Goal: Task Accomplishment & Management: Use online tool/utility

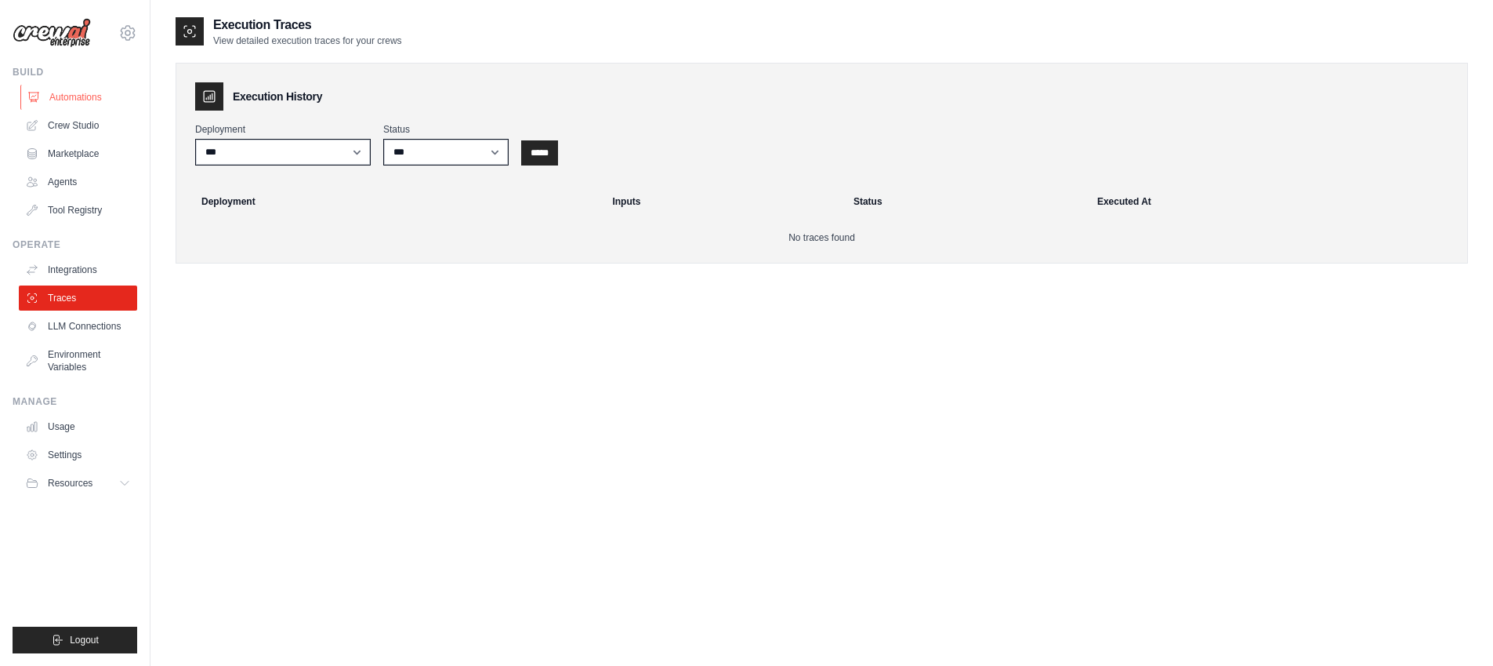
click at [115, 97] on link "Automations" at bounding box center [79, 97] width 118 height 25
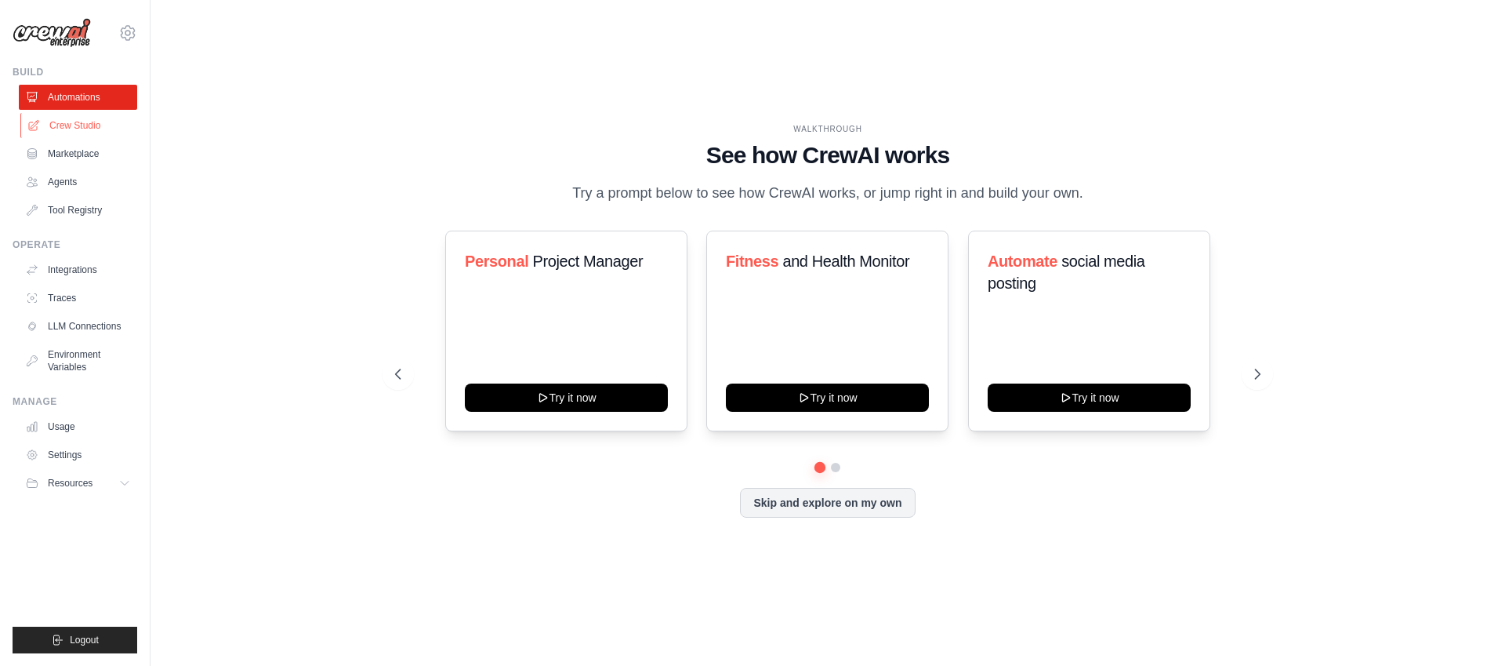
click at [119, 120] on link "Crew Studio" at bounding box center [79, 125] width 118 height 25
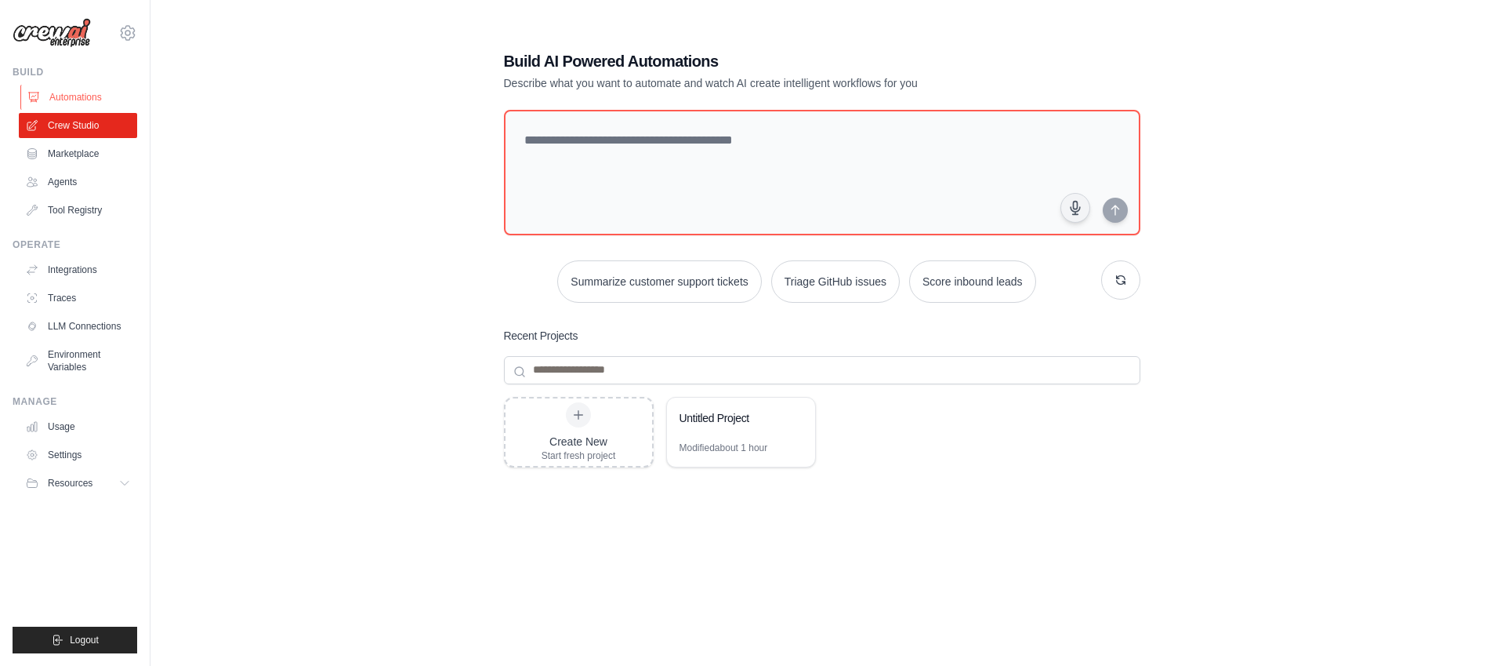
click at [103, 90] on link "Automations" at bounding box center [79, 97] width 118 height 25
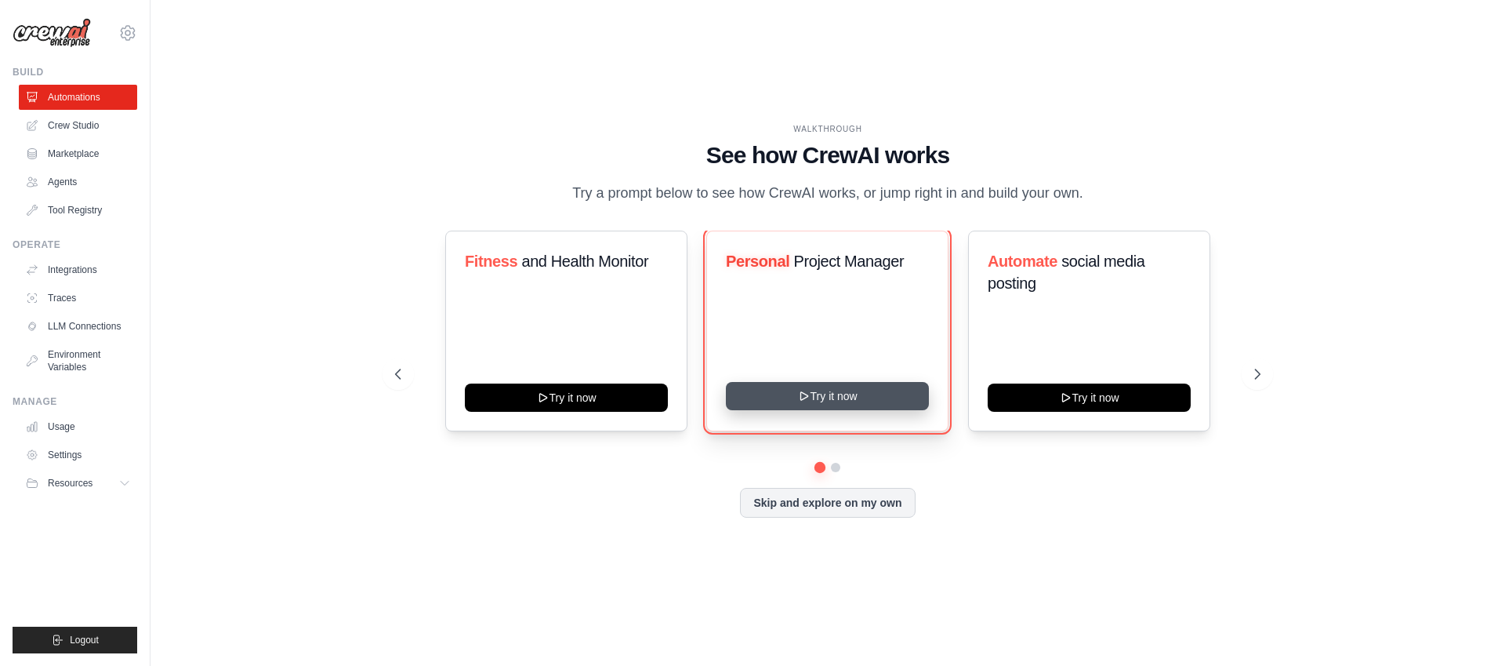
click at [867, 410] on button "Try it now" at bounding box center [827, 396] width 203 height 28
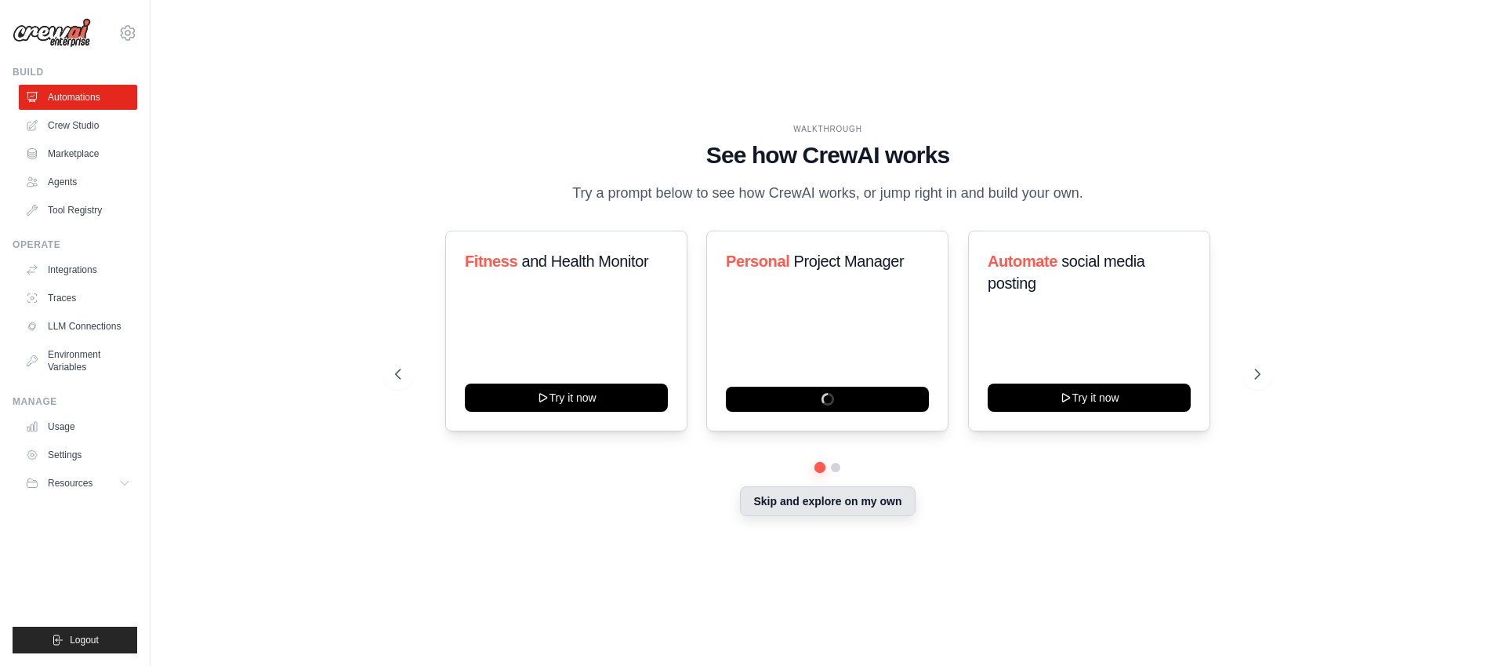
click at [845, 516] on button "Skip and explore on my own" at bounding box center [827, 501] width 175 height 30
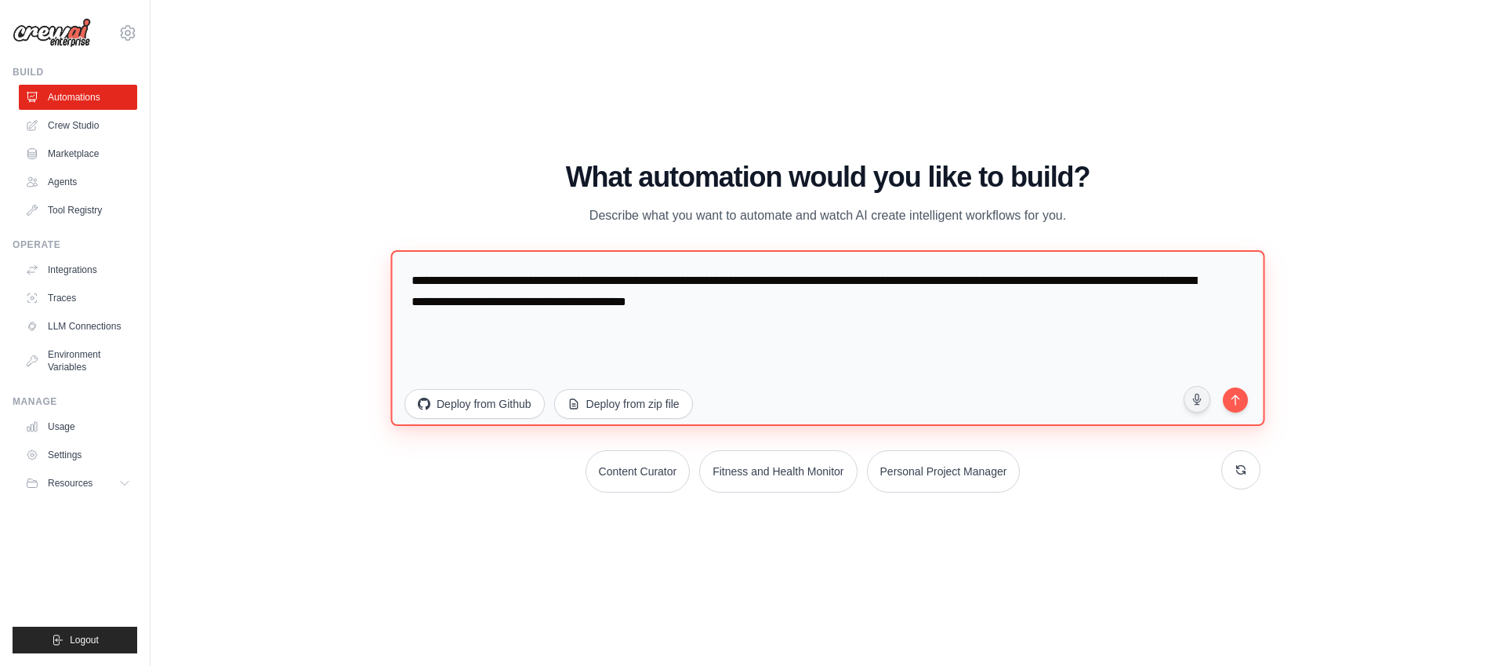
click at [523, 298] on textarea "**********" at bounding box center [827, 337] width 874 height 176
paste textarea "**********"
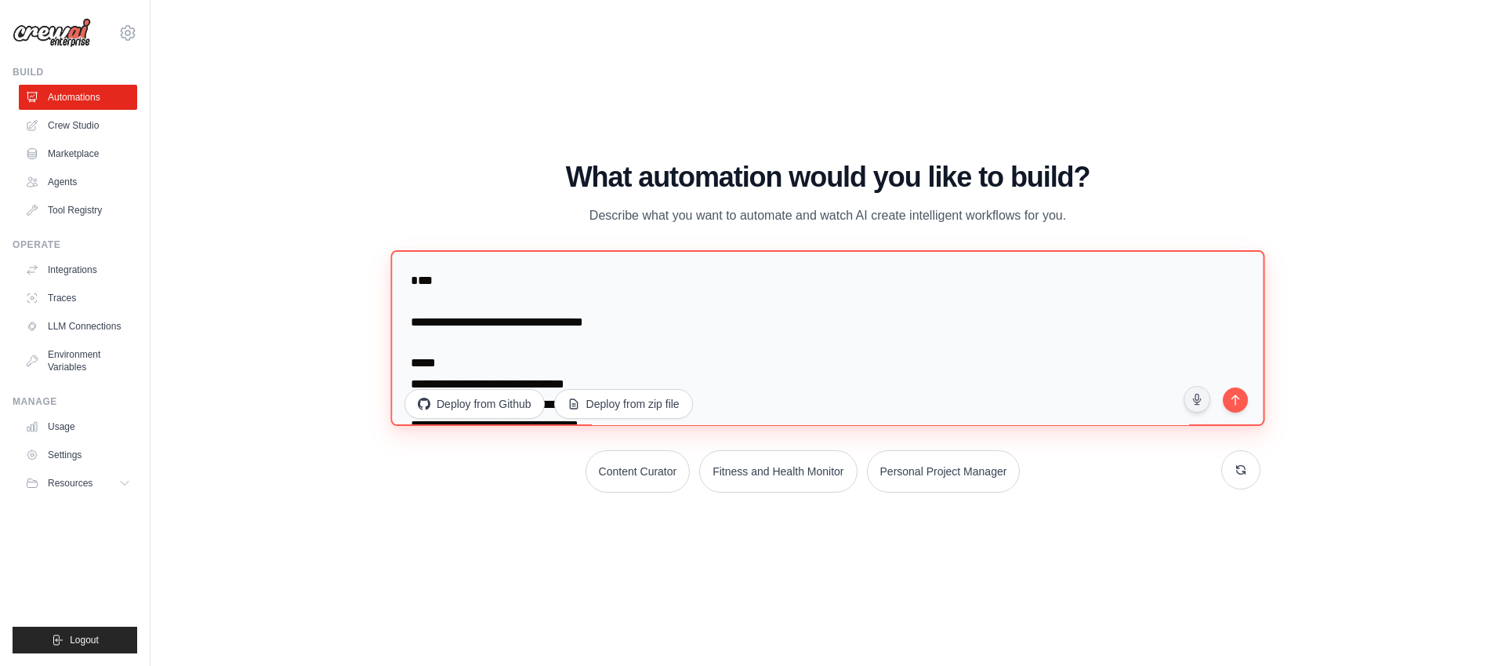
scroll to position [2027, 0]
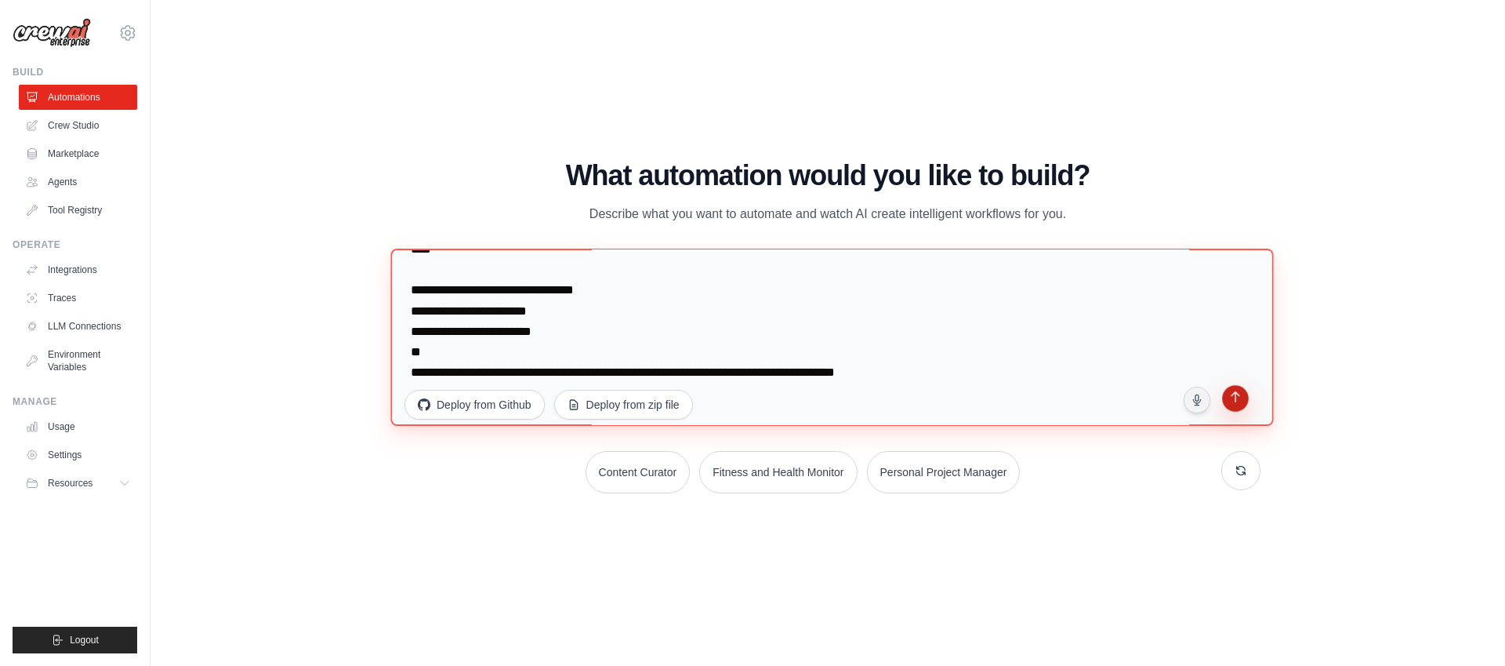
type textarea "**********"
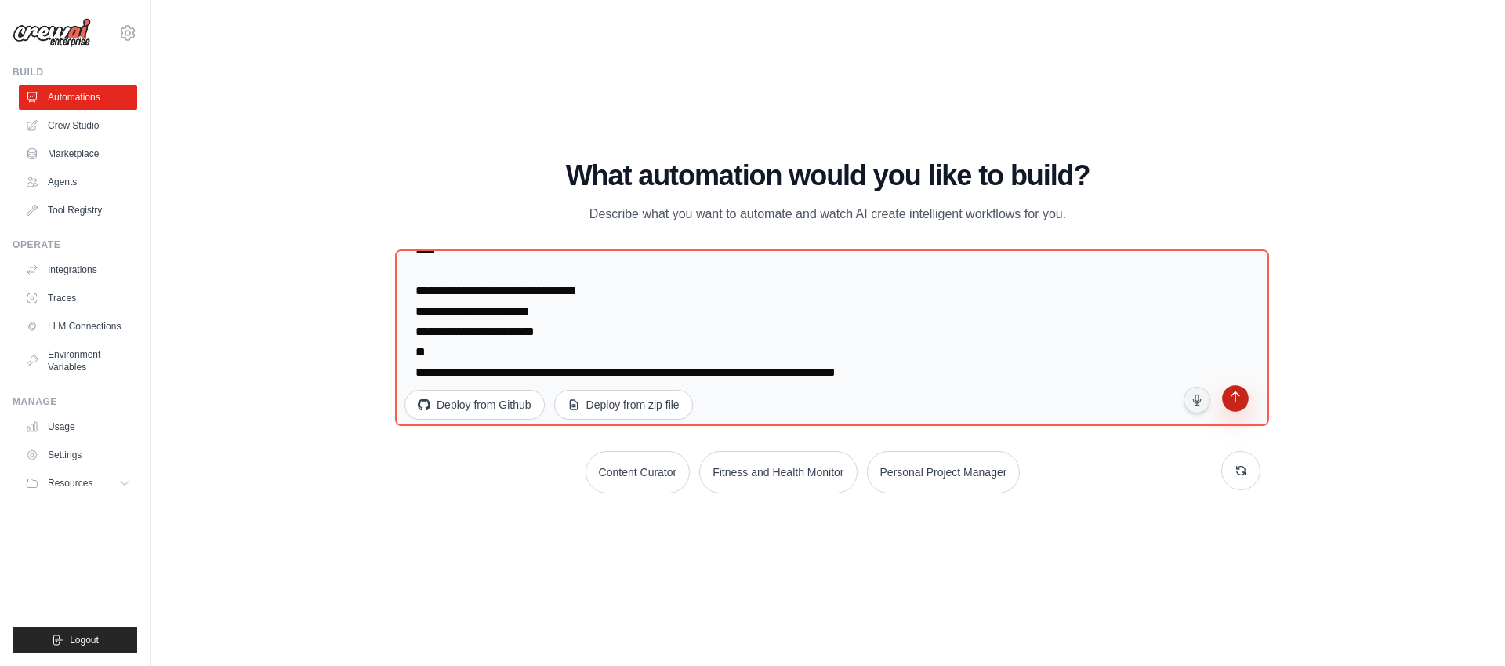
click at [1237, 396] on icon "submit" at bounding box center [1235, 398] width 15 height 15
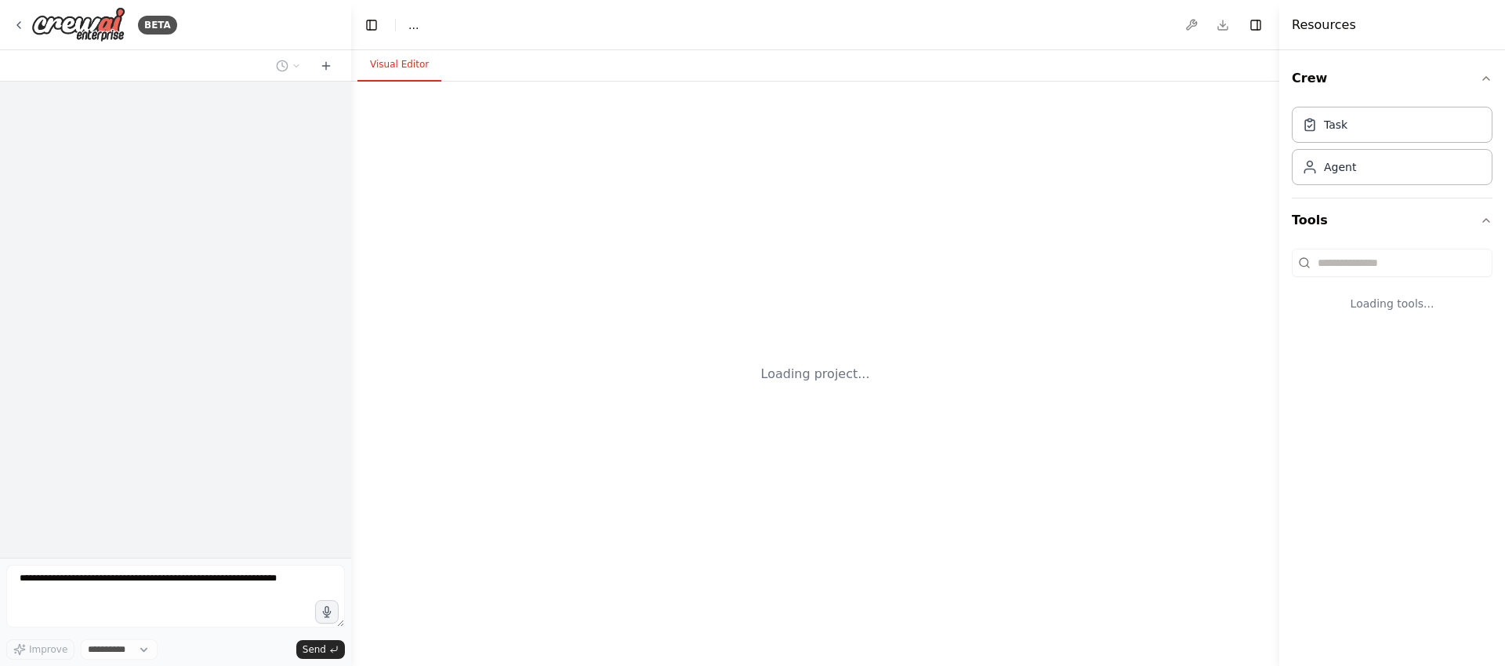
select select "****"
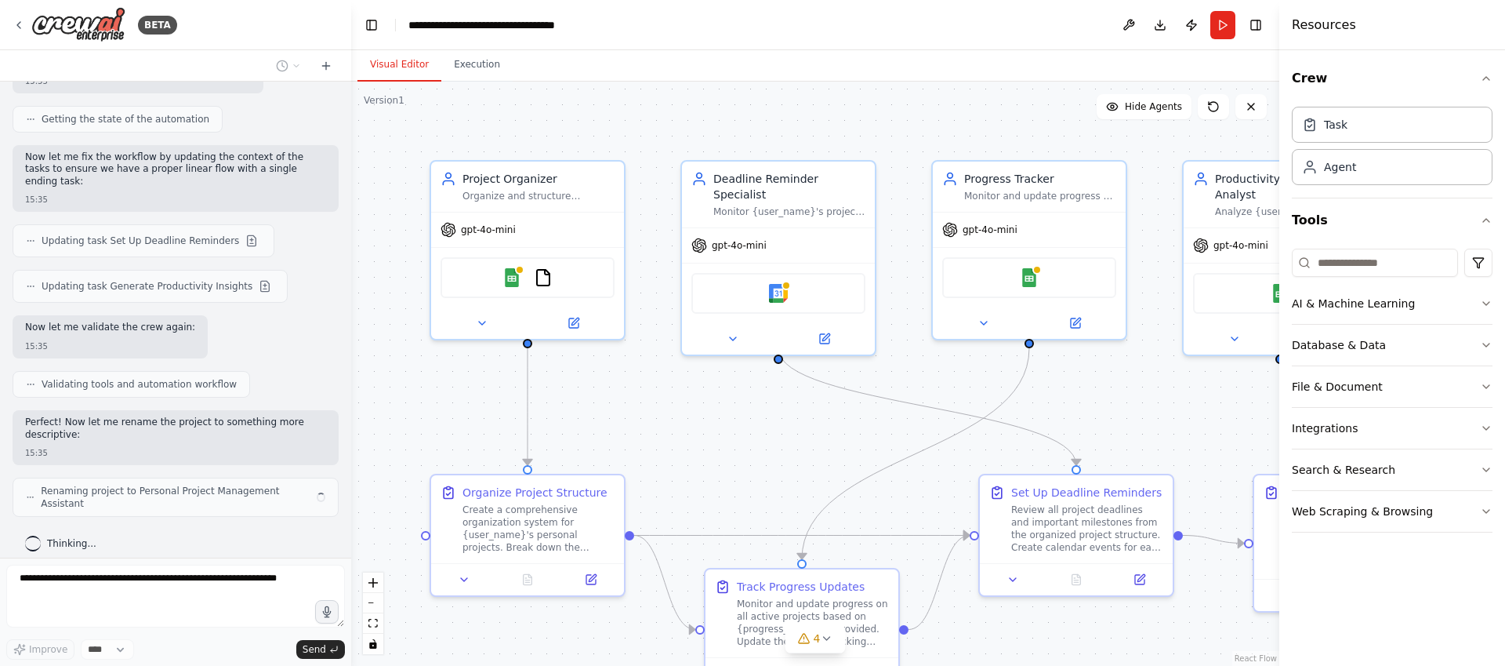
scroll to position [1312, 0]
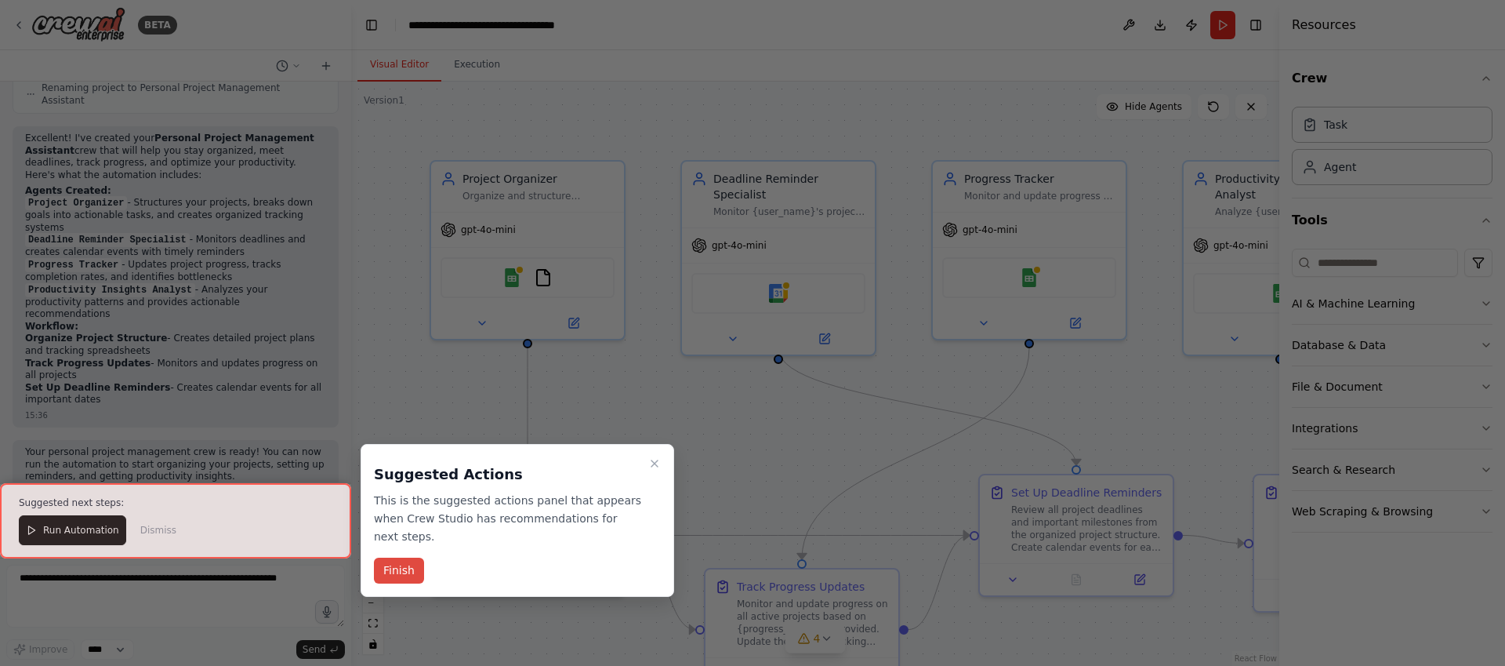
click at [404, 569] on button "Finish" at bounding box center [399, 570] width 50 height 26
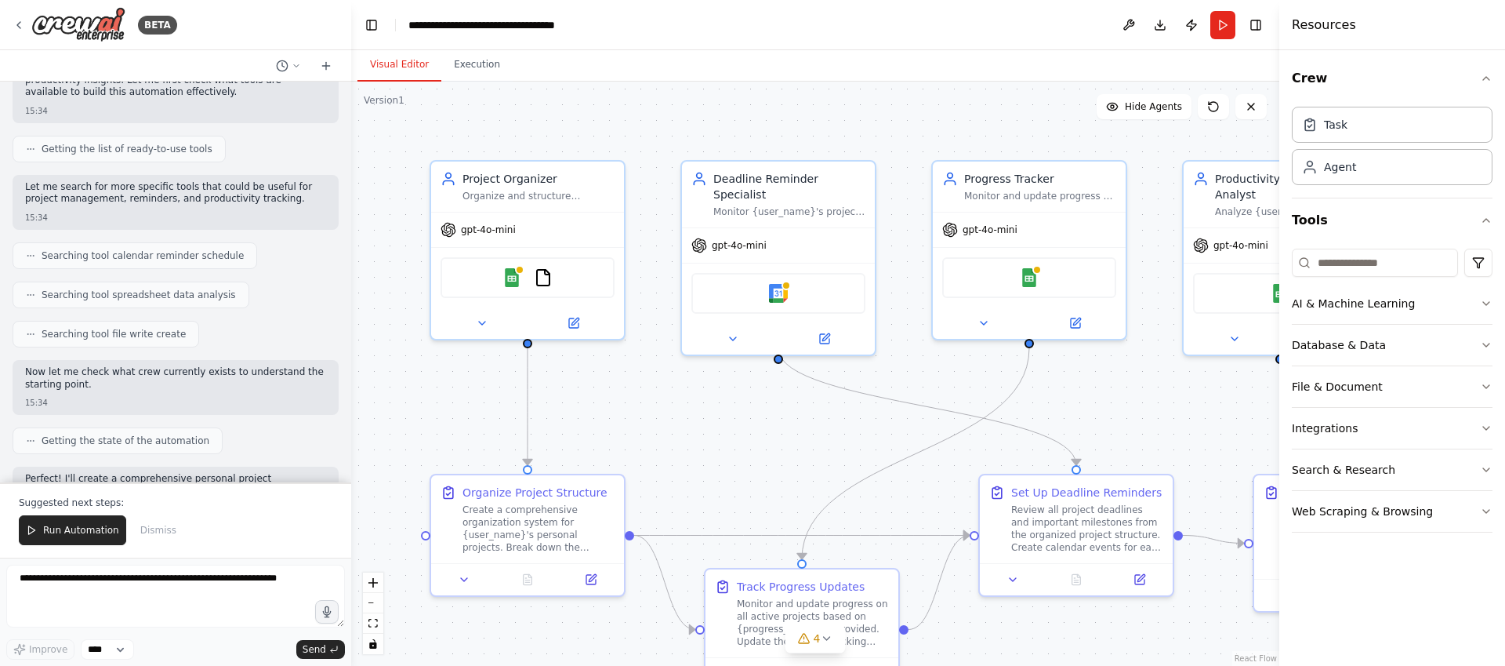
scroll to position [0, 0]
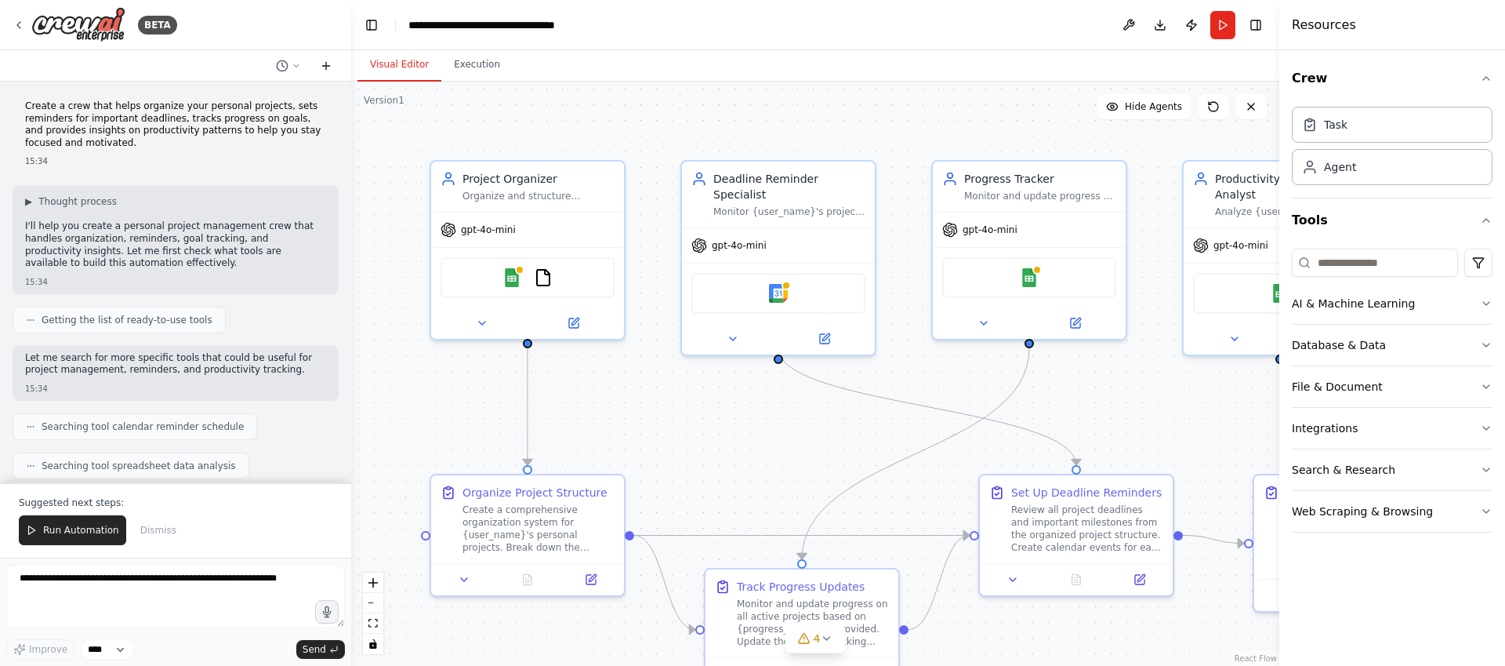
click at [330, 64] on icon at bounding box center [326, 66] width 13 height 13
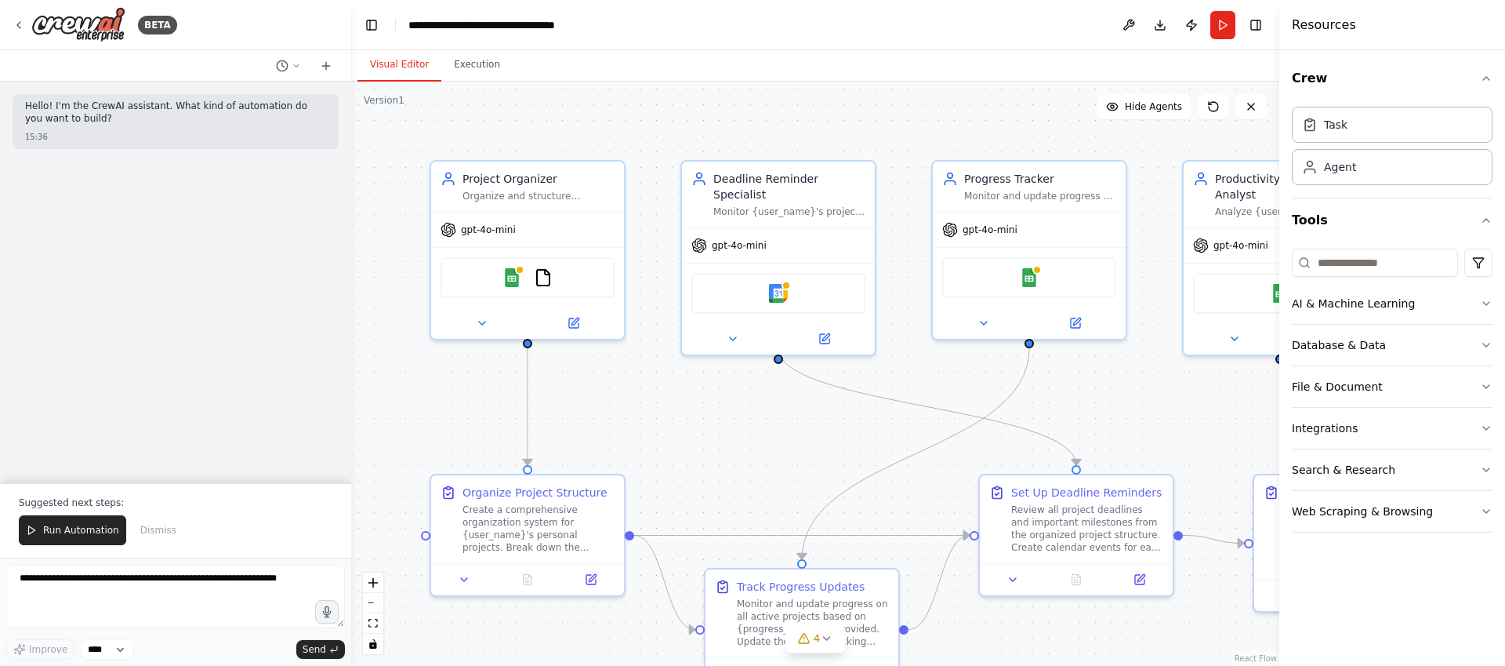
click at [795, 140] on div ".deletable-edge-delete-btn { width: 20px; height: 20px; border: 0px solid #ffff…" at bounding box center [815, 374] width 928 height 584
click at [1254, 107] on icon at bounding box center [1251, 106] width 13 height 13
click at [1208, 100] on icon at bounding box center [1213, 106] width 13 height 13
click at [322, 66] on icon at bounding box center [325, 66] width 7 height 0
click at [17, 31] on div "BETA" at bounding box center [95, 24] width 165 height 35
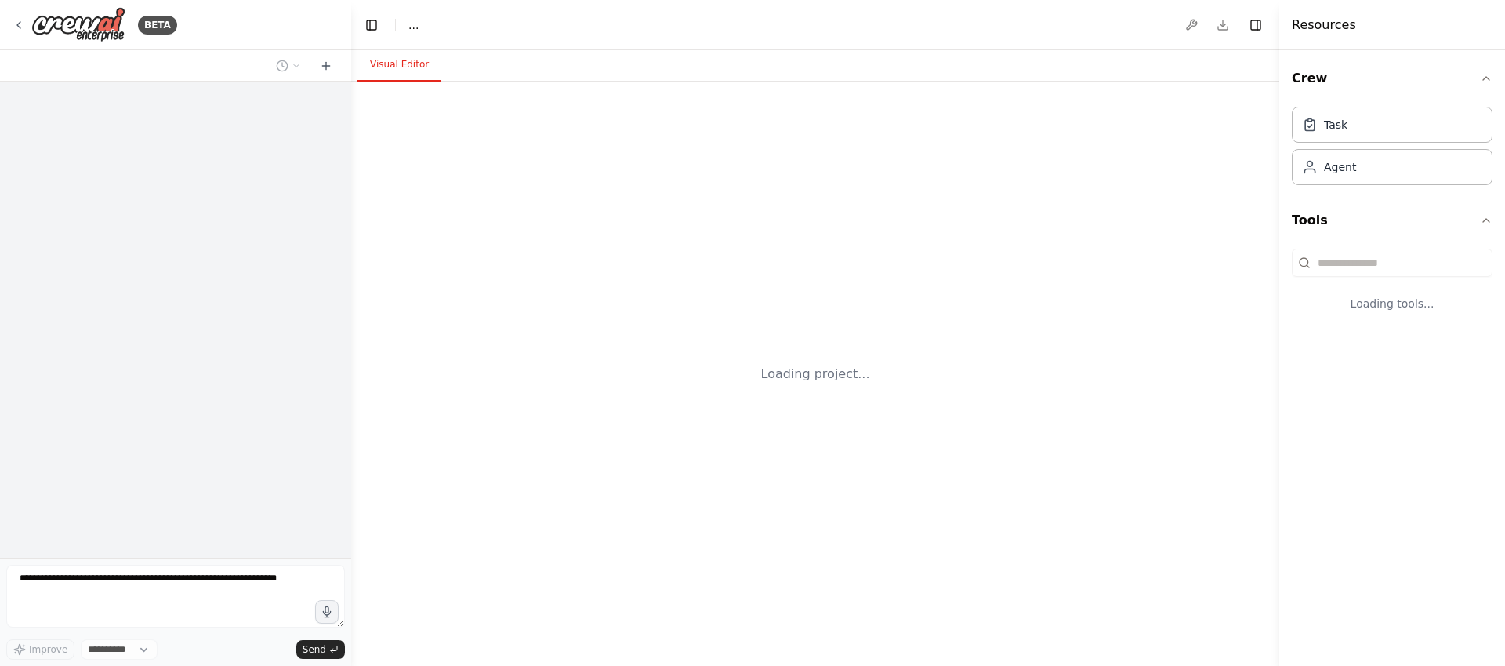
select select "****"
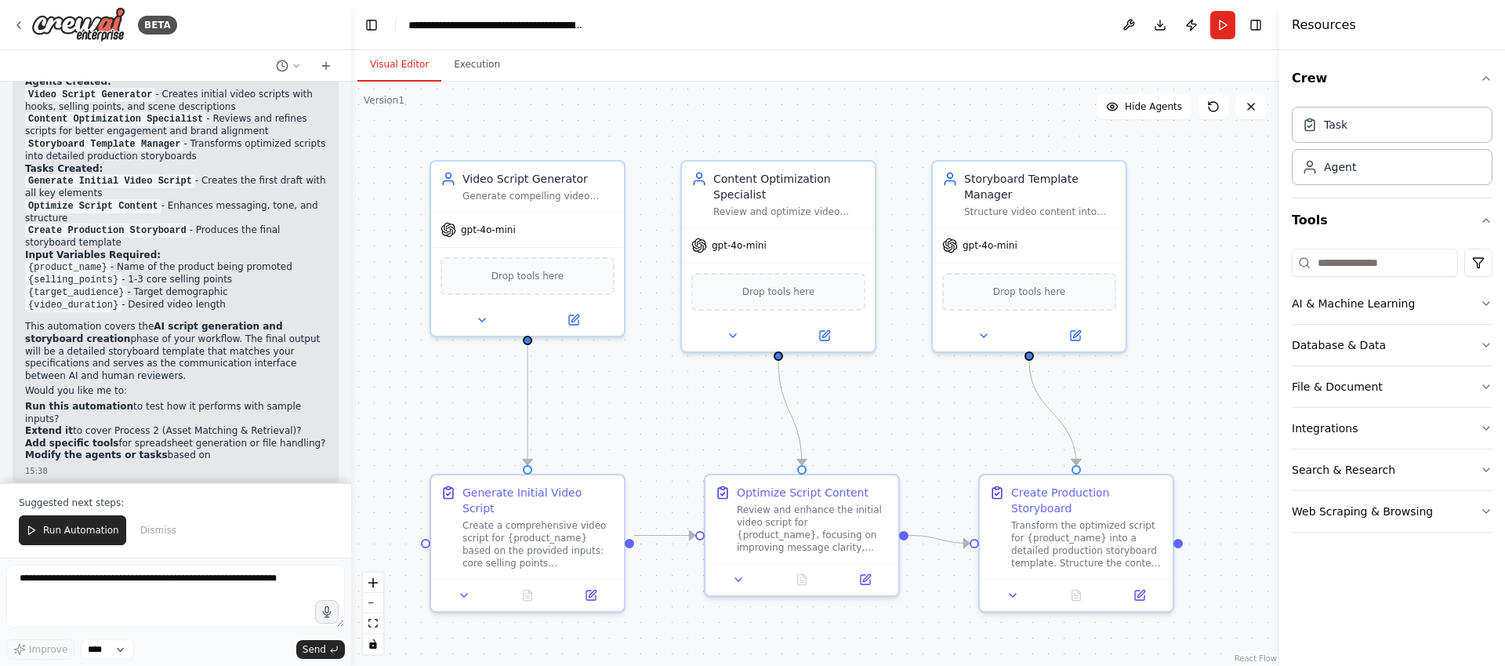
scroll to position [2436, 0]
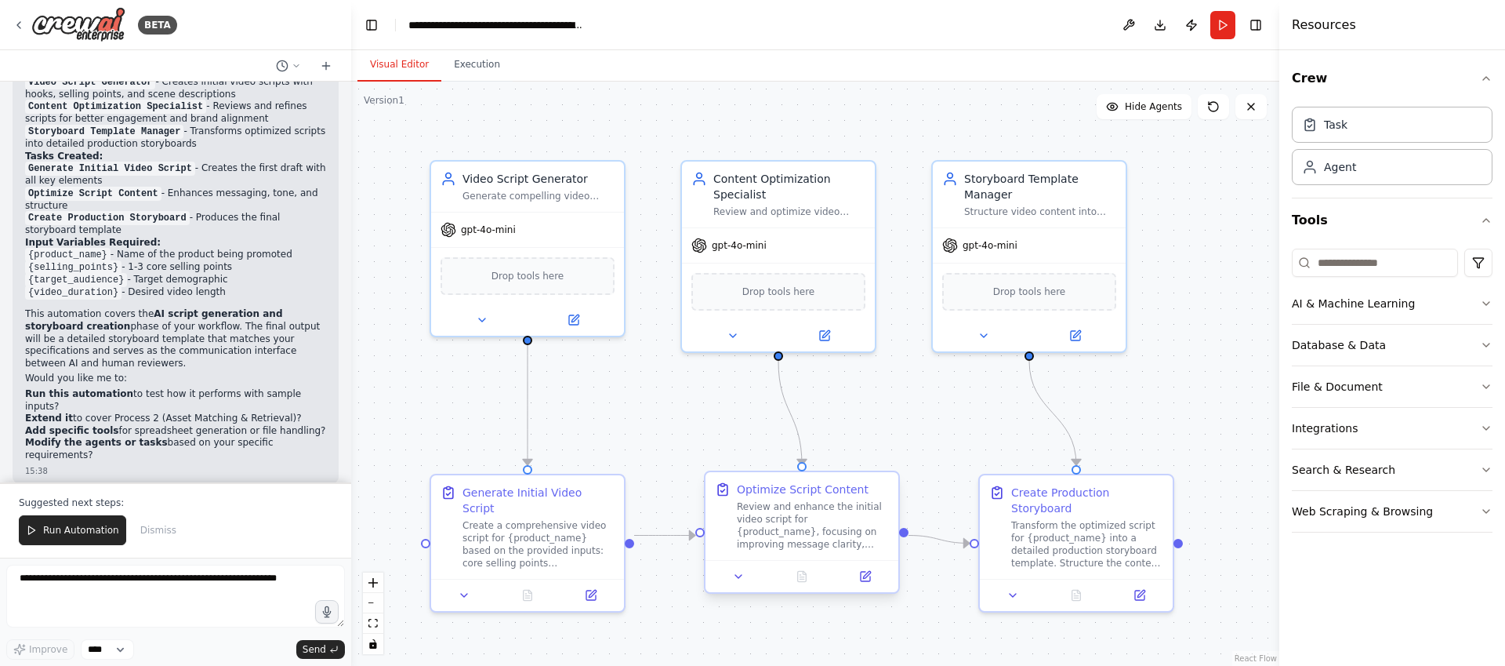
click at [787, 505] on div "Review and enhance the initial video script for {product_name}, focusing on imp…" at bounding box center [813, 525] width 152 height 50
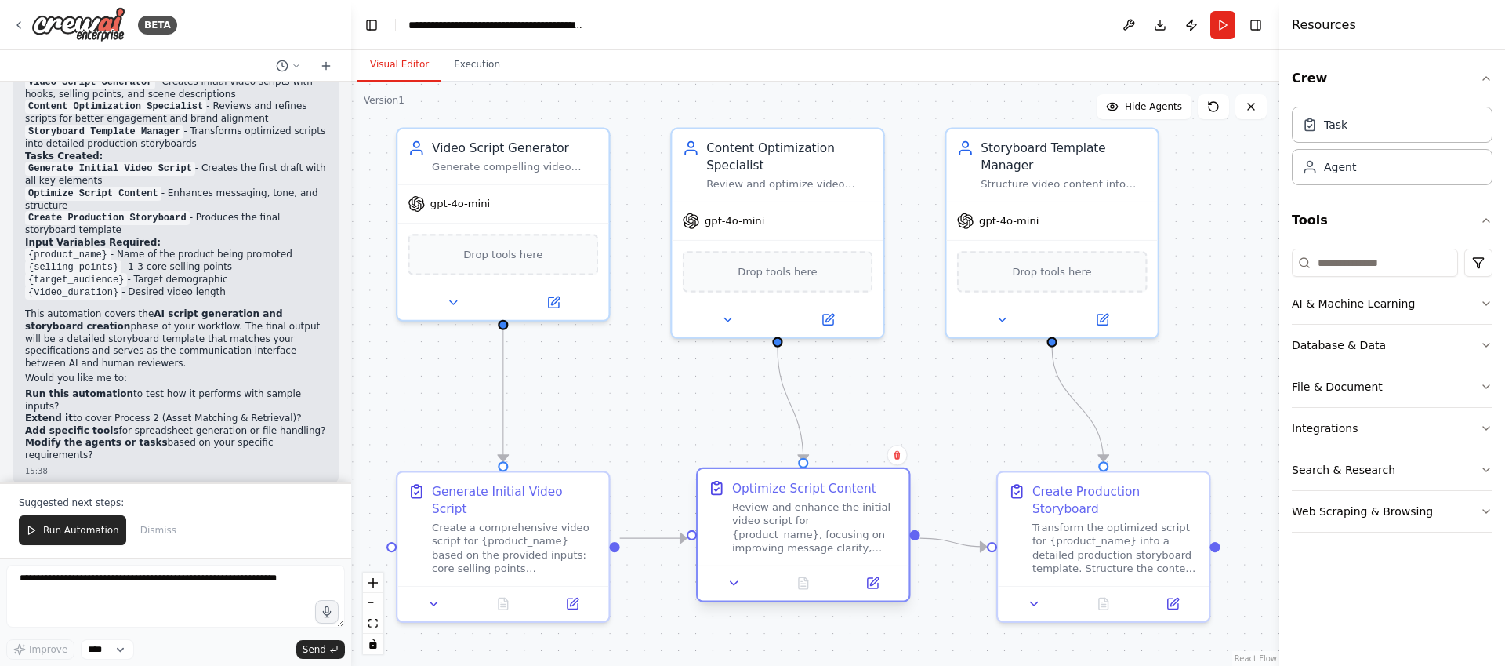
click at [787, 505] on div "Review and enhance the initial video script for {product_name}, focusing on imp…" at bounding box center [815, 526] width 166 height 55
click at [49, 531] on span "Run Automation" at bounding box center [81, 530] width 76 height 13
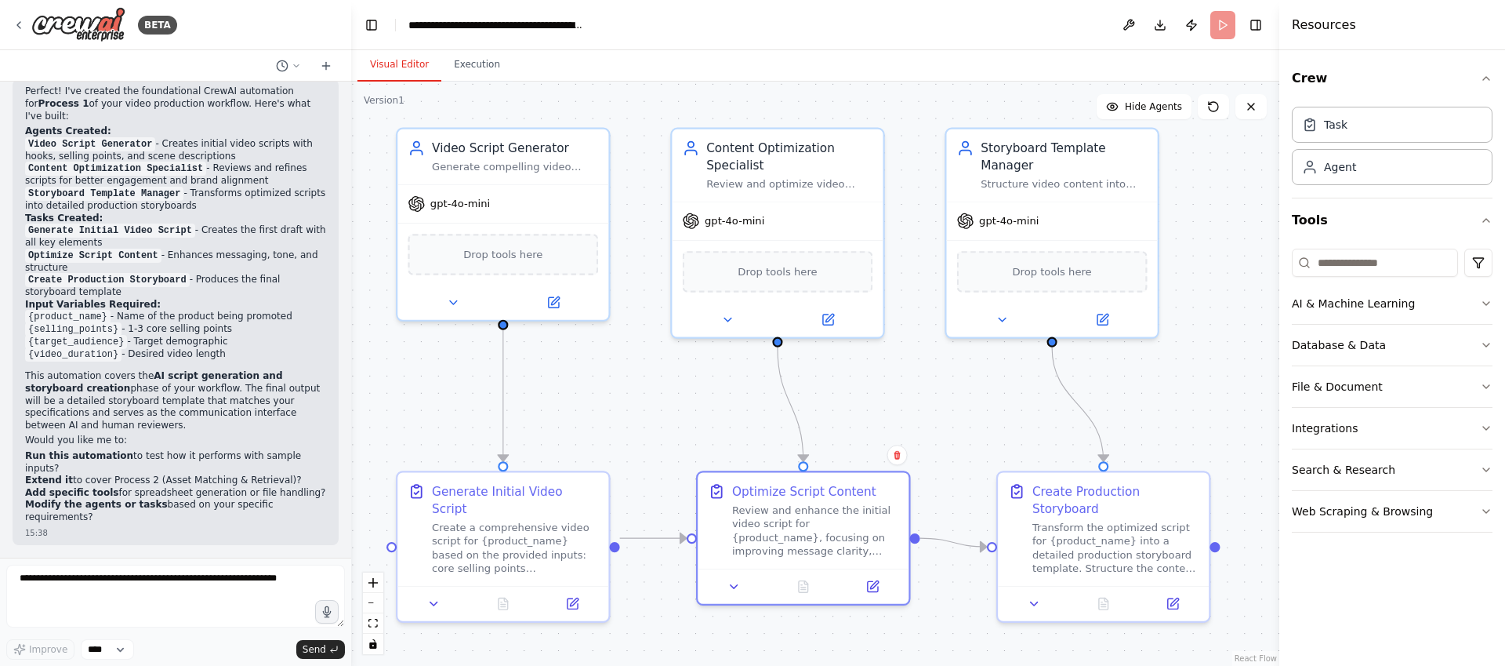
scroll to position [2361, 0]
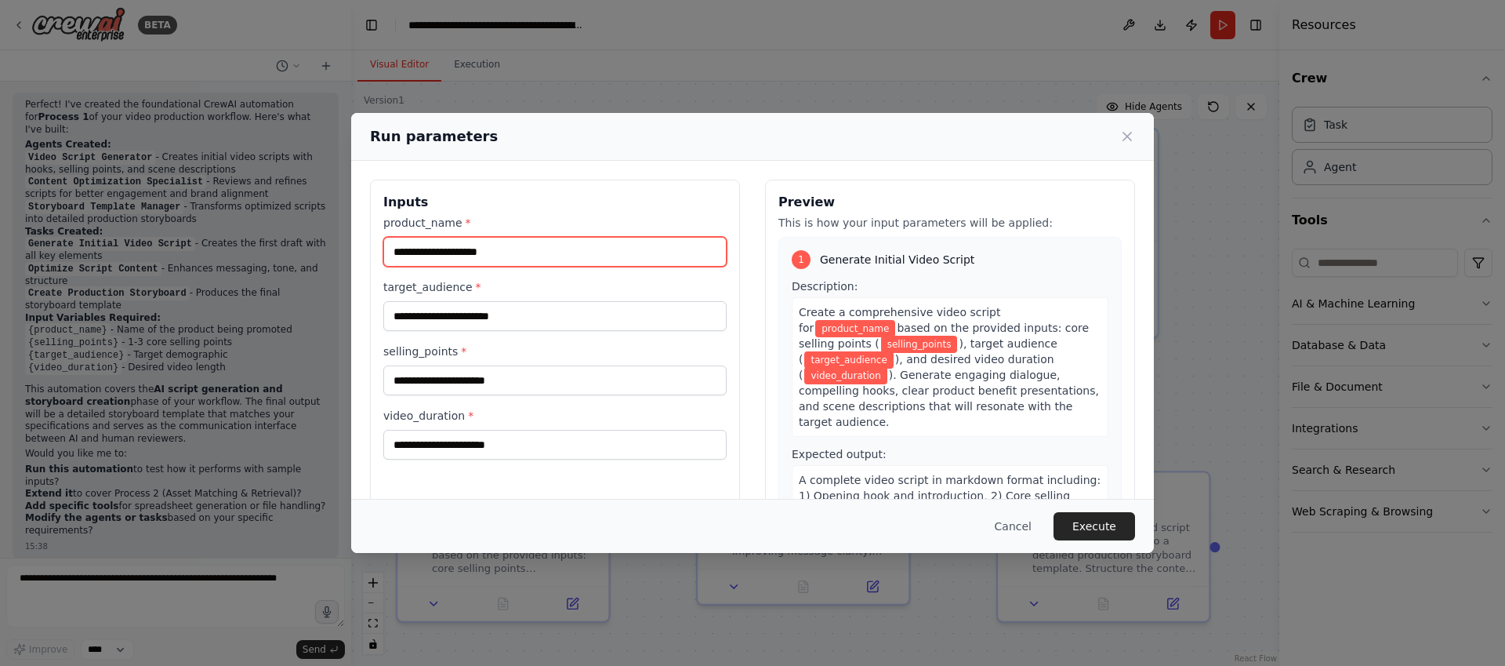
click at [608, 253] on input "product_name *" at bounding box center [554, 252] width 343 height 30
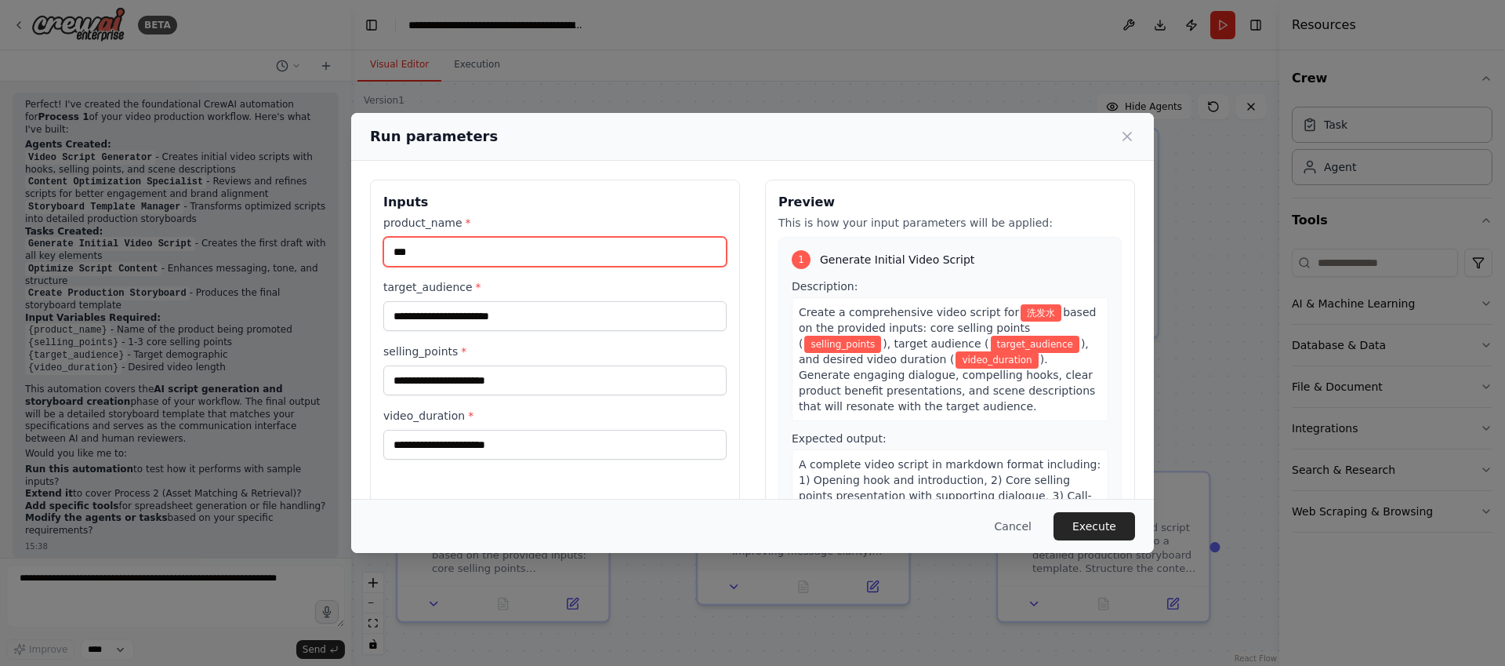
type input "***"
click at [530, 313] on input "target_audience *" at bounding box center [554, 316] width 343 height 30
click at [441, 246] on input "***" at bounding box center [554, 252] width 343 height 30
click at [440, 318] on input "target_audience *" at bounding box center [554, 316] width 343 height 30
click at [446, 285] on label "target_audience *" at bounding box center [554, 287] width 343 height 16
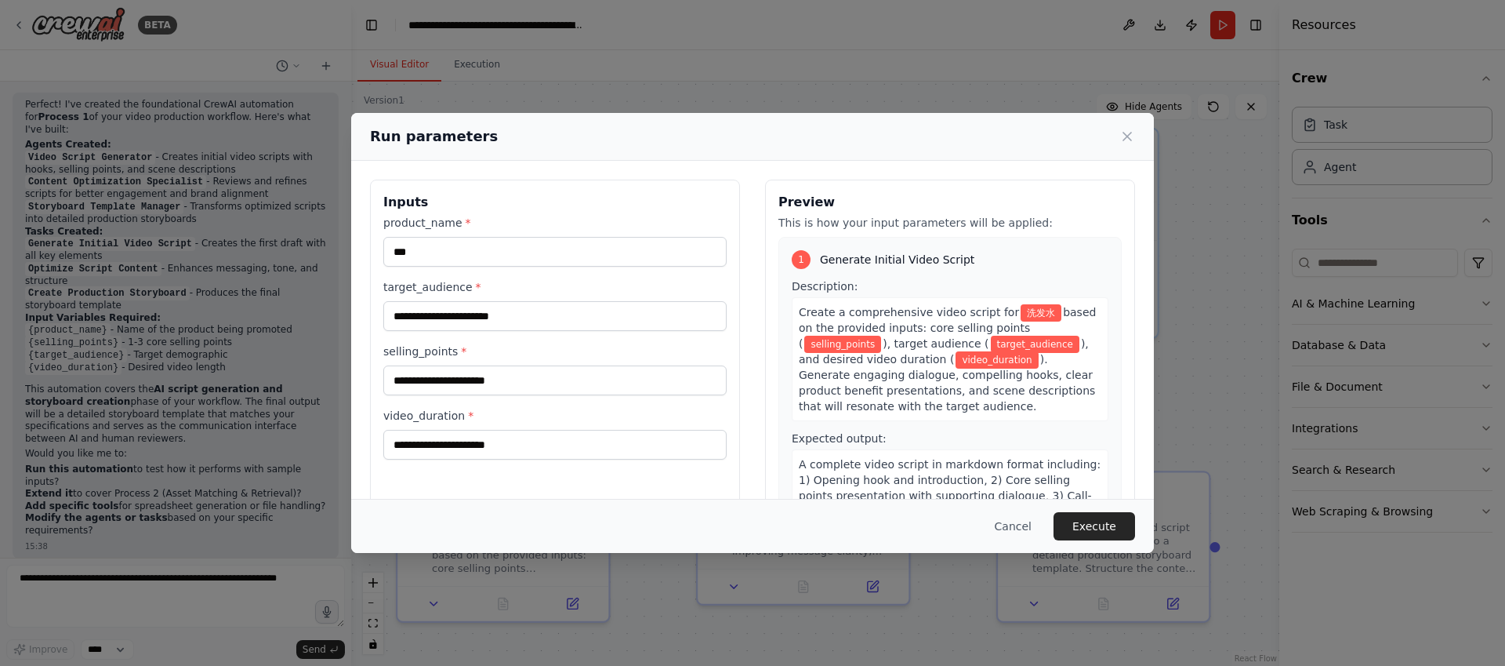
click at [446, 301] on input "target_audience *" at bounding box center [554, 316] width 343 height 30
click at [446, 285] on label "target_audience *" at bounding box center [554, 287] width 343 height 16
click at [446, 301] on input "target_audience *" at bounding box center [554, 316] width 343 height 30
click at [466, 446] on input "video_duration *" at bounding box center [554, 445] width 343 height 30
type input "**"
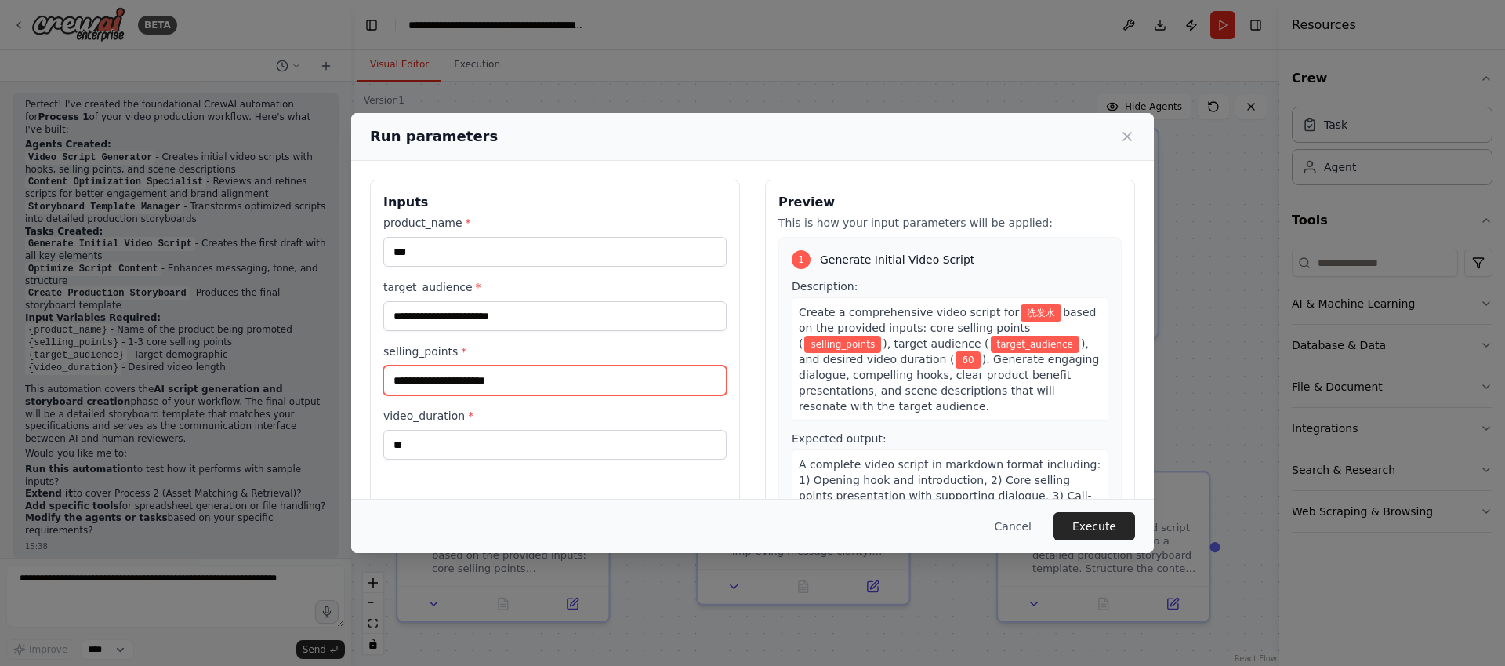
click at [459, 373] on input "selling_points *" at bounding box center [554, 380] width 343 height 30
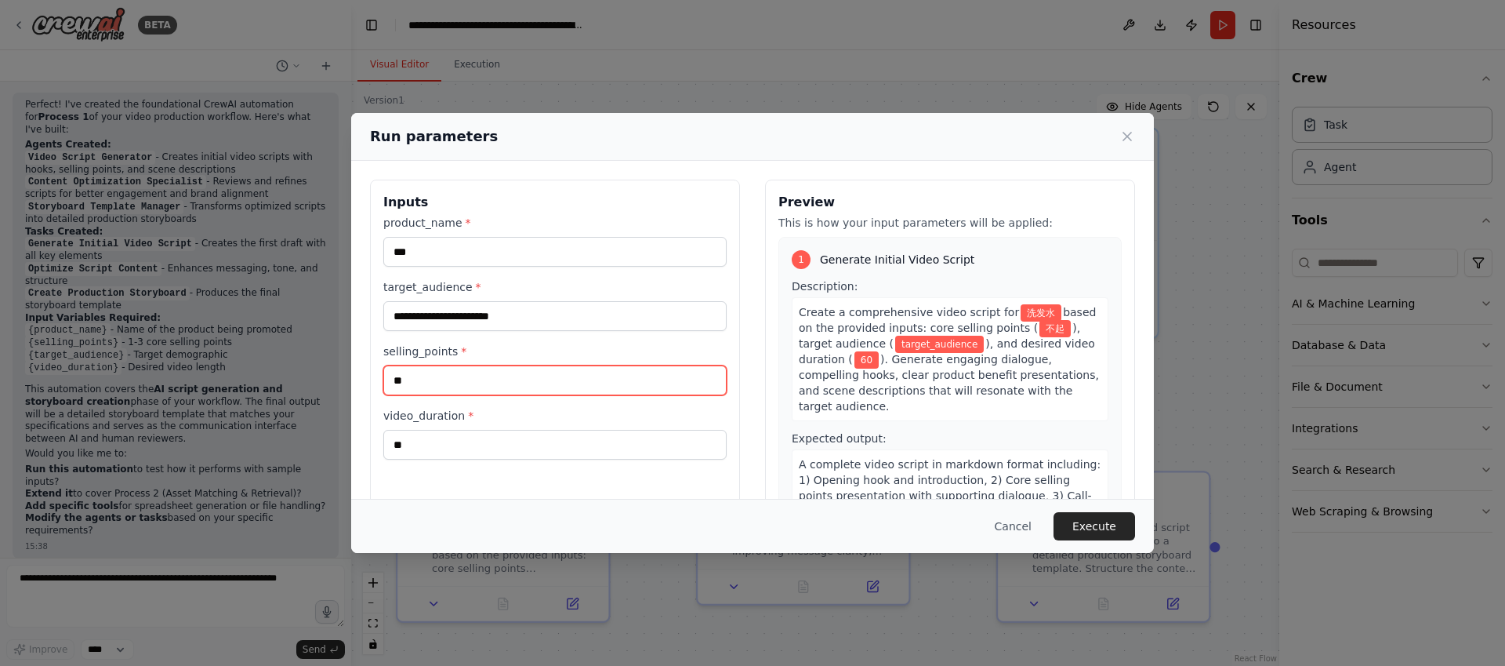
type input "*"
type input "****"
click at [442, 321] on input "target_audience *" at bounding box center [554, 316] width 343 height 30
type input "********"
click at [1077, 524] on button "Execute" at bounding box center [1095, 526] width 82 height 28
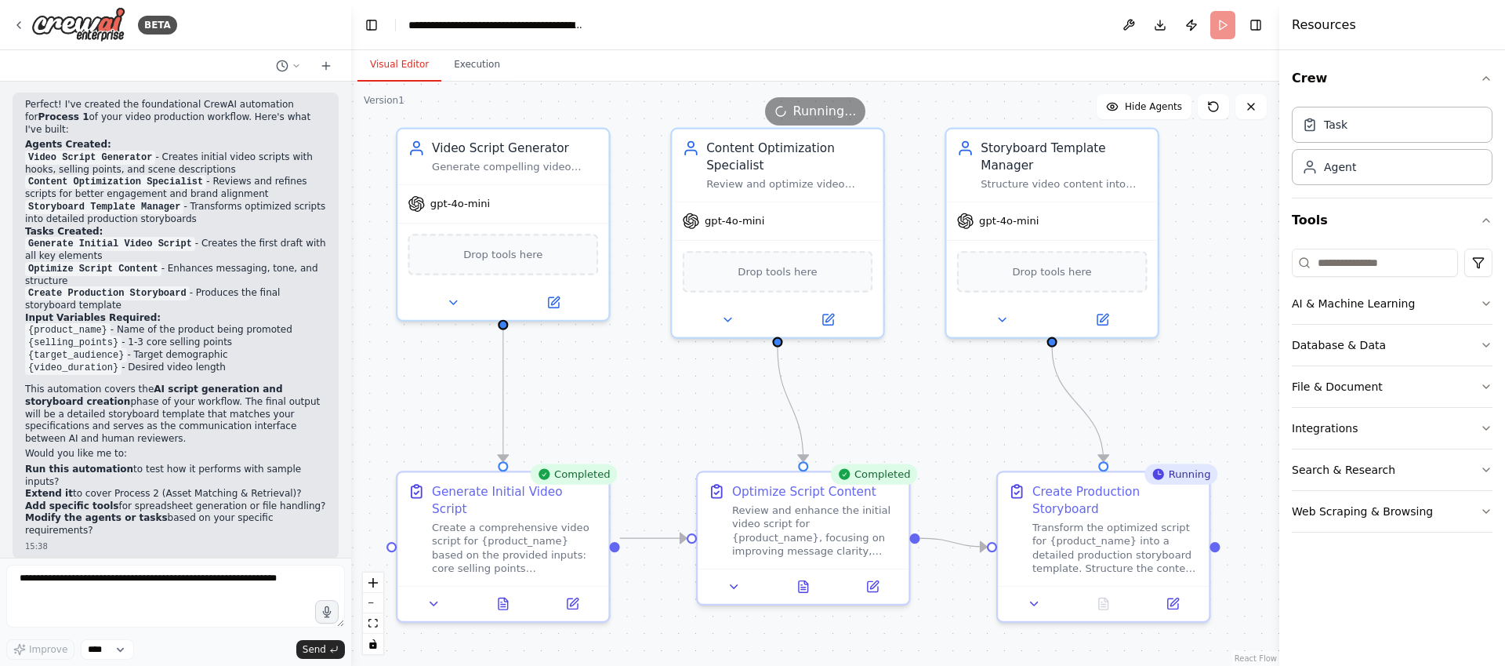
scroll to position [2436, 0]
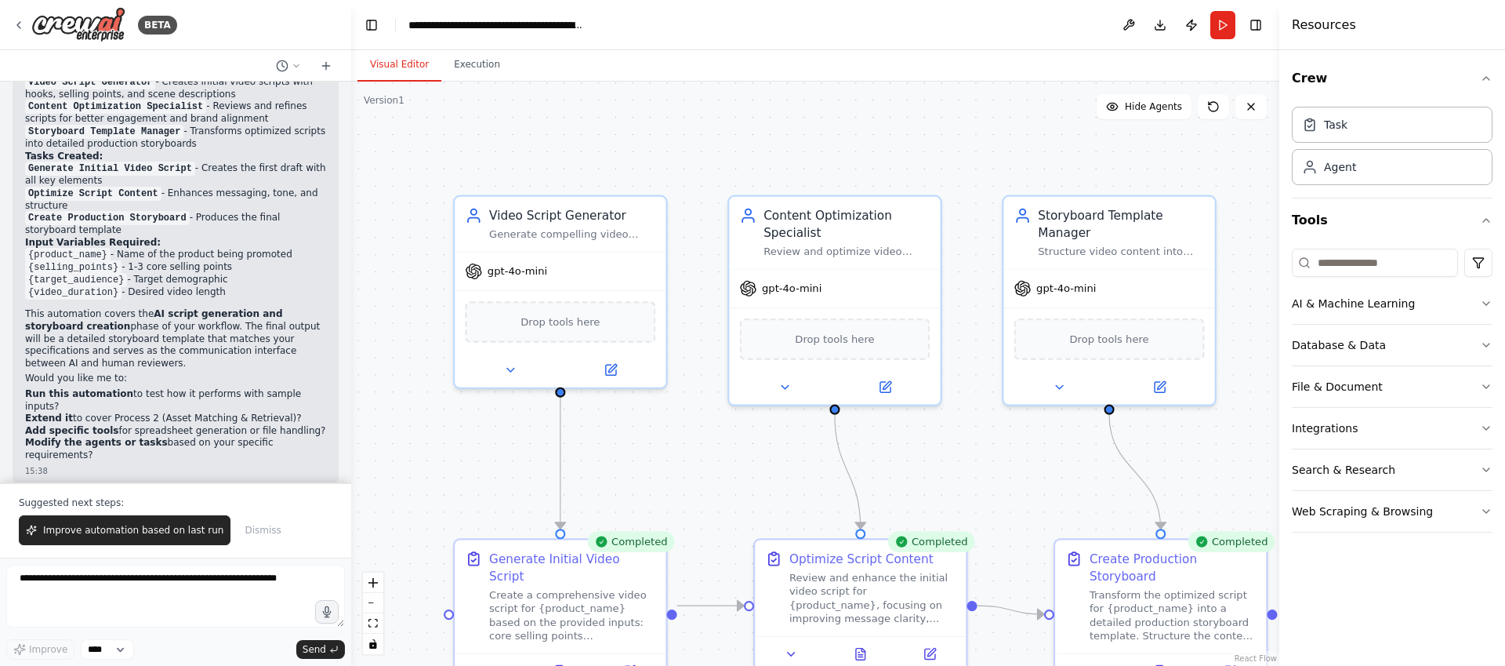
drag, startPoint x: 971, startPoint y: 410, endPoint x: 1028, endPoint y: 477, distance: 88.4
click at [1028, 477] on div ".deletable-edge-delete-btn { width: 20px; height: 20px; border: 0px solid #ffff…" at bounding box center [815, 374] width 928 height 584
click at [165, 526] on span "Improve automation based on last run" at bounding box center [133, 530] width 180 height 13
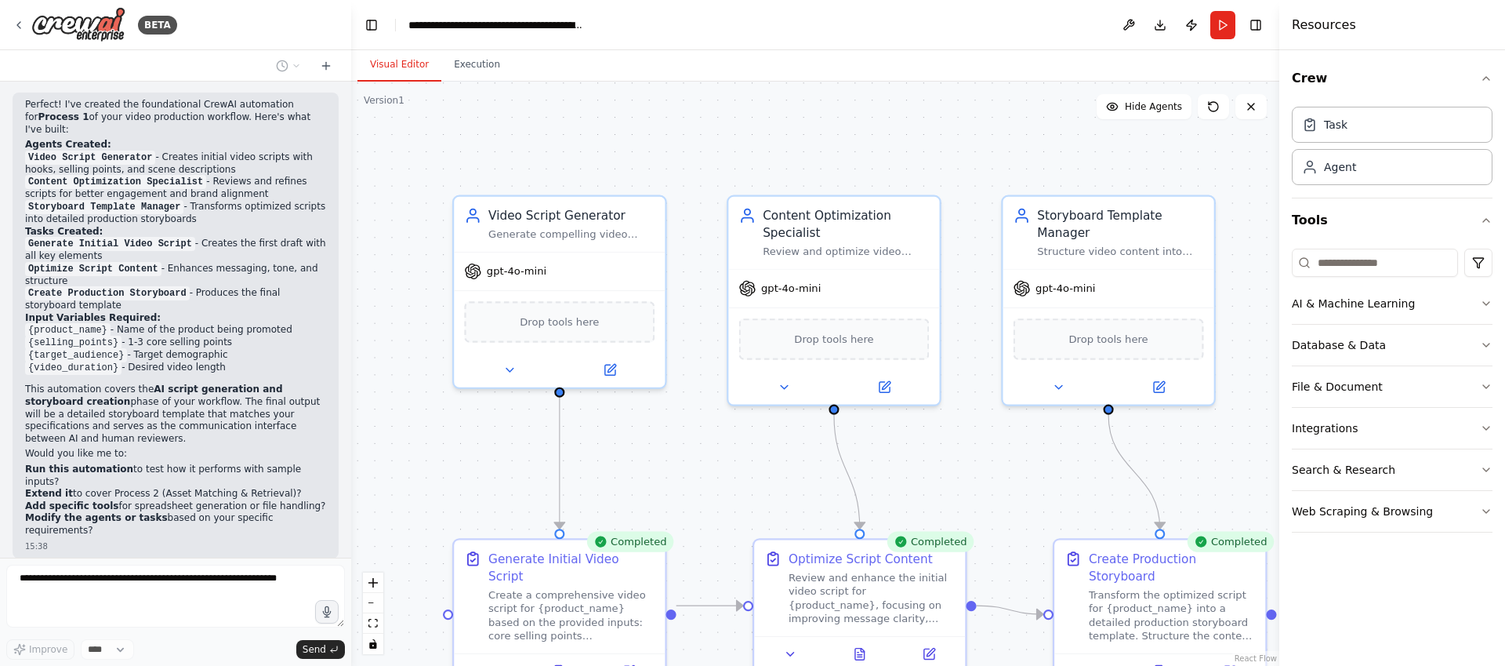
scroll to position [2402, 0]
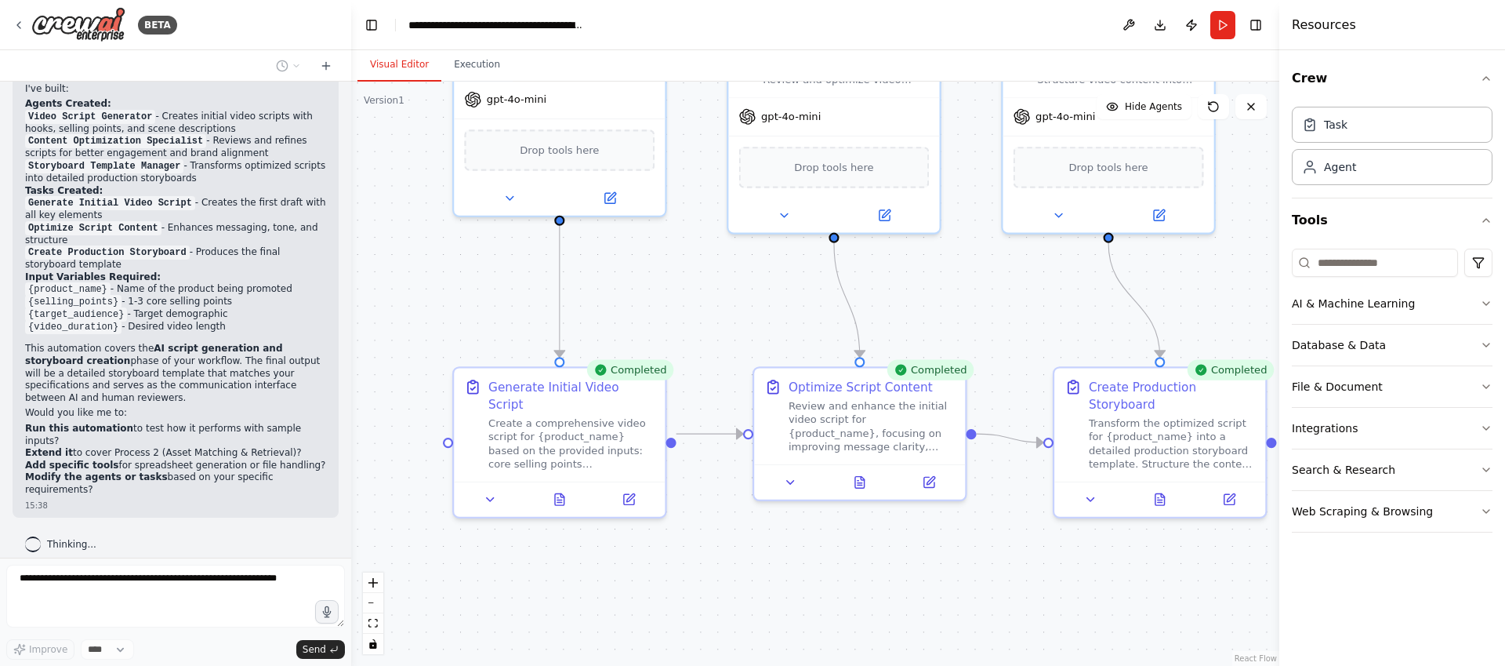
drag, startPoint x: 920, startPoint y: 480, endPoint x: 920, endPoint y: 308, distance: 171.7
click at [920, 308] on div ".deletable-edge-delete-btn { width: 20px; height: 20px; border: 0px solid #ffff…" at bounding box center [815, 374] width 928 height 584
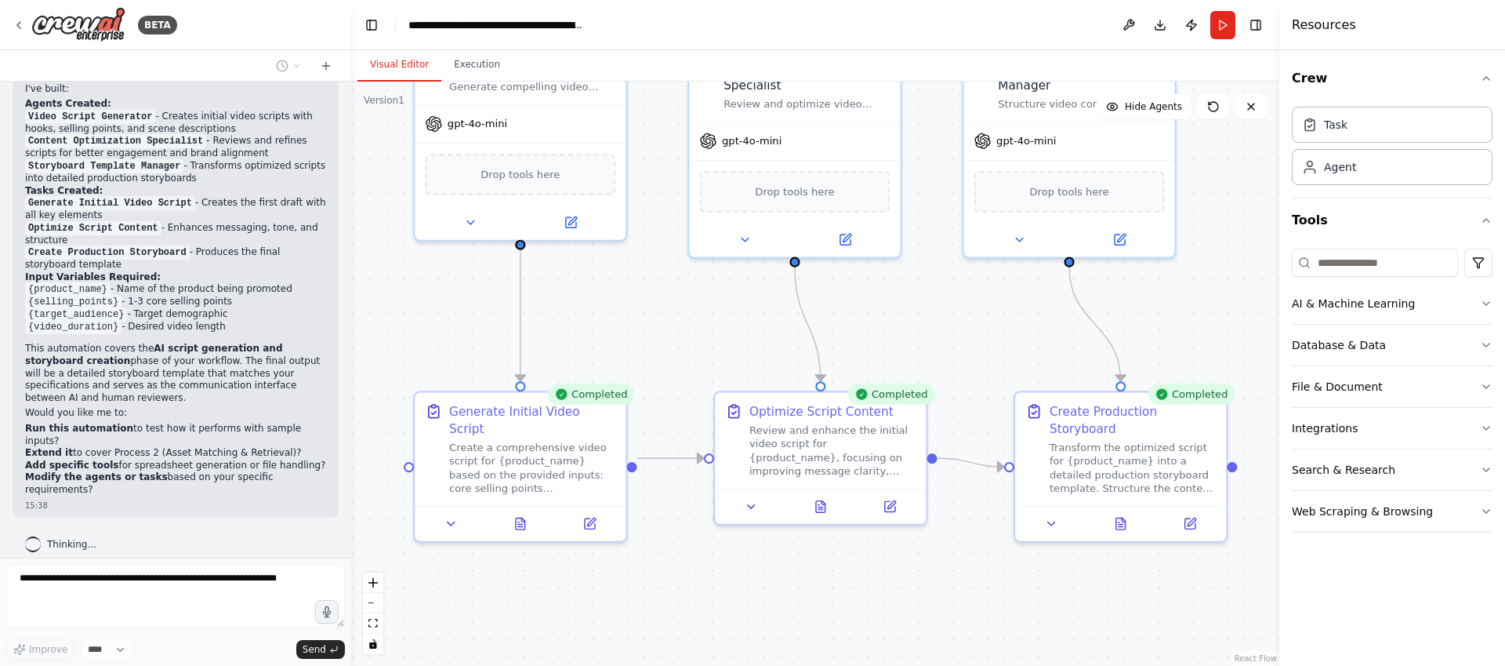
drag, startPoint x: 801, startPoint y: 334, endPoint x: 757, endPoint y: 361, distance: 52.4
click at [757, 361] on div ".deletable-edge-delete-btn { width: 20px; height: 20px; border: 0px solid #ffff…" at bounding box center [815, 374] width 928 height 584
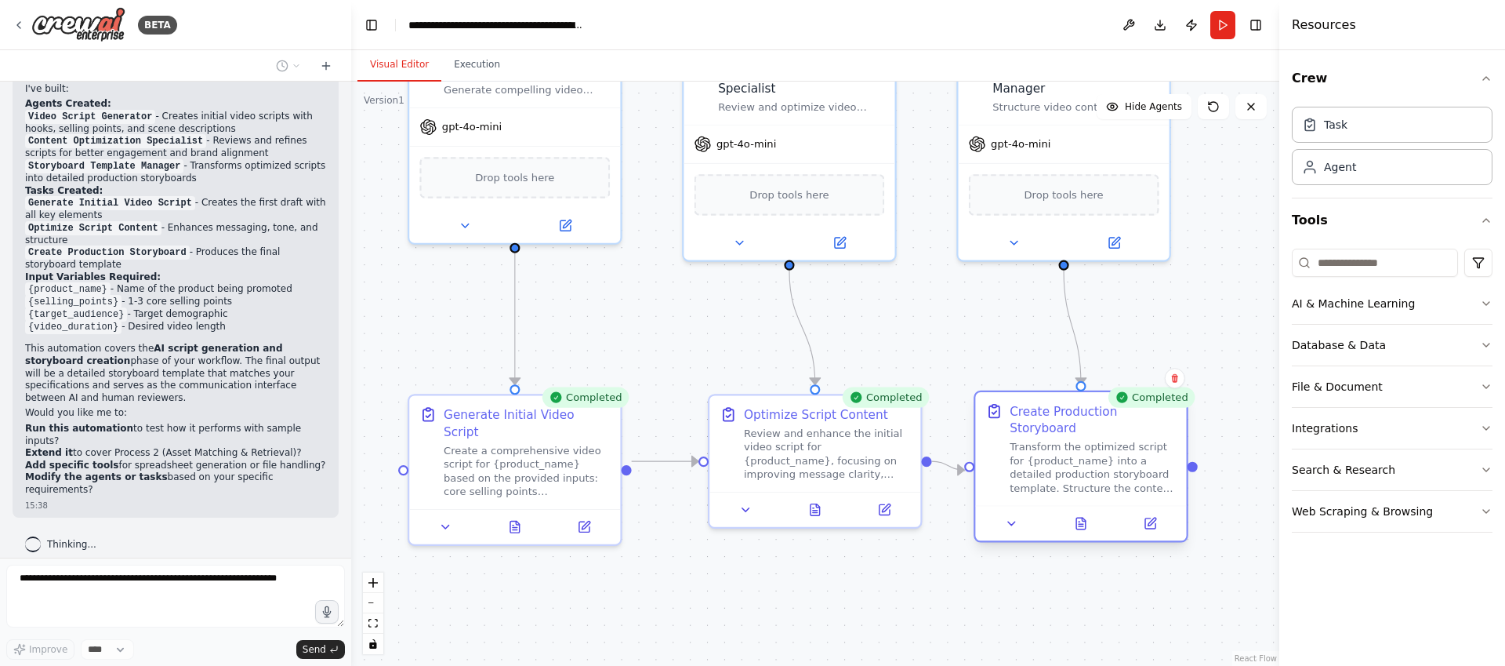
drag, startPoint x: 1088, startPoint y: 449, endPoint x: 1047, endPoint y: 444, distance: 41.0
click at [1047, 444] on div "Transform the optimized script for {product_name} into a detailed production st…" at bounding box center [1093, 467] width 166 height 55
click at [1215, 31] on button "Run" at bounding box center [1222, 25] width 25 height 28
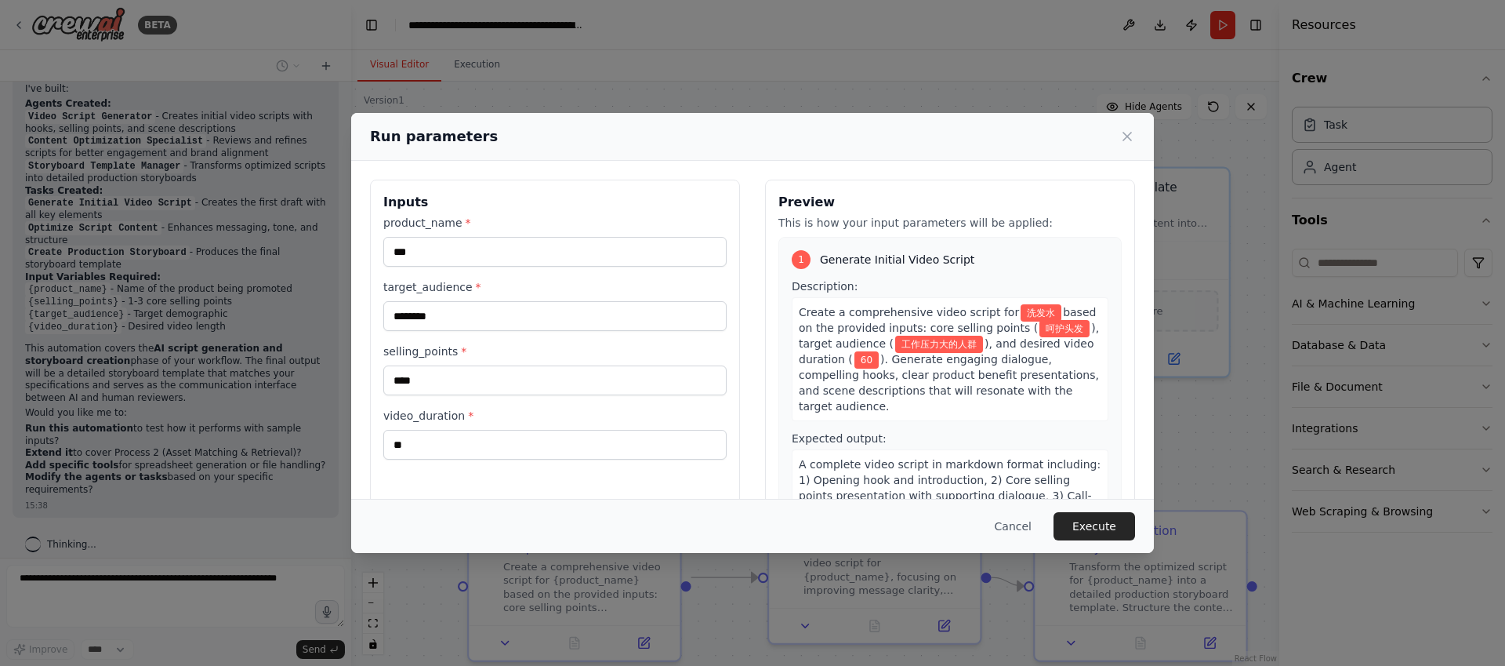
drag, startPoint x: 733, startPoint y: 299, endPoint x: 775, endPoint y: 396, distance: 105.0
click at [775, 396] on body "BETA 口播视频生成方案 (Automated Production Flow) 核心原则： AI驱动： 绝大多数内容生成、素材匹配、组装工作由AI完成。 …" at bounding box center [752, 333] width 1505 height 666
click at [1082, 523] on button "Execute" at bounding box center [1095, 526] width 82 height 28
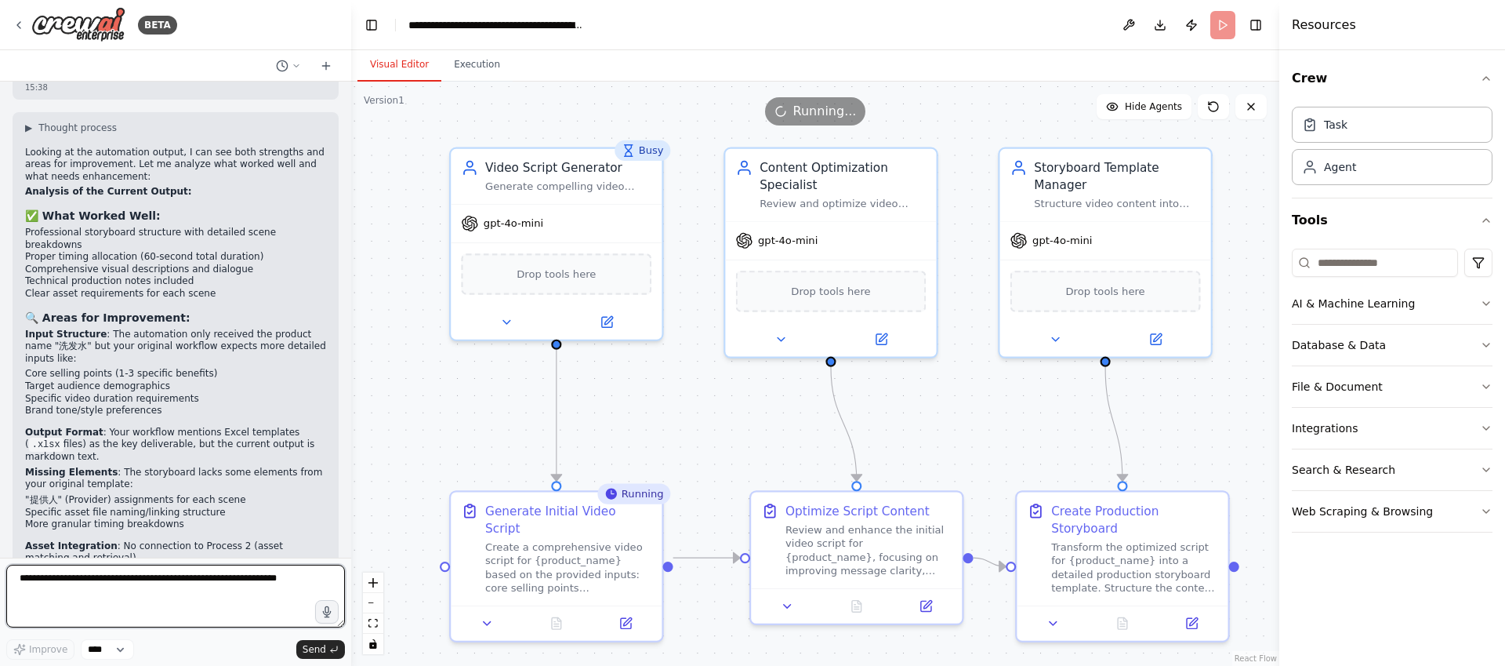
scroll to position [3090, 0]
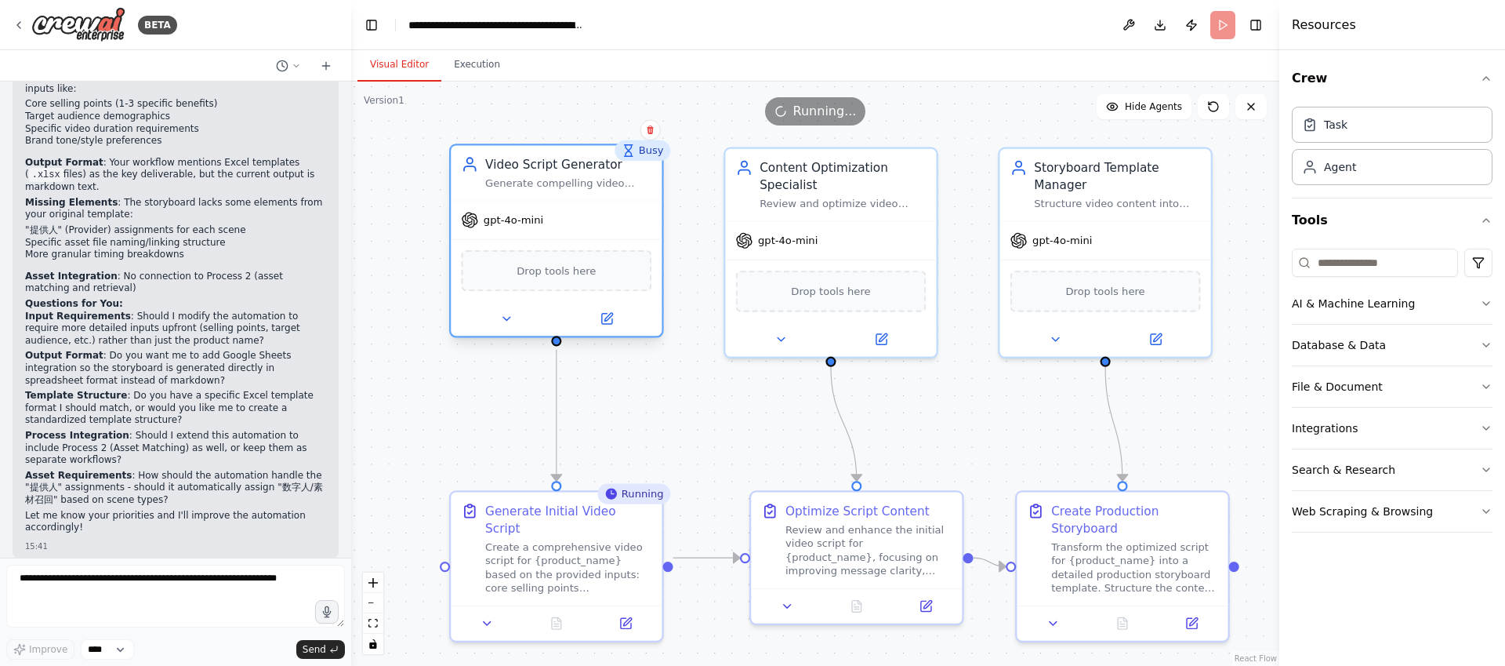
click at [590, 223] on div "gpt-4o-mini" at bounding box center [556, 220] width 211 height 38
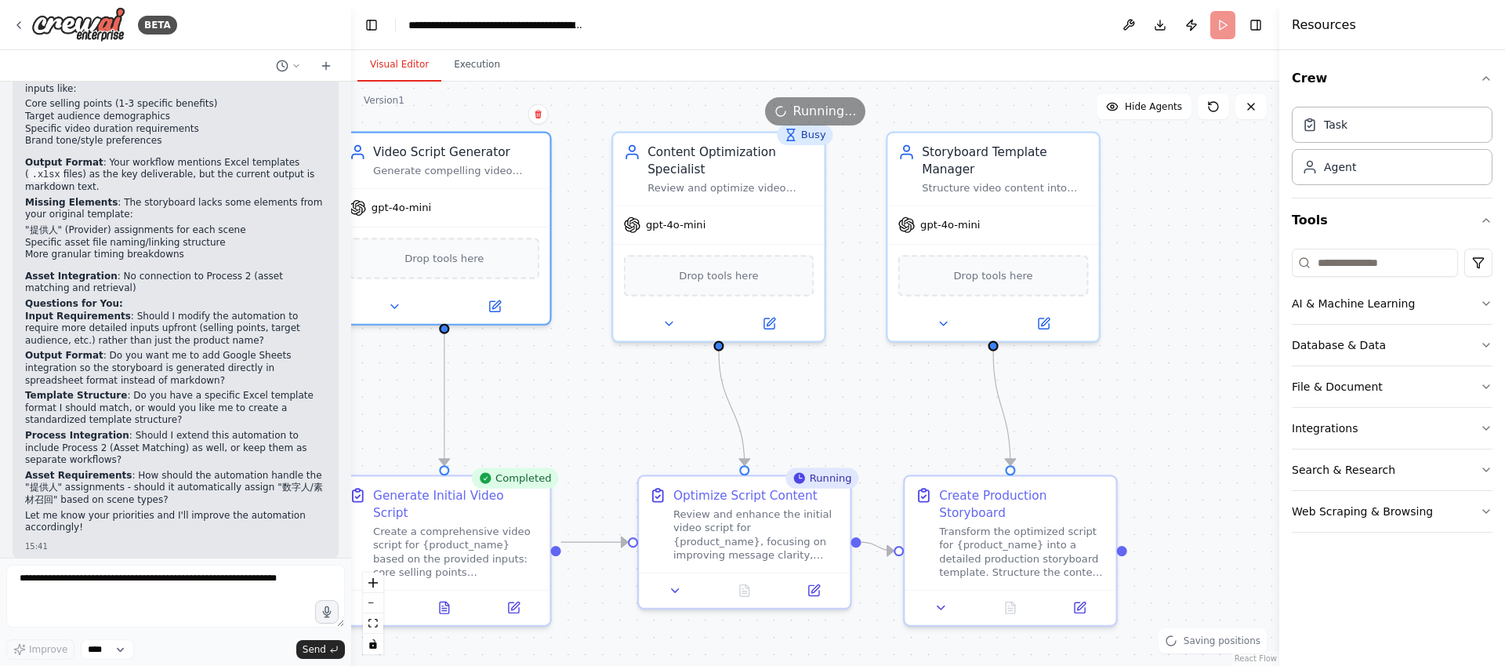
drag, startPoint x: 738, startPoint y: 441, endPoint x: 626, endPoint y: 426, distance: 114.0
click at [626, 426] on div ".deletable-edge-delete-btn { width: 20px; height: 20px; border: 0px solid #ffff…" at bounding box center [815, 374] width 928 height 584
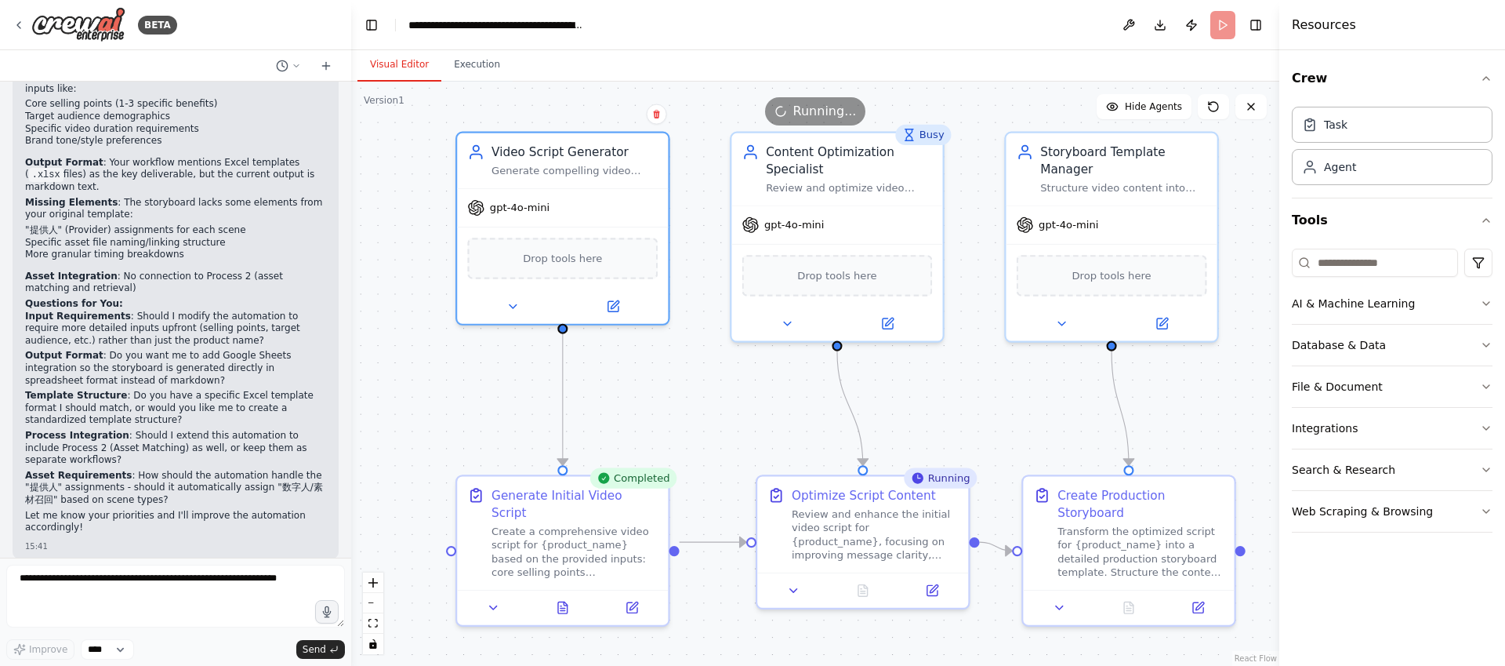
drag, startPoint x: 913, startPoint y: 408, endPoint x: 1026, endPoint y: 408, distance: 113.7
click at [1029, 408] on div ".deletable-edge-delete-btn { width: 20px; height: 20px; border: 0px solid #ffff…" at bounding box center [815, 374] width 928 height 584
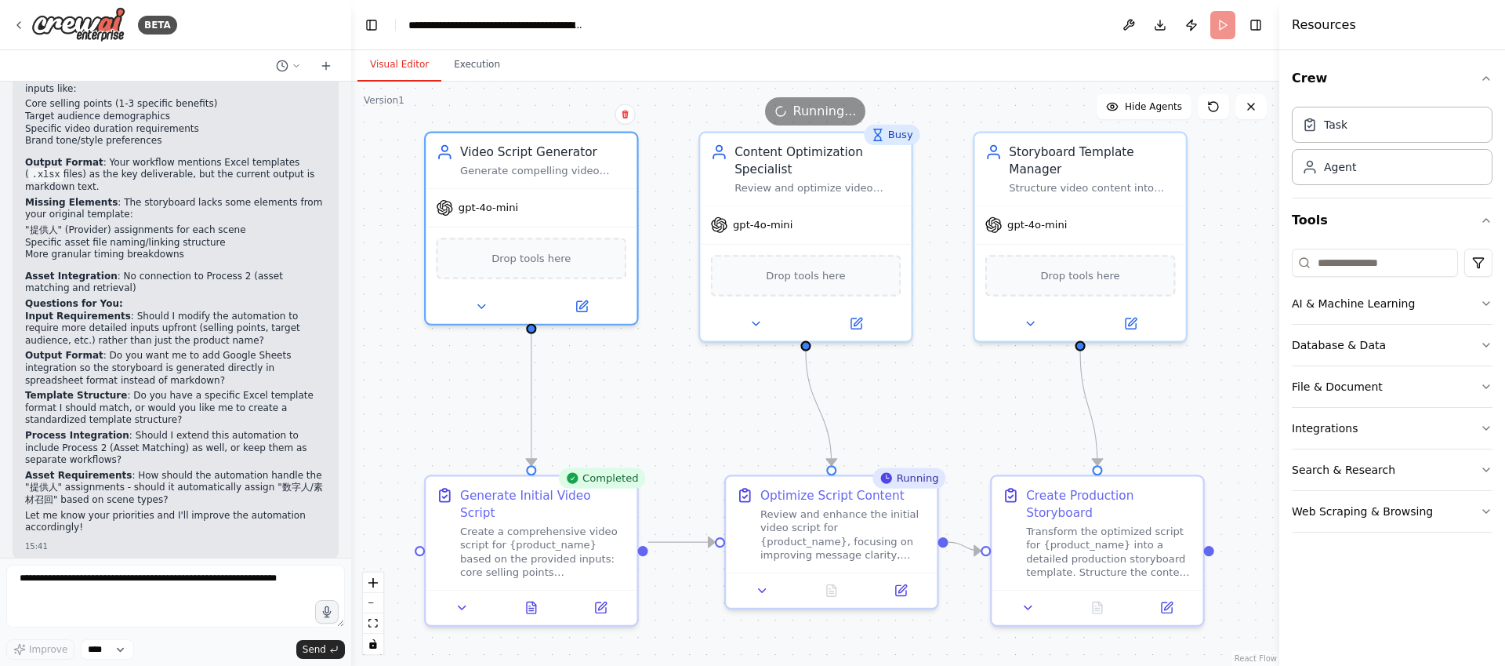
drag, startPoint x: 689, startPoint y: 386, endPoint x: 567, endPoint y: 386, distance: 122.3
click at [567, 386] on div ".deletable-edge-delete-btn { width: 20px; height: 20px; border: 0px solid #ffff…" at bounding box center [815, 374] width 928 height 584
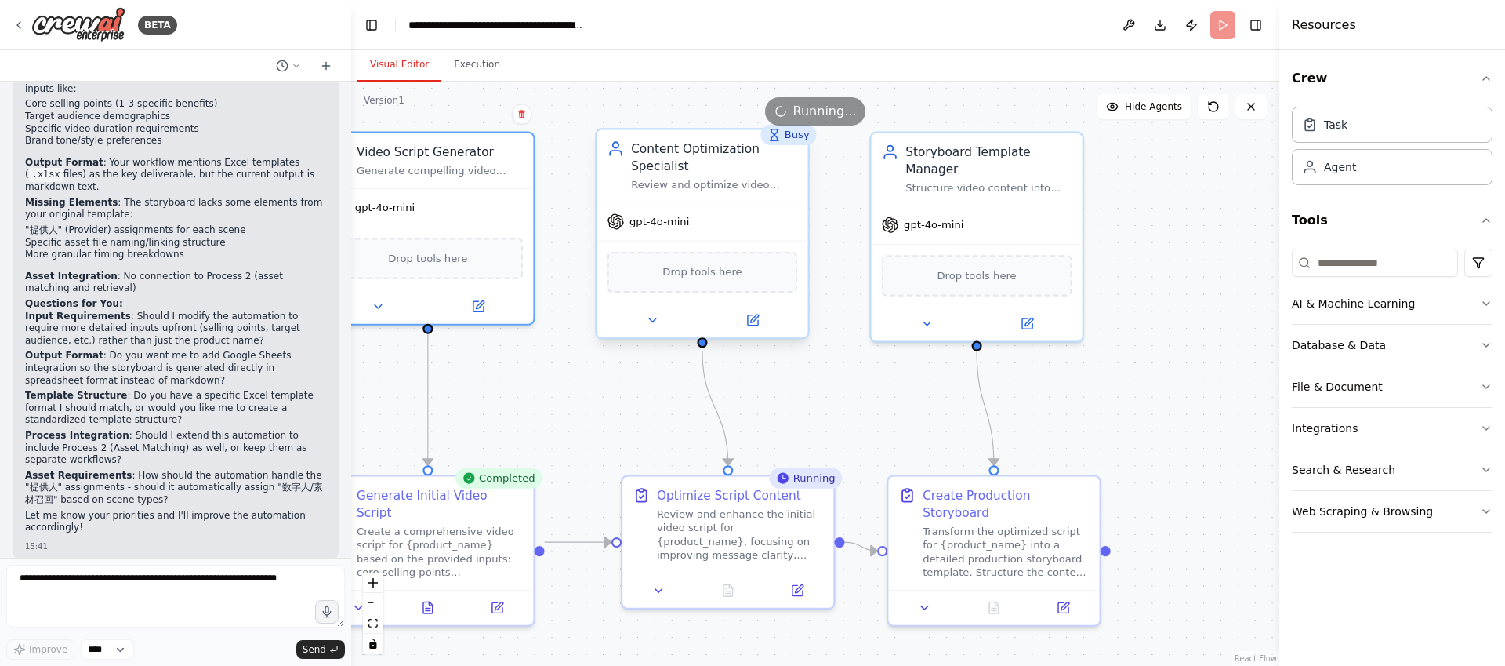
click at [781, 171] on div "Content Optimization Specialist" at bounding box center [714, 157] width 166 height 34
click at [1433, 311] on button "AI & Machine Learning" at bounding box center [1392, 303] width 201 height 41
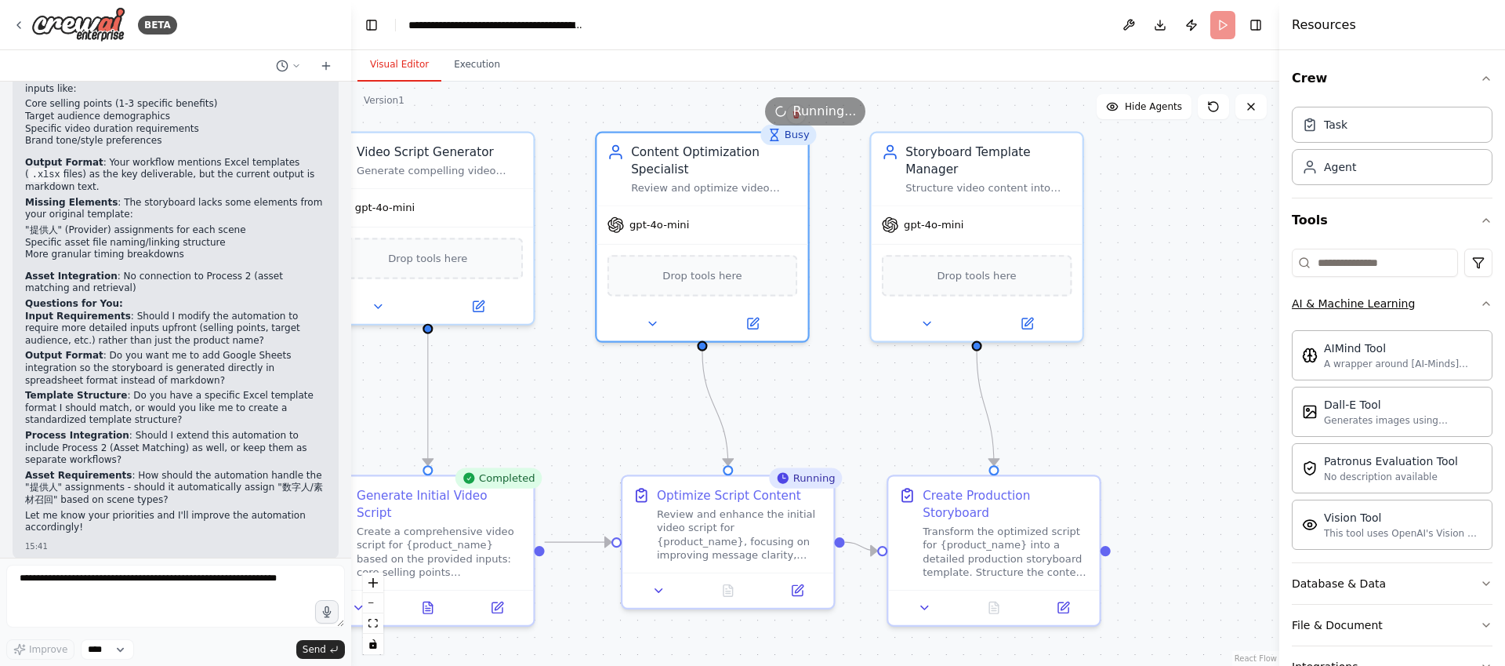
click at [1440, 309] on button "AI & Machine Learning" at bounding box center [1392, 303] width 201 height 41
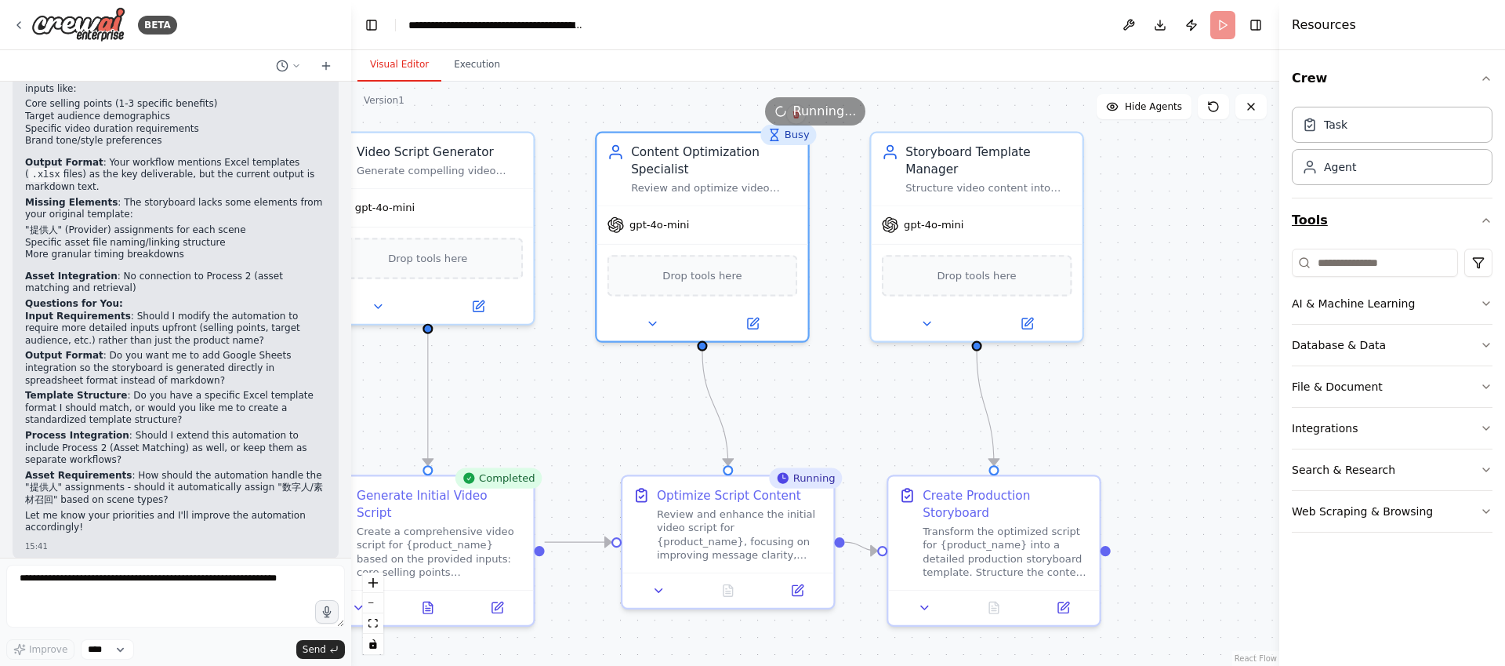
click at [1484, 222] on icon "button" at bounding box center [1486, 220] width 13 height 13
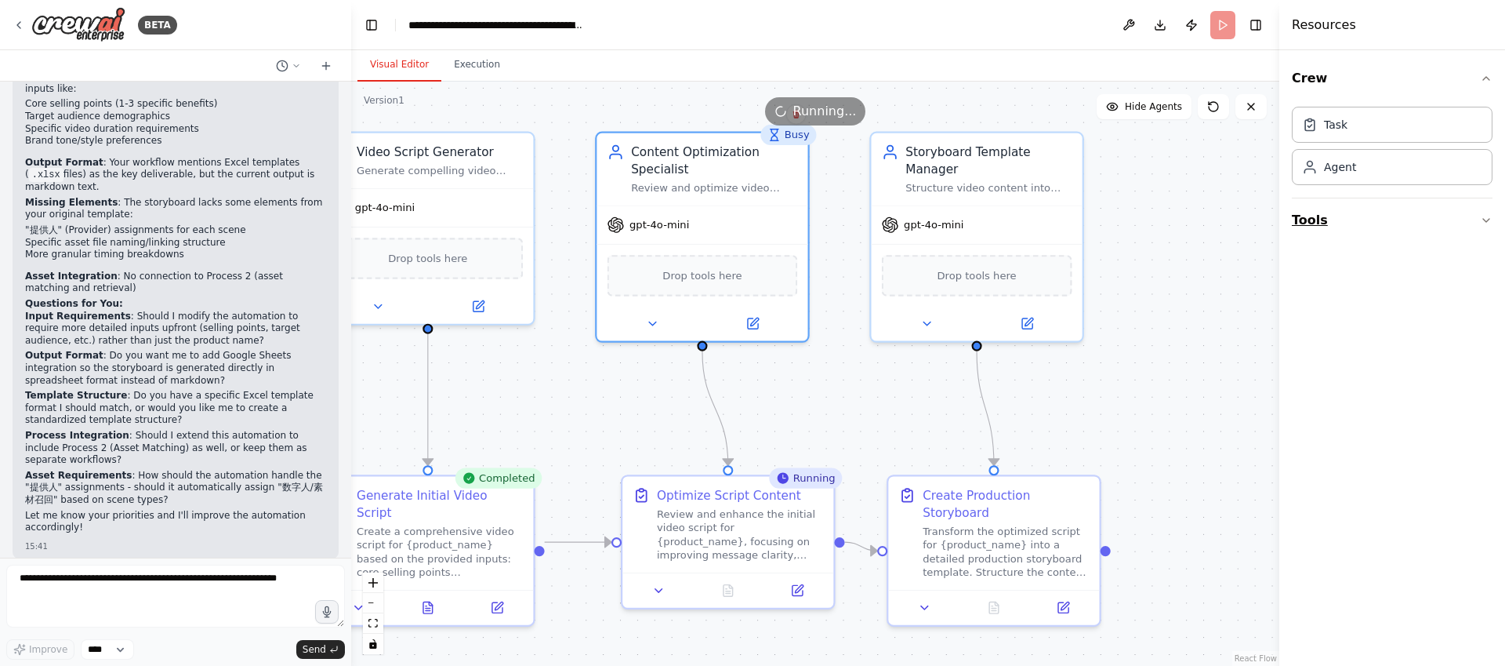
click at [1481, 226] on icon "button" at bounding box center [1486, 220] width 13 height 13
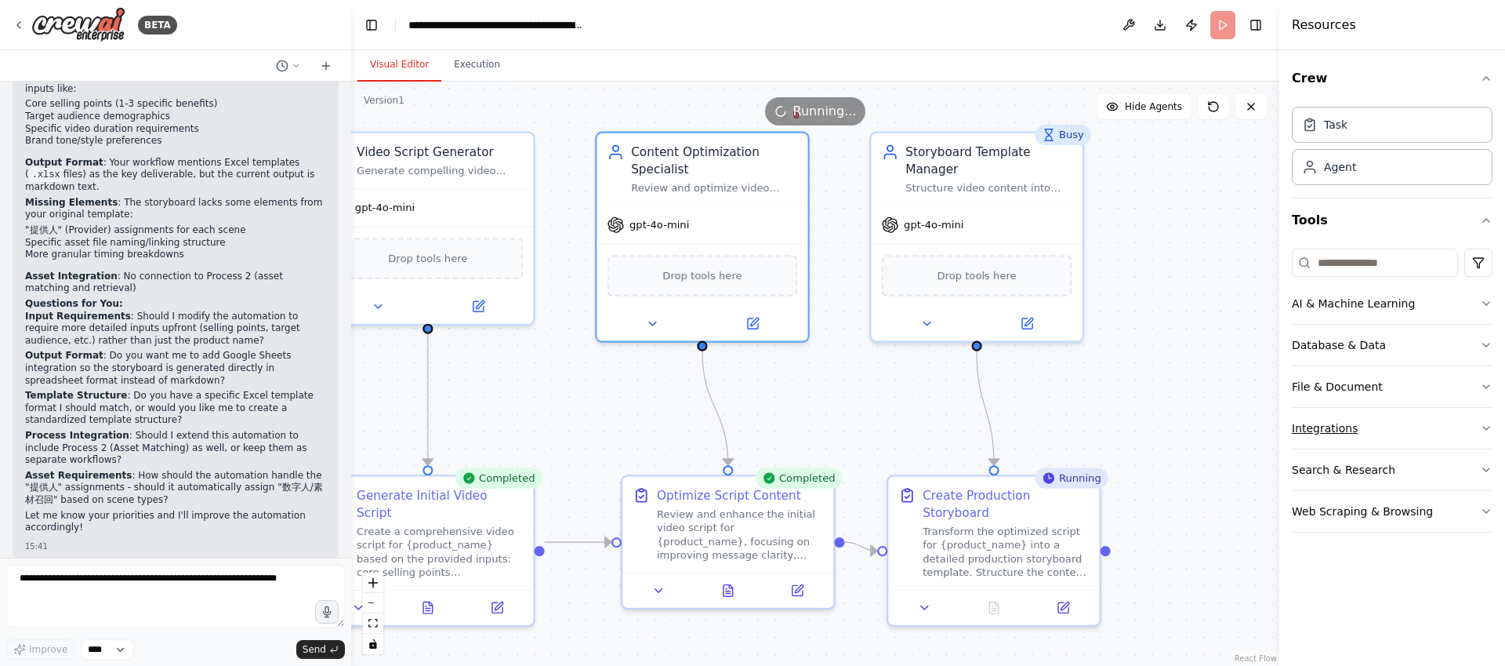
click at [1378, 430] on button "Integrations" at bounding box center [1392, 428] width 201 height 41
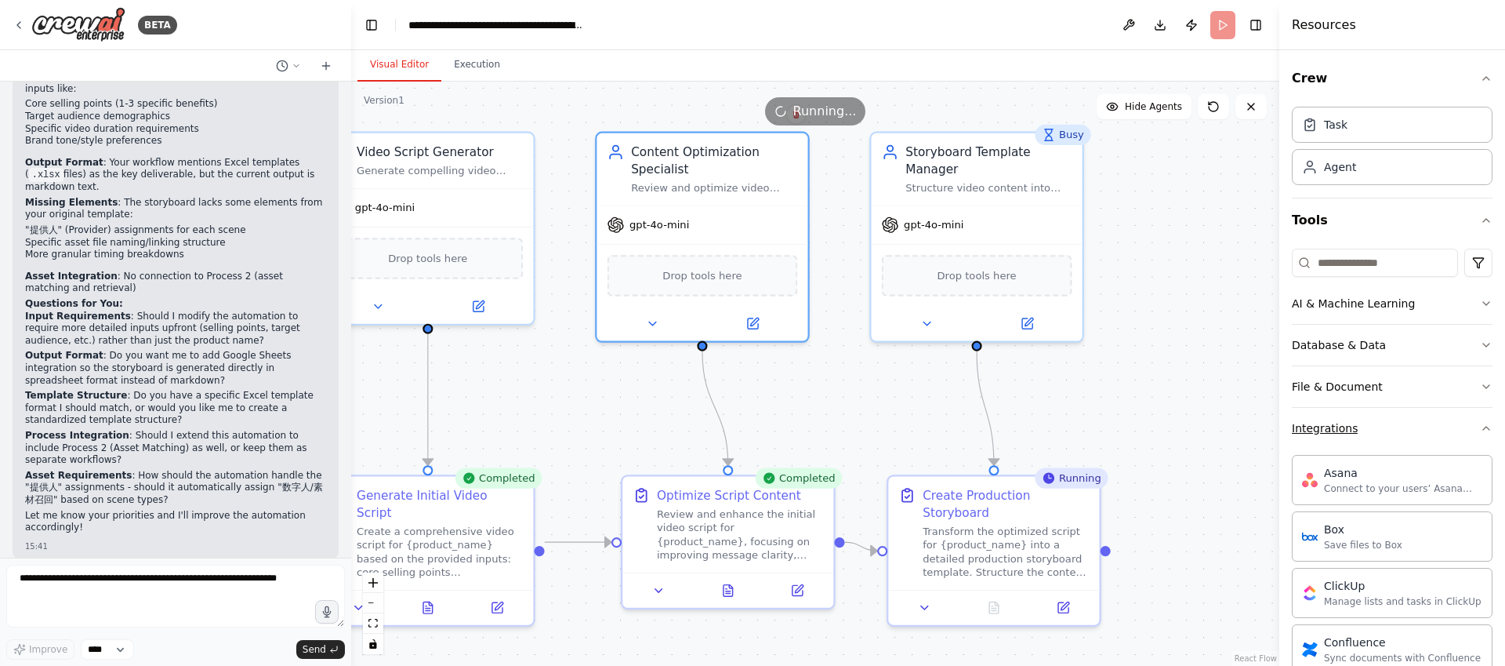
click at [1384, 429] on button "Integrations" at bounding box center [1392, 428] width 201 height 41
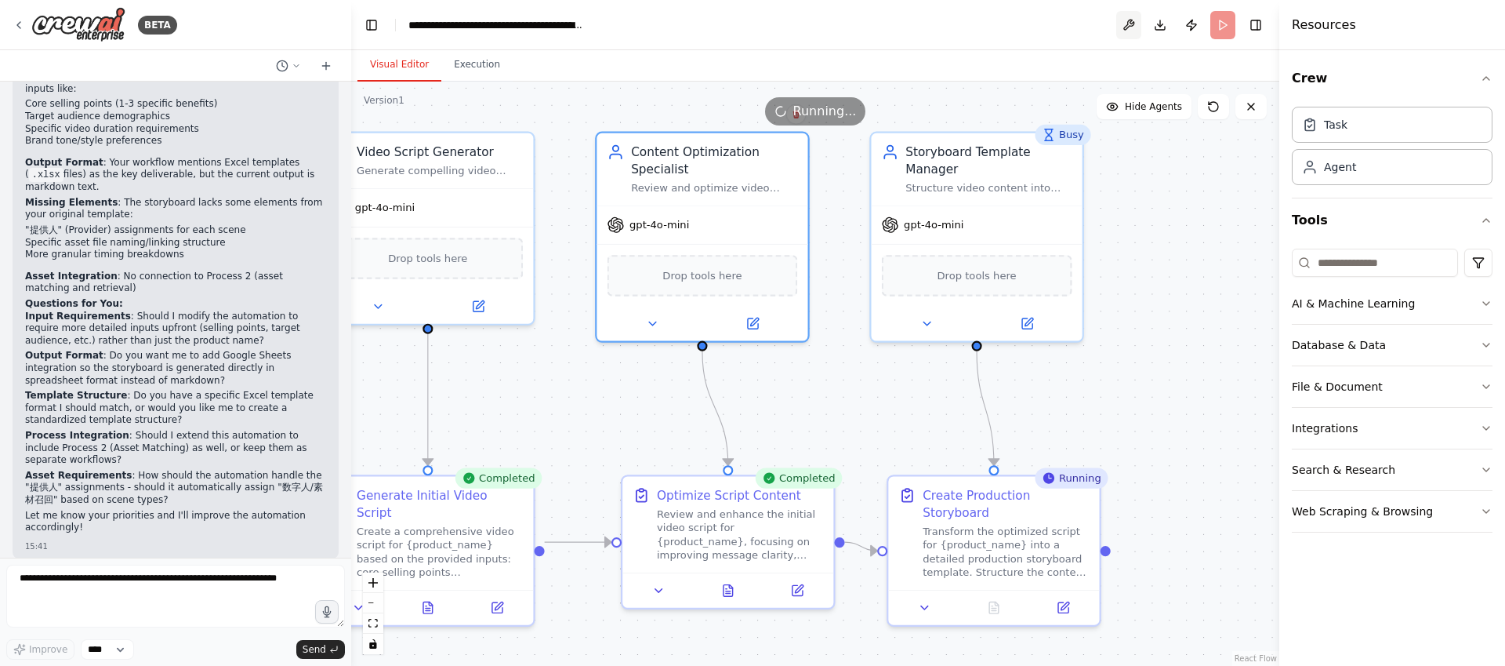
click at [1134, 24] on button at bounding box center [1128, 25] width 25 height 28
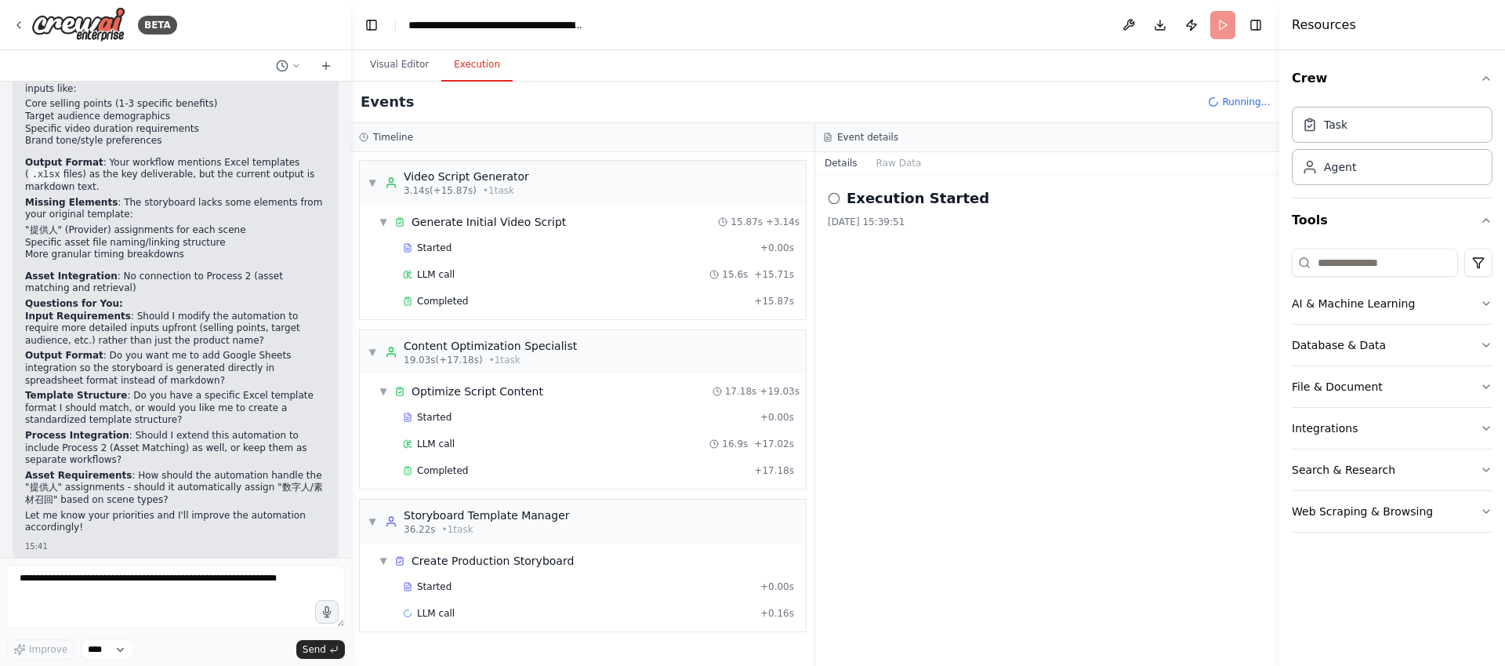
click at [480, 70] on button "Execution" at bounding box center [476, 65] width 71 height 33
click at [571, 580] on div "Started" at bounding box center [578, 586] width 351 height 13
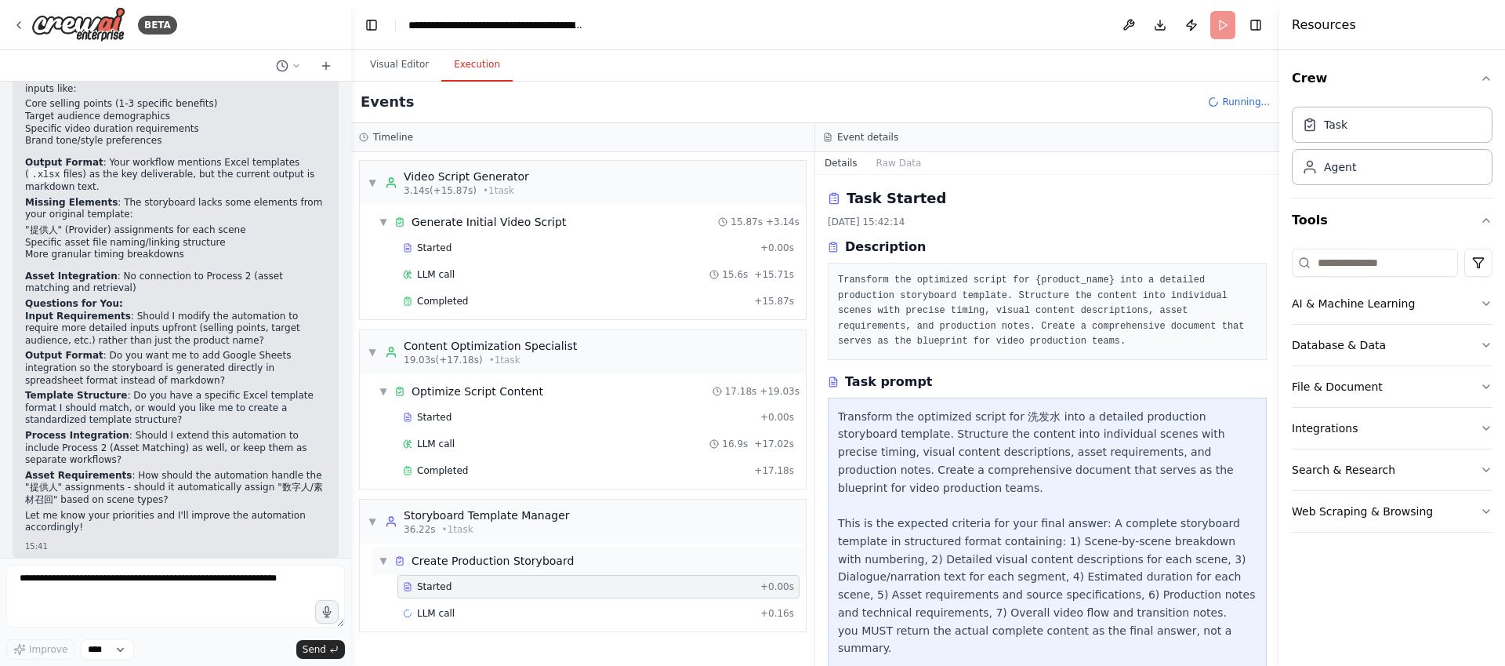
click at [573, 560] on div "▼ Create Production Storyboard" at bounding box center [589, 560] width 434 height 28
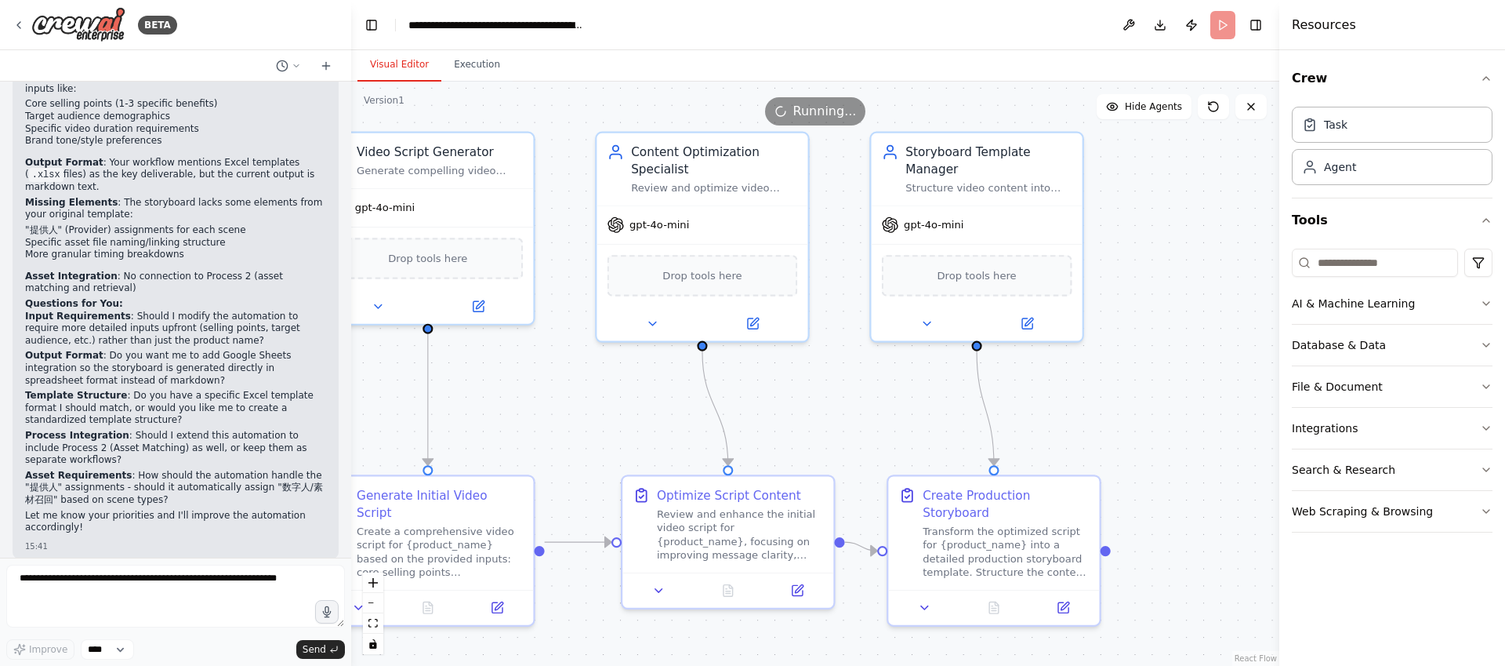
click at [392, 61] on button "Visual Editor" at bounding box center [399, 65] width 84 height 33
click at [205, 593] on textarea at bounding box center [175, 595] width 339 height 63
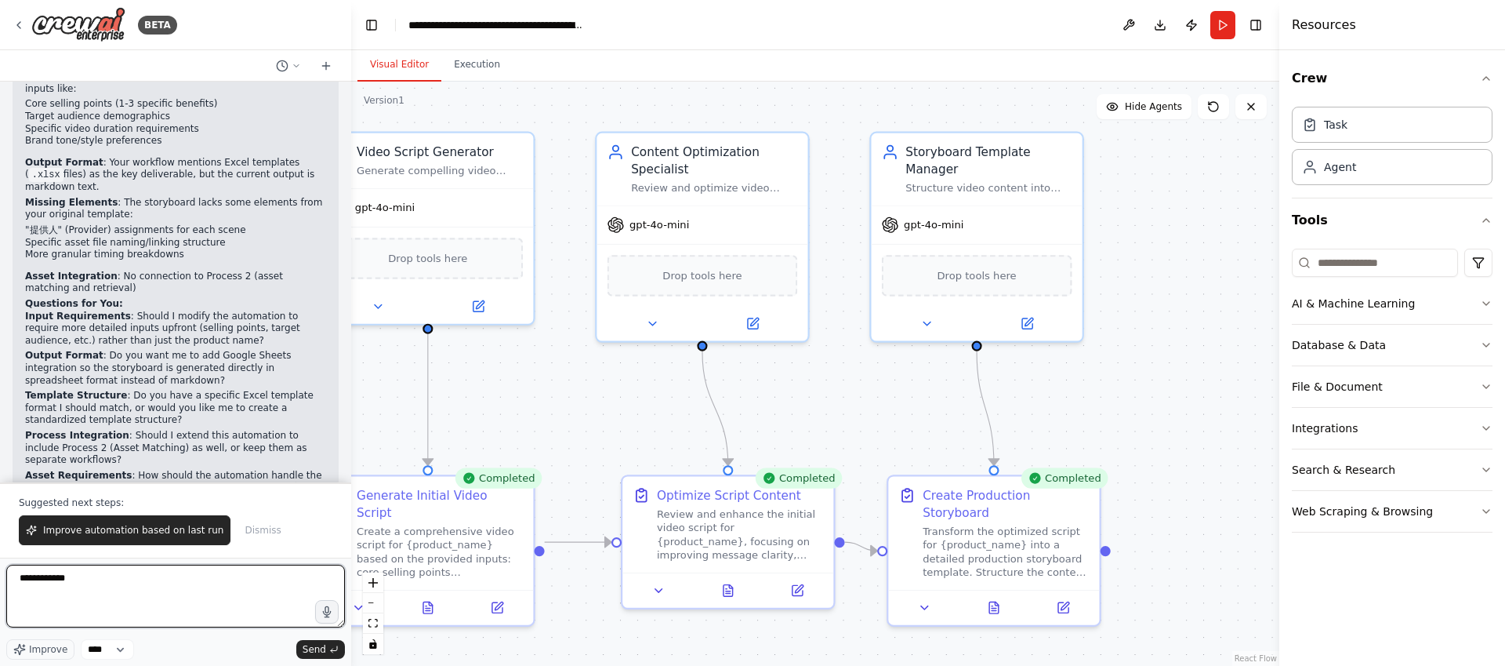
type textarea "*****"
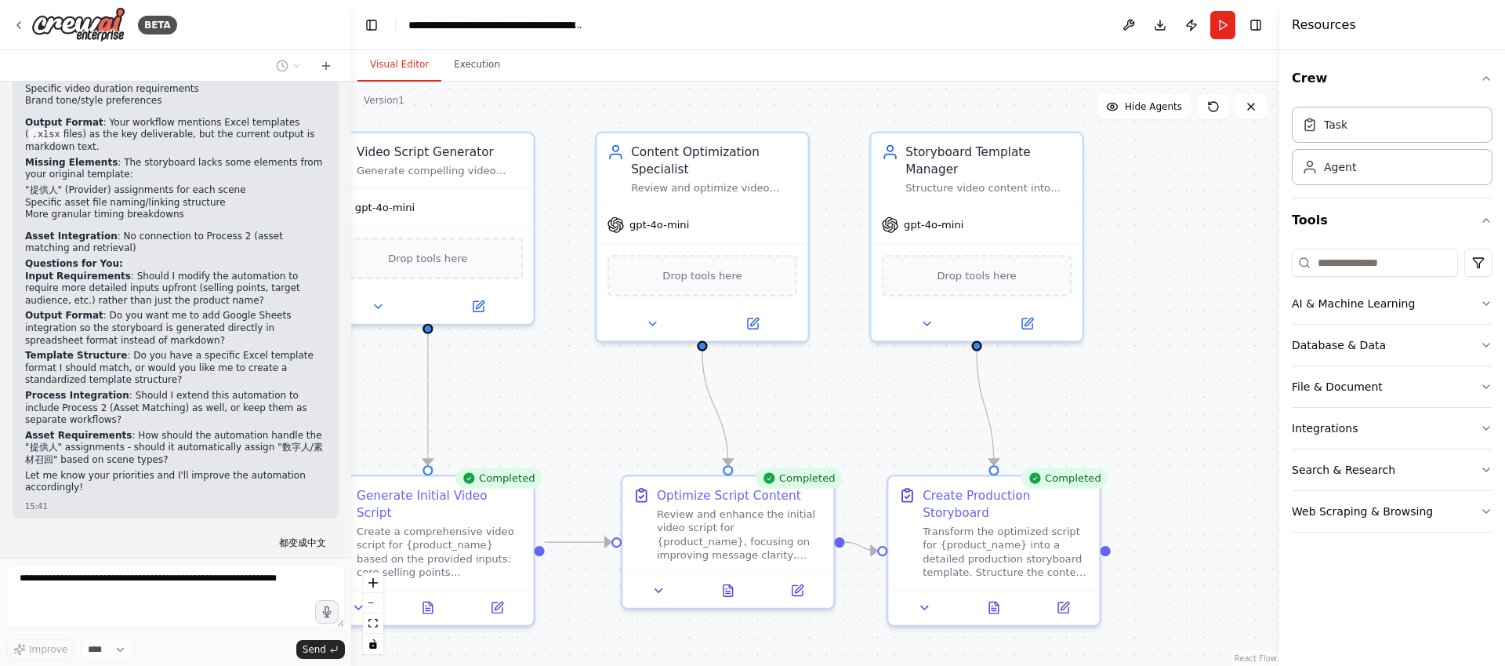
scroll to position [3186, 0]
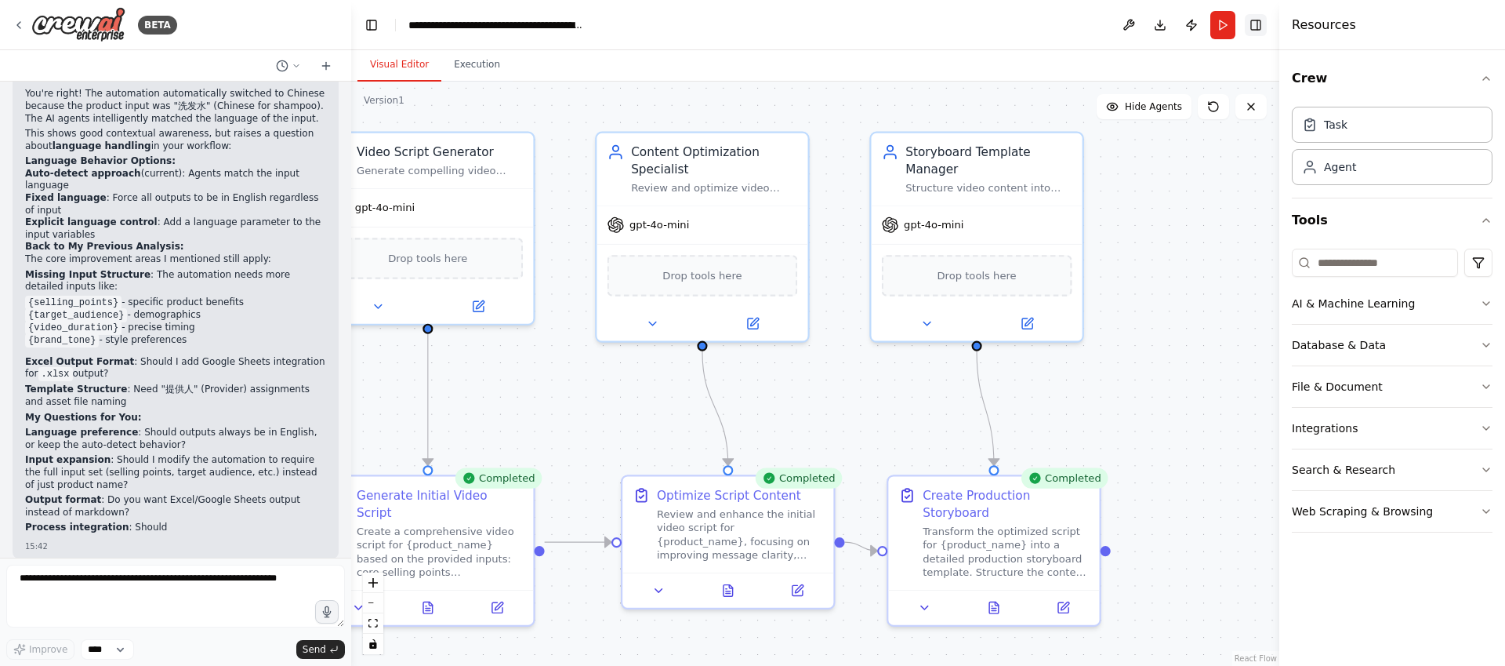
click at [1252, 24] on button "Toggle Right Sidebar" at bounding box center [1256, 25] width 22 height 22
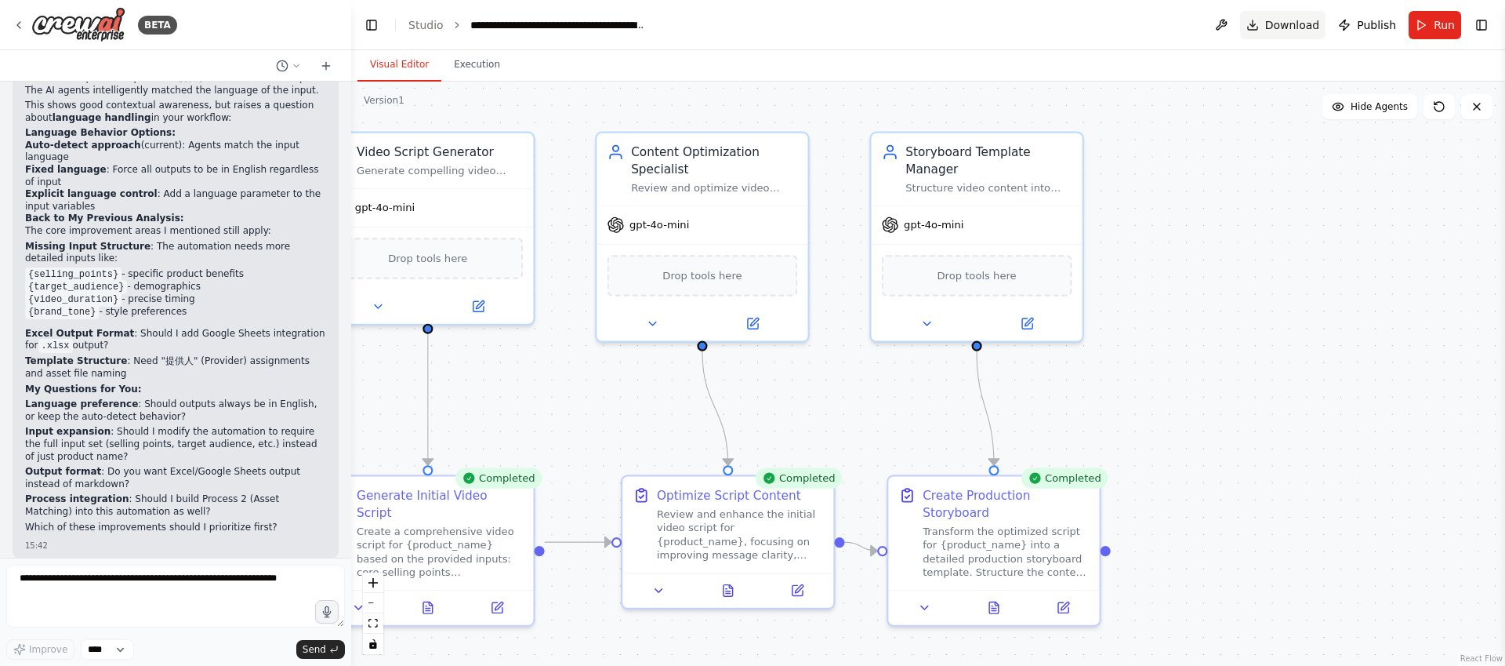
click at [1301, 26] on span "Download" at bounding box center [1292, 25] width 55 height 16
click at [1371, 32] on span "Publish" at bounding box center [1376, 25] width 39 height 16
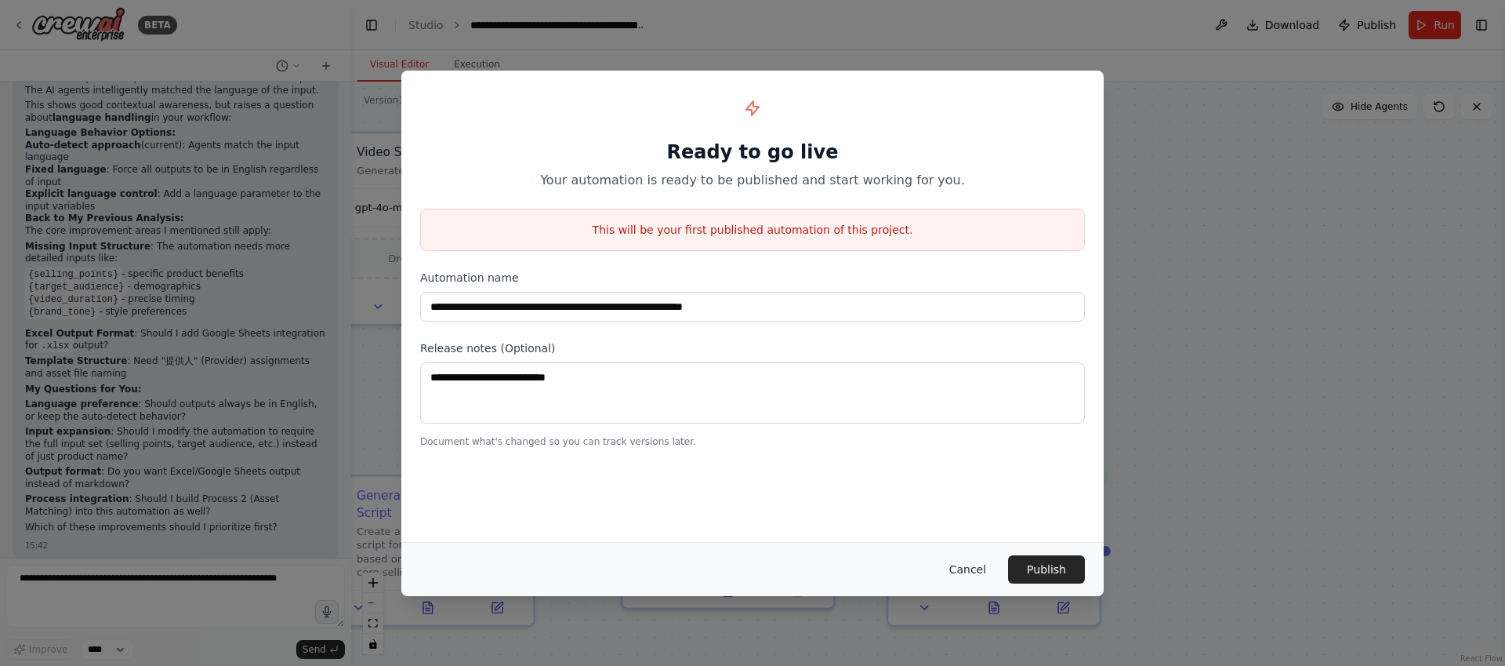
click at [985, 574] on button "Cancel" at bounding box center [968, 569] width 62 height 28
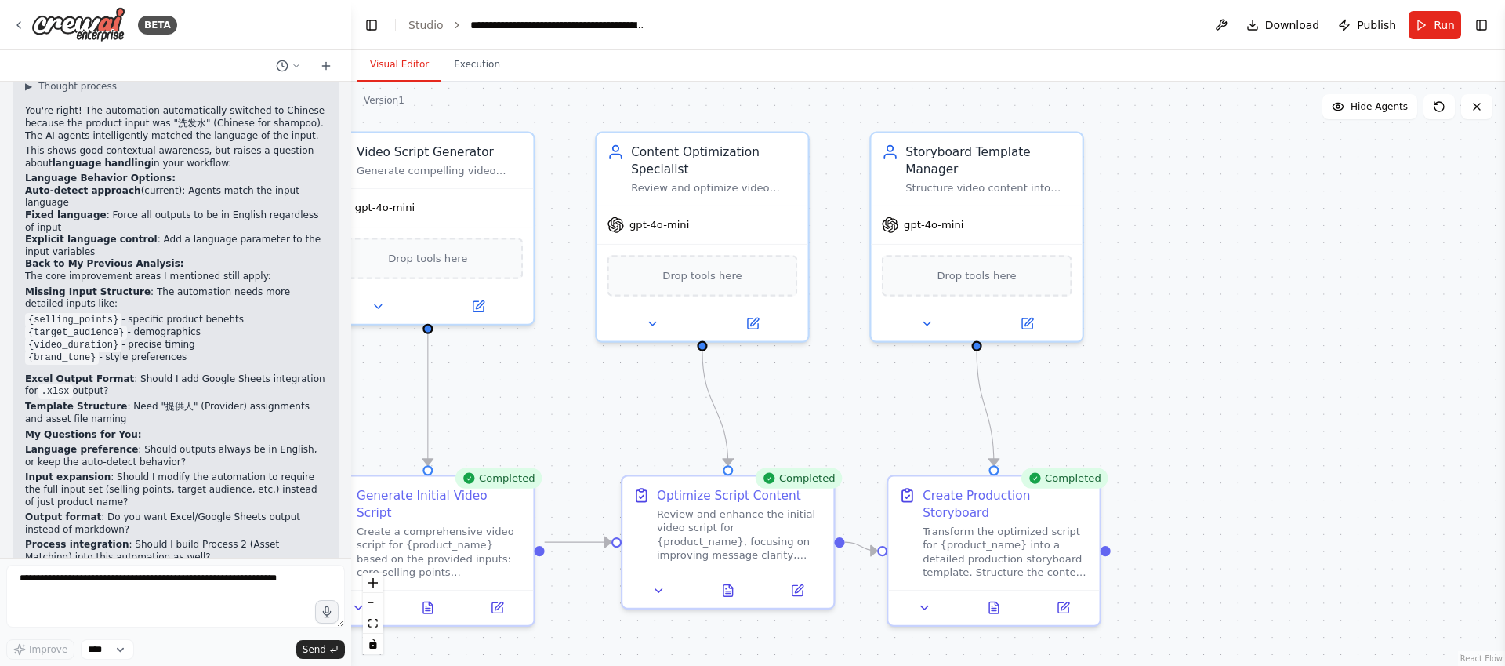
scroll to position [3636, 0]
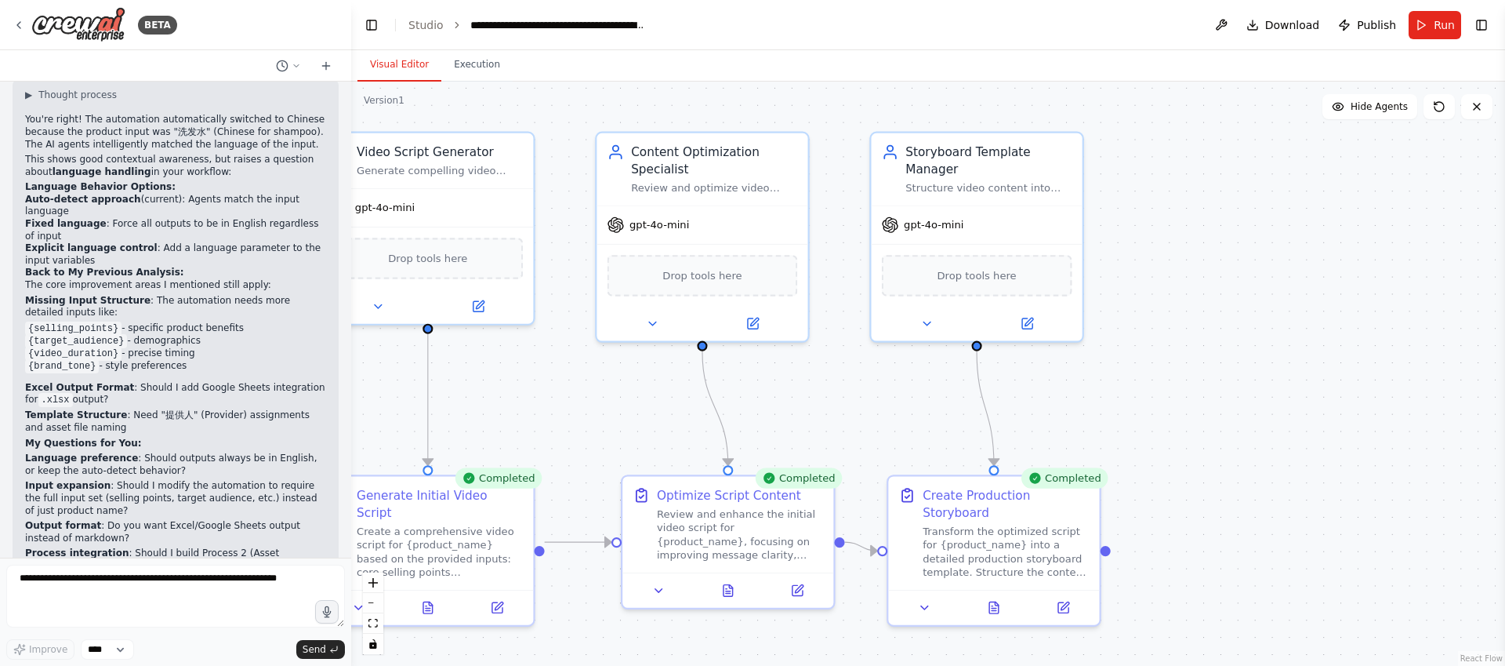
click at [104, 218] on li "Fixed language : Force all outputs to be in English regardless of input" at bounding box center [175, 230] width 301 height 24
click at [276, 219] on li "Fixed language : Force all outputs to be in English regardless of input" at bounding box center [175, 230] width 301 height 24
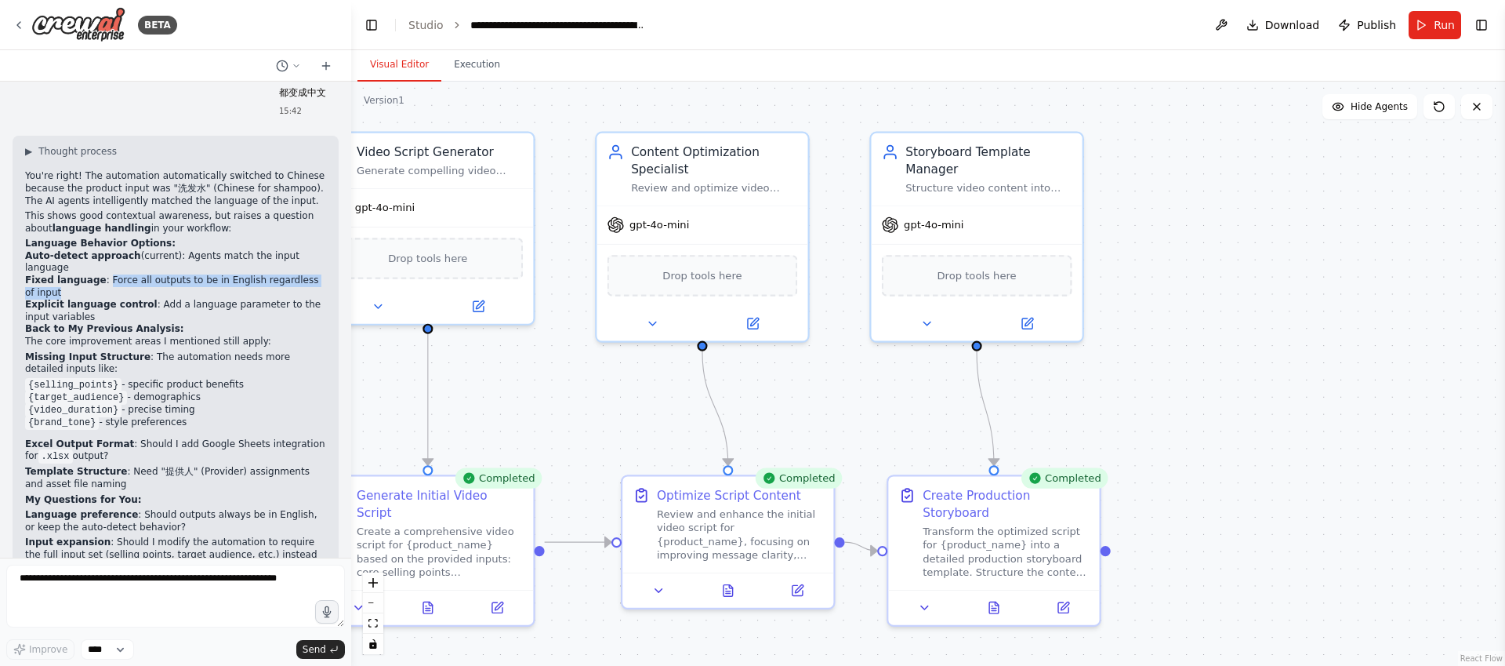
scroll to position [3438, 0]
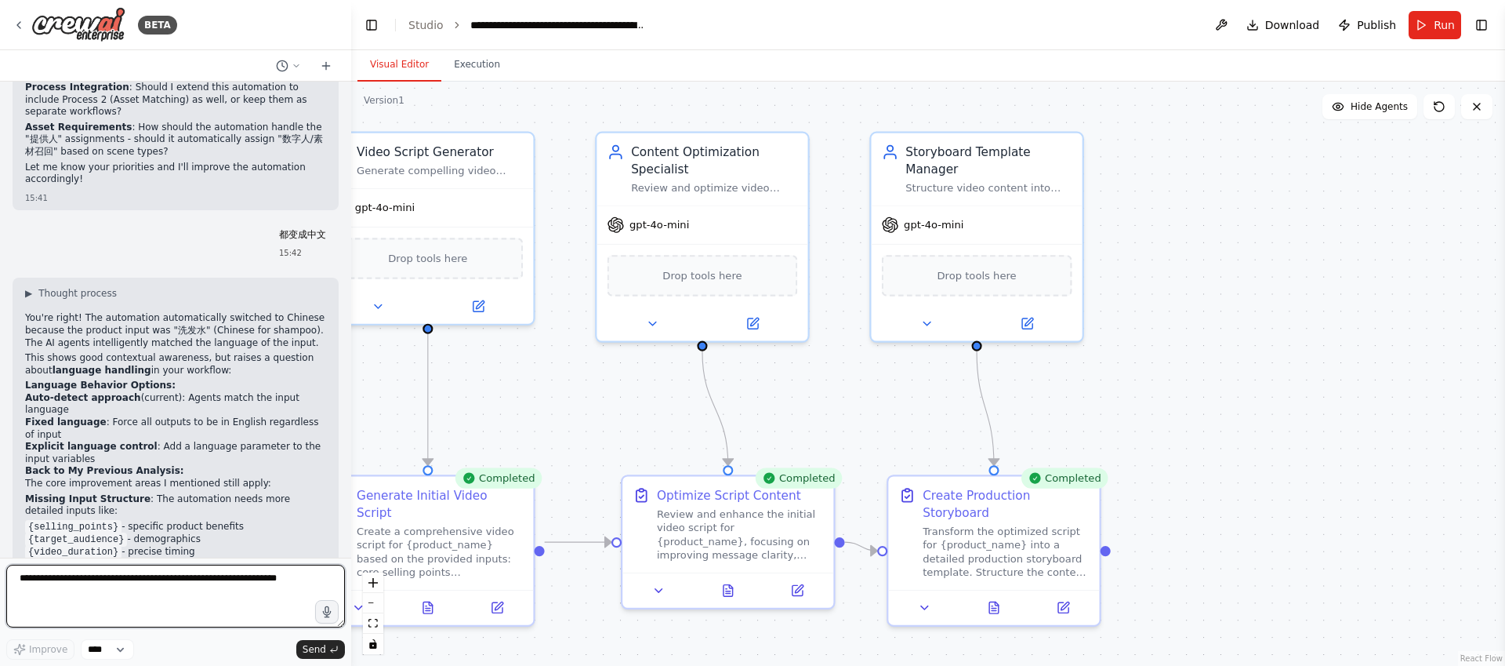
click at [147, 581] on textarea at bounding box center [175, 595] width 339 height 63
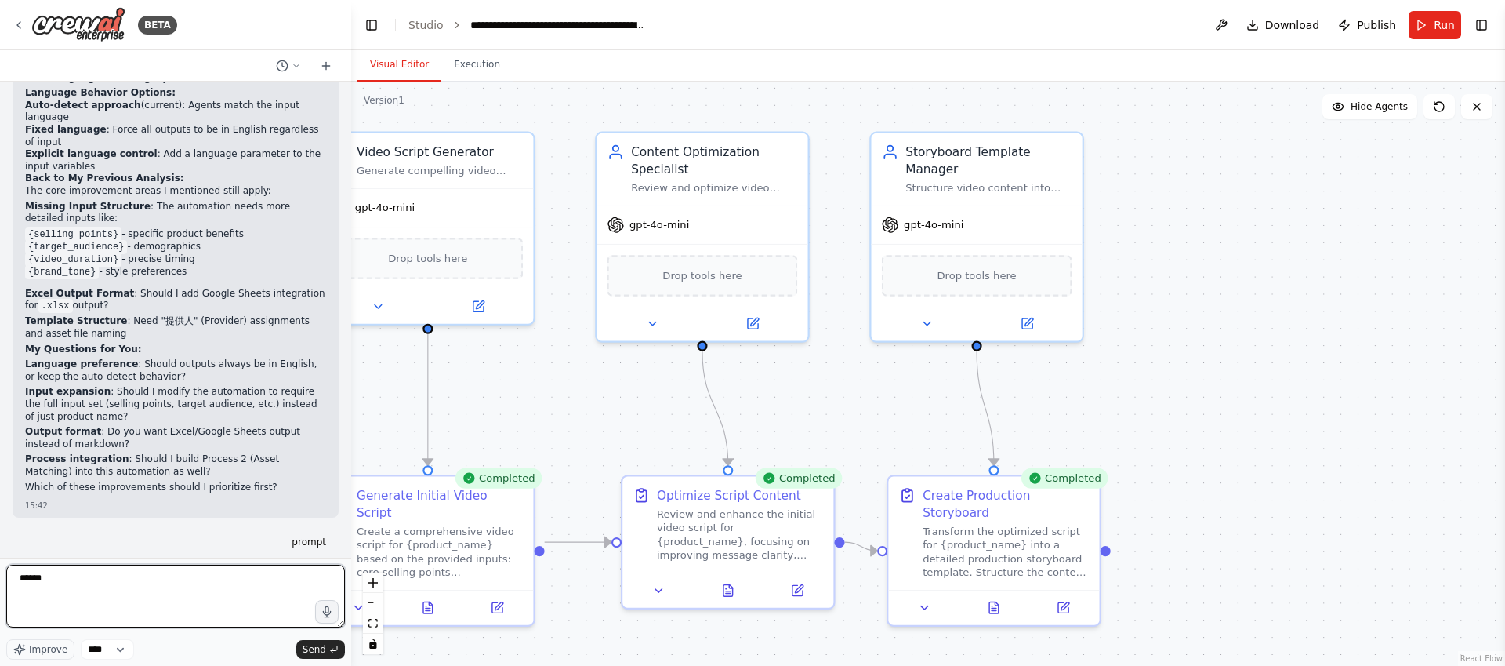
type textarea "******"
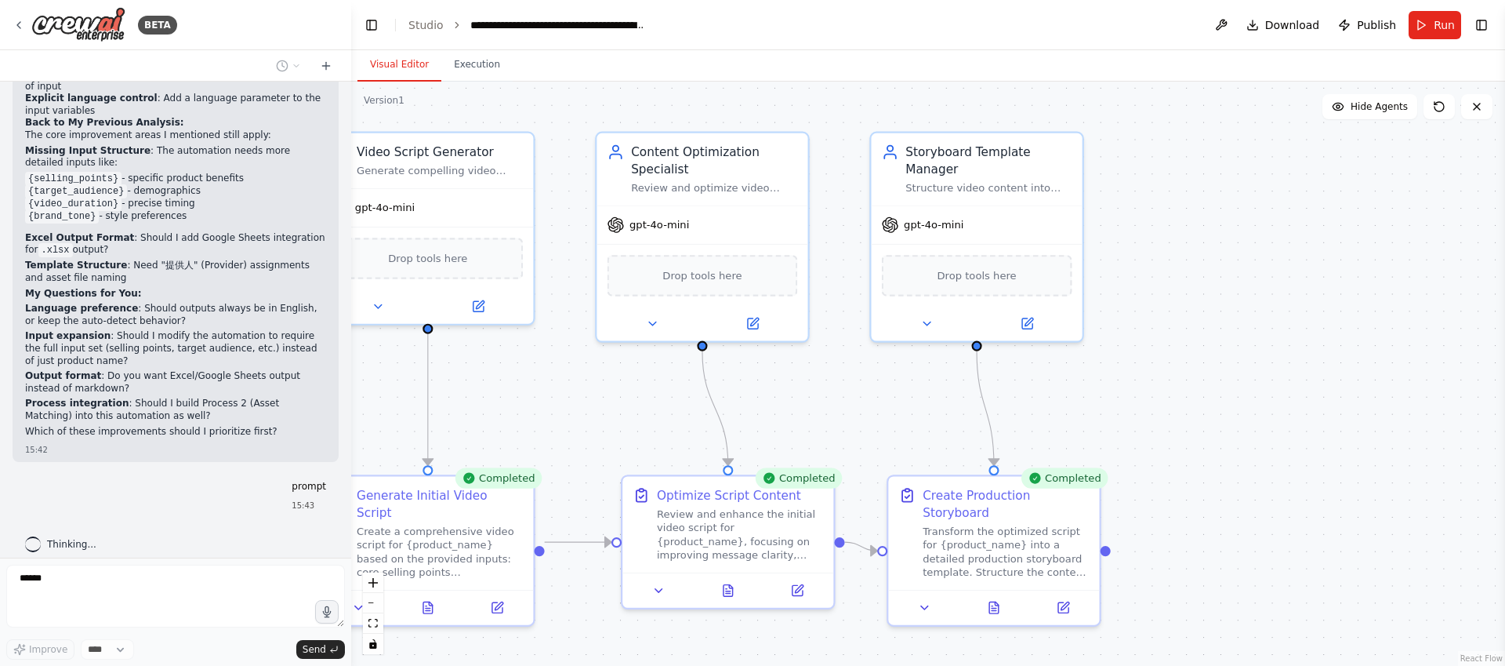
click at [49, 539] on div "Thinking..." at bounding box center [60, 544] width 71 height 16
click at [102, 536] on div "Thinking..." at bounding box center [61, 544] width 96 height 28
click at [251, 554] on div "BETA 口播视频生成方案 (Automated Production Flow) 核心原则： AI驱动： 绝大多数内容生成、素材匹配、组装工作由AI完成。 …" at bounding box center [175, 333] width 351 height 666
click at [375, 624] on icon "fit view" at bounding box center [372, 623] width 9 height 9
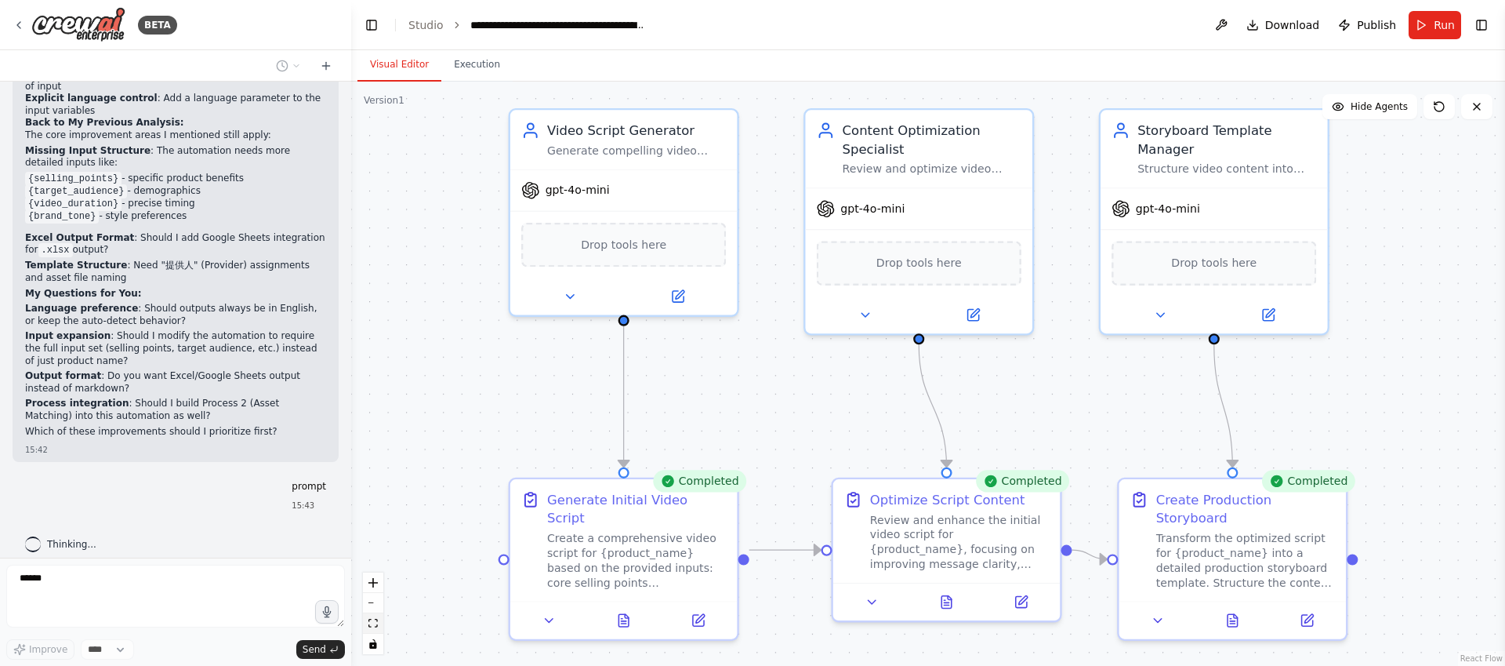
click at [375, 624] on icon "fit view" at bounding box center [372, 623] width 9 height 9
click at [23, 20] on icon at bounding box center [19, 25] width 13 height 13
click at [16, 19] on icon at bounding box center [19, 25] width 13 height 13
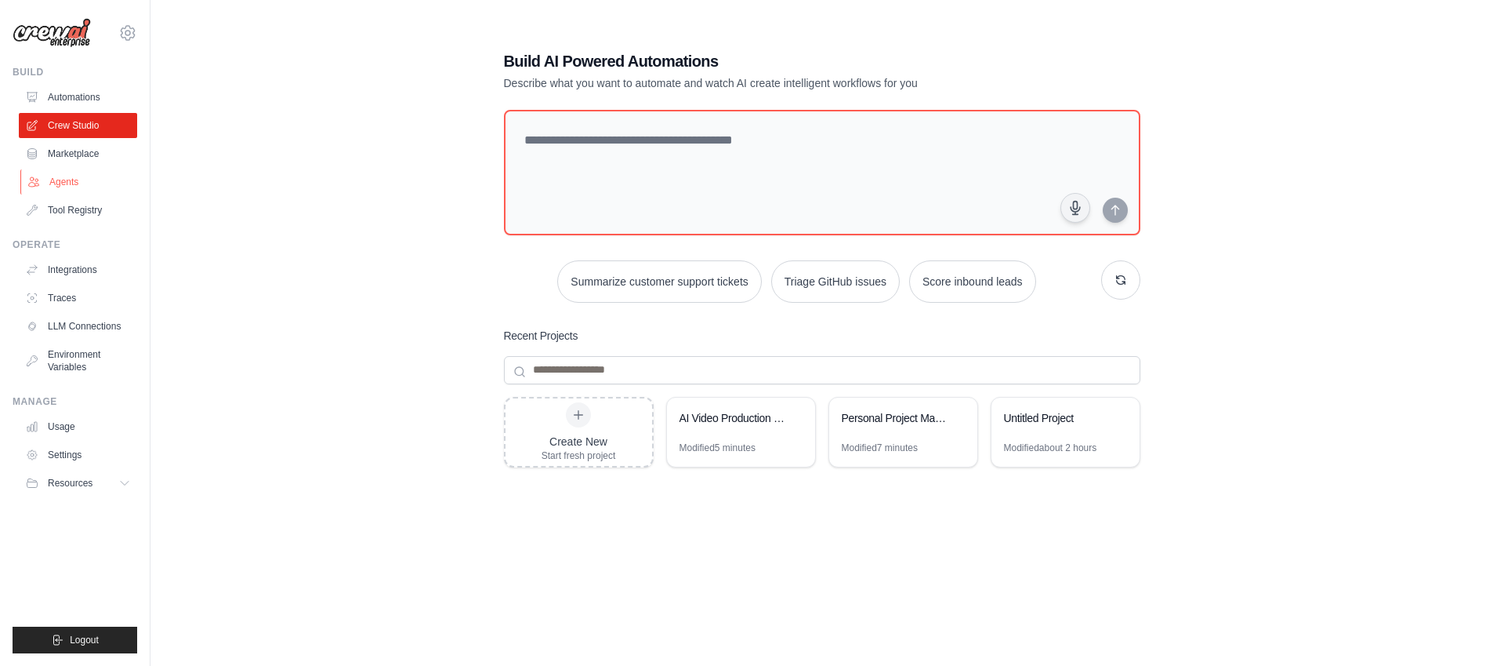
click at [91, 180] on link "Agents" at bounding box center [79, 181] width 118 height 25
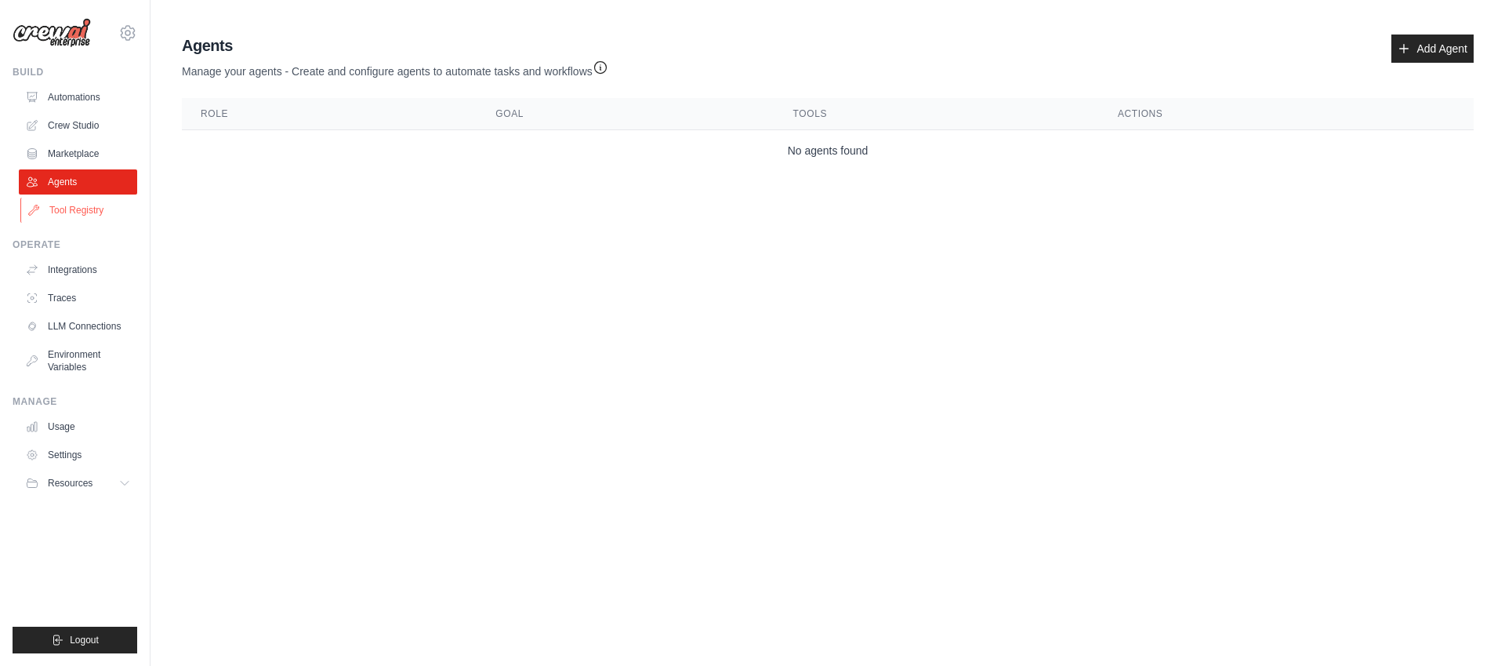
click at [93, 219] on link "Tool Registry" at bounding box center [79, 210] width 118 height 25
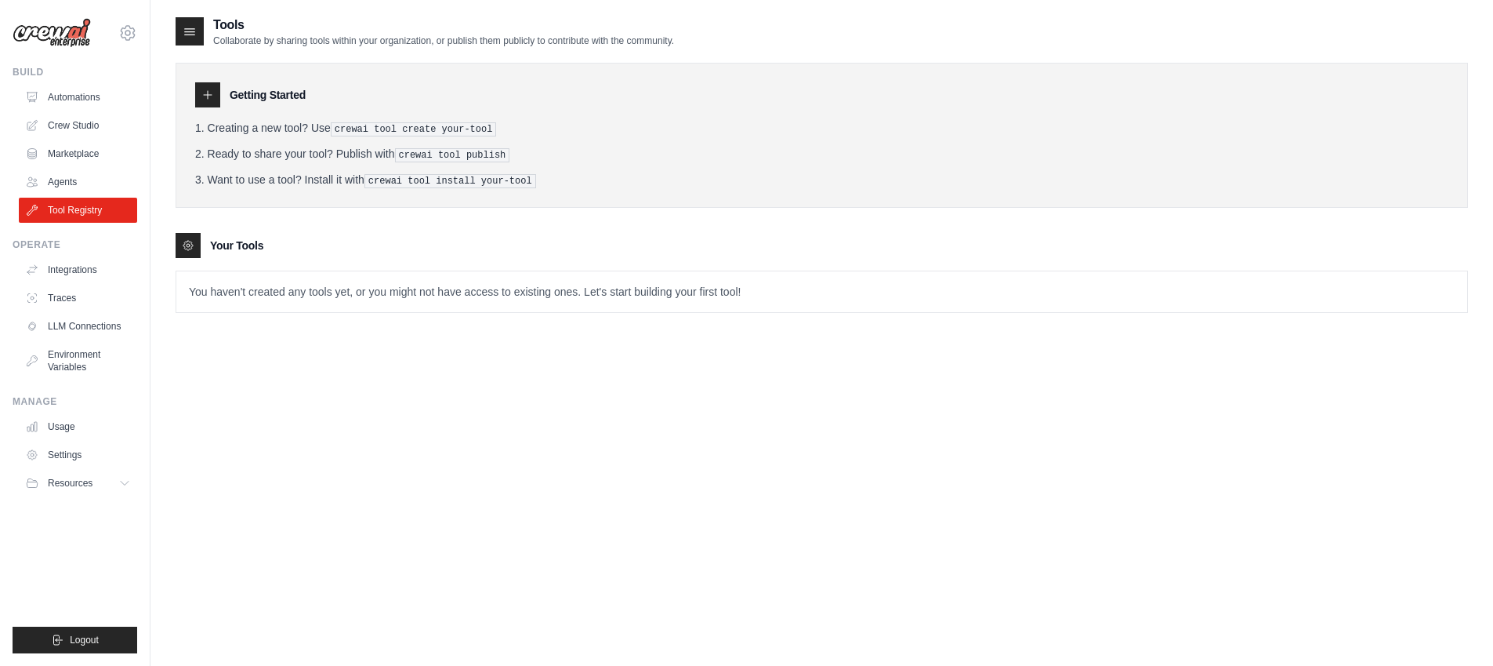
click at [434, 224] on div "Getting Started Creating a new tool? Use crewai tool create your-tool Ready to …" at bounding box center [822, 180] width 1293 height 266
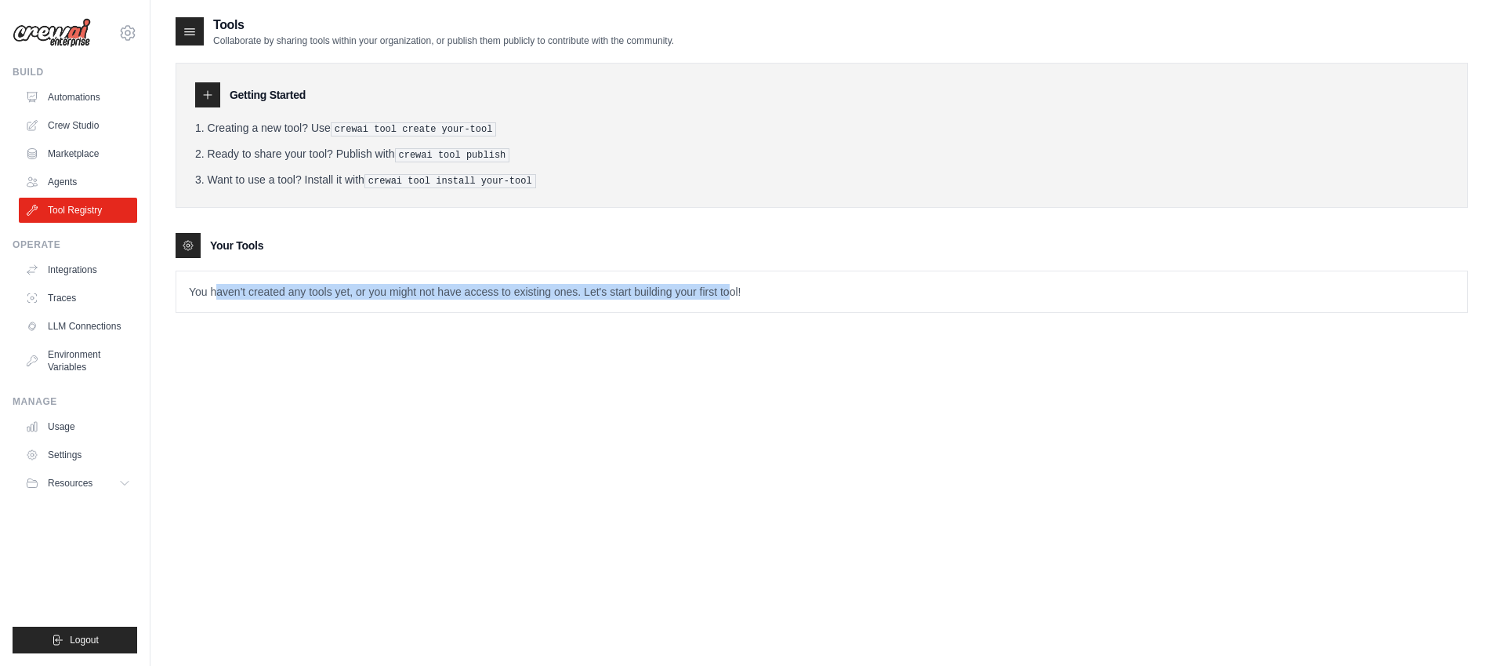
drag, startPoint x: 221, startPoint y: 291, endPoint x: 764, endPoint y: 291, distance: 542.5
click at [764, 291] on p "You haven't created any tools yet, or you might not have access to existing one…" at bounding box center [821, 291] width 1291 height 41
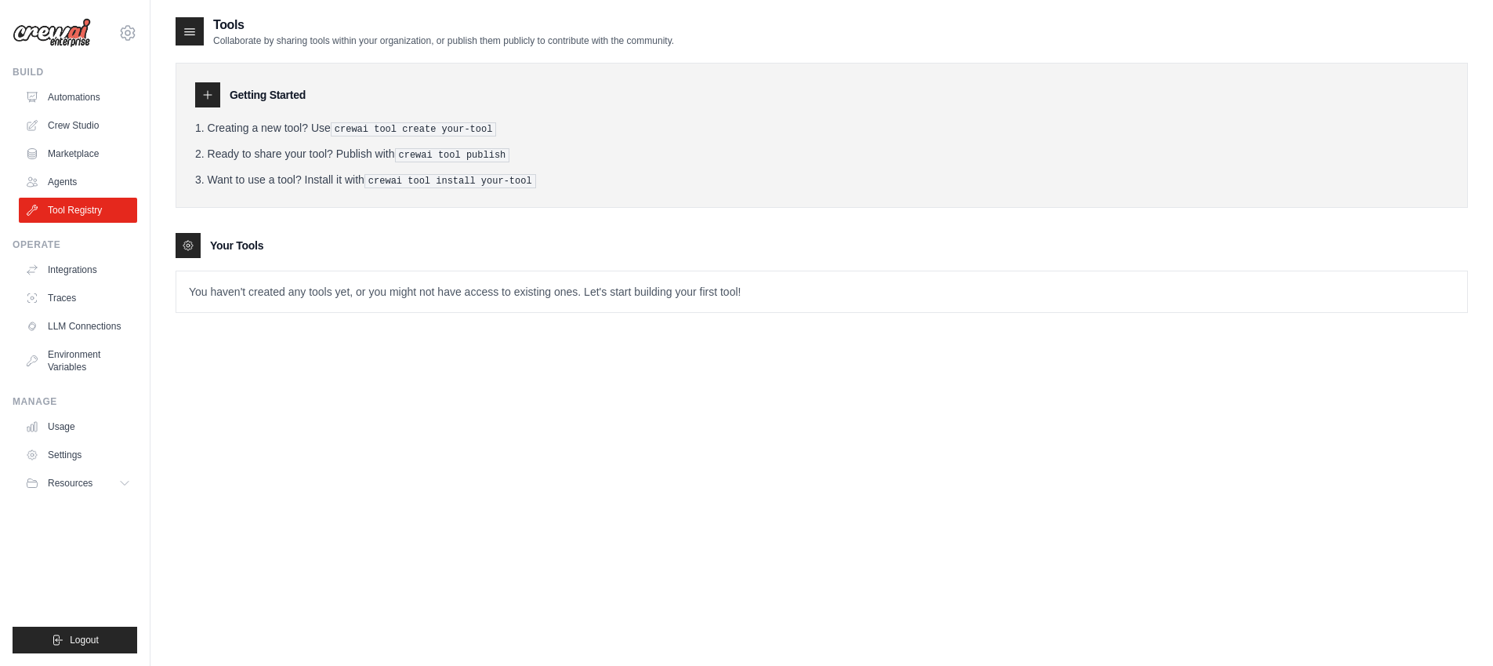
click at [732, 233] on div "Your Tools" at bounding box center [822, 245] width 1293 height 25
click at [212, 91] on icon at bounding box center [207, 95] width 13 height 13
click at [205, 94] on icon at bounding box center [208, 95] width 8 height 8
drag, startPoint x: 209, startPoint y: 182, endPoint x: 305, endPoint y: 184, distance: 96.5
click at [305, 184] on li "Want to use a tool? Install it with crewai tool install your-tool" at bounding box center [822, 180] width 1254 height 16
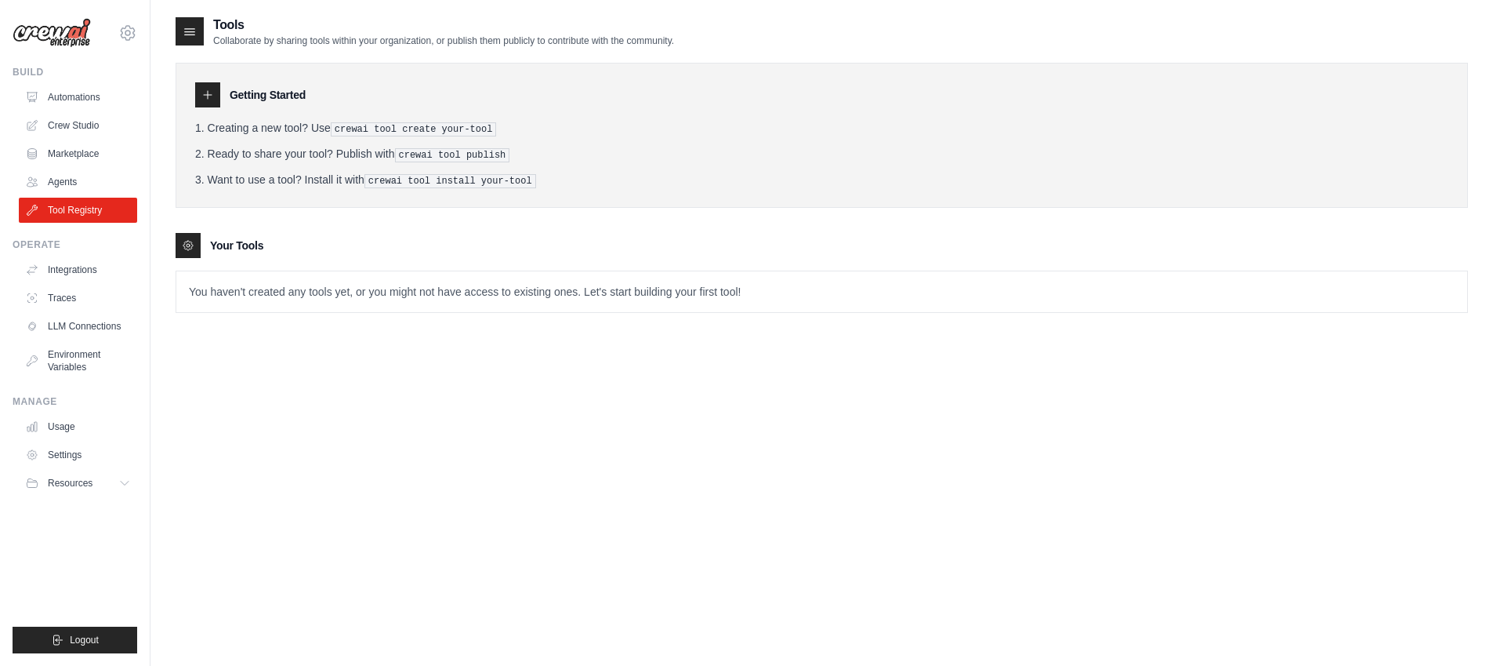
click at [317, 184] on li "Want to use a tool? Install it with crewai tool install your-tool" at bounding box center [822, 180] width 1254 height 16
drag, startPoint x: 376, startPoint y: 182, endPoint x: 474, endPoint y: 182, distance: 98.0
click at [474, 182] on li "Want to use a tool? Install it with crewai tool install your-tool" at bounding box center [822, 180] width 1254 height 16
click at [474, 182] on pre "crewai tool install your-tool" at bounding box center [451, 181] width 172 height 14
click at [212, 100] on icon at bounding box center [207, 95] width 13 height 13
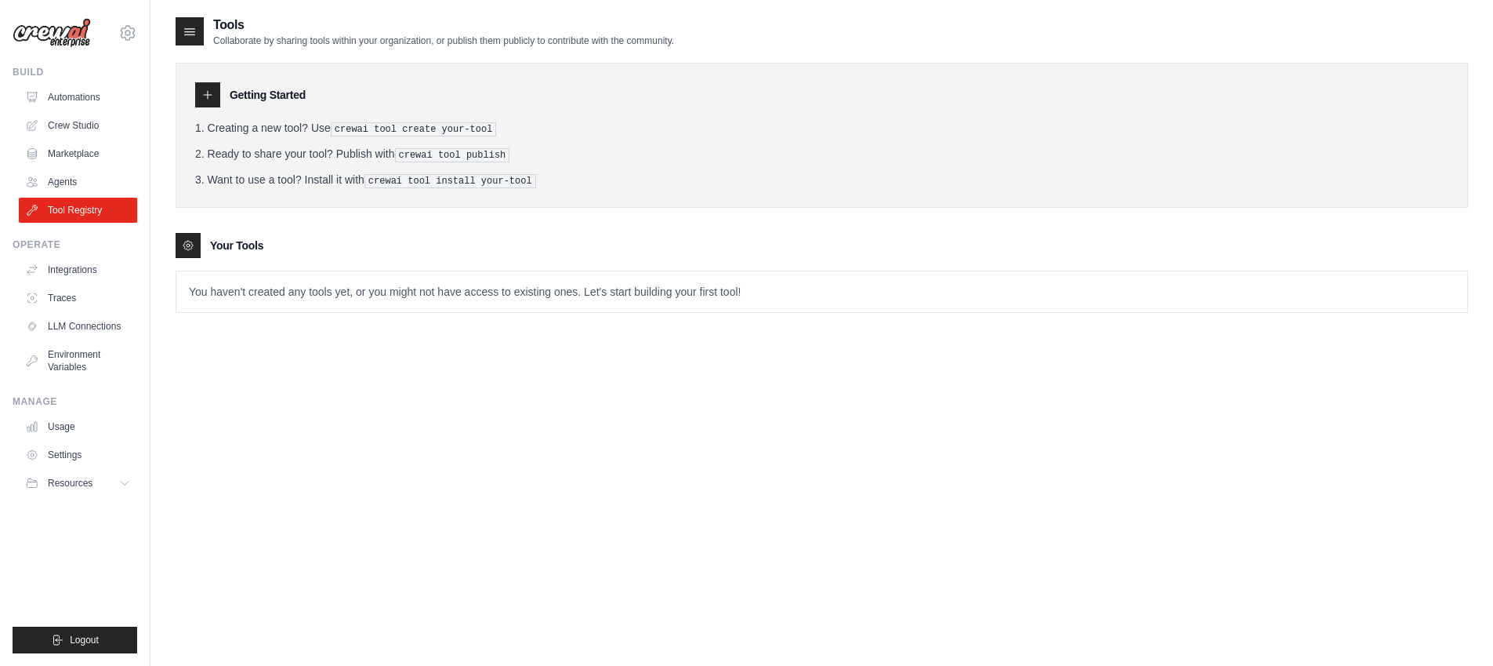
click at [256, 98] on h3 "Getting Started" at bounding box center [268, 95] width 76 height 16
click at [188, 30] on icon at bounding box center [190, 32] width 16 height 16
click at [90, 155] on link "Marketplace" at bounding box center [79, 153] width 118 height 25
click at [130, 28] on icon at bounding box center [127, 33] width 19 height 19
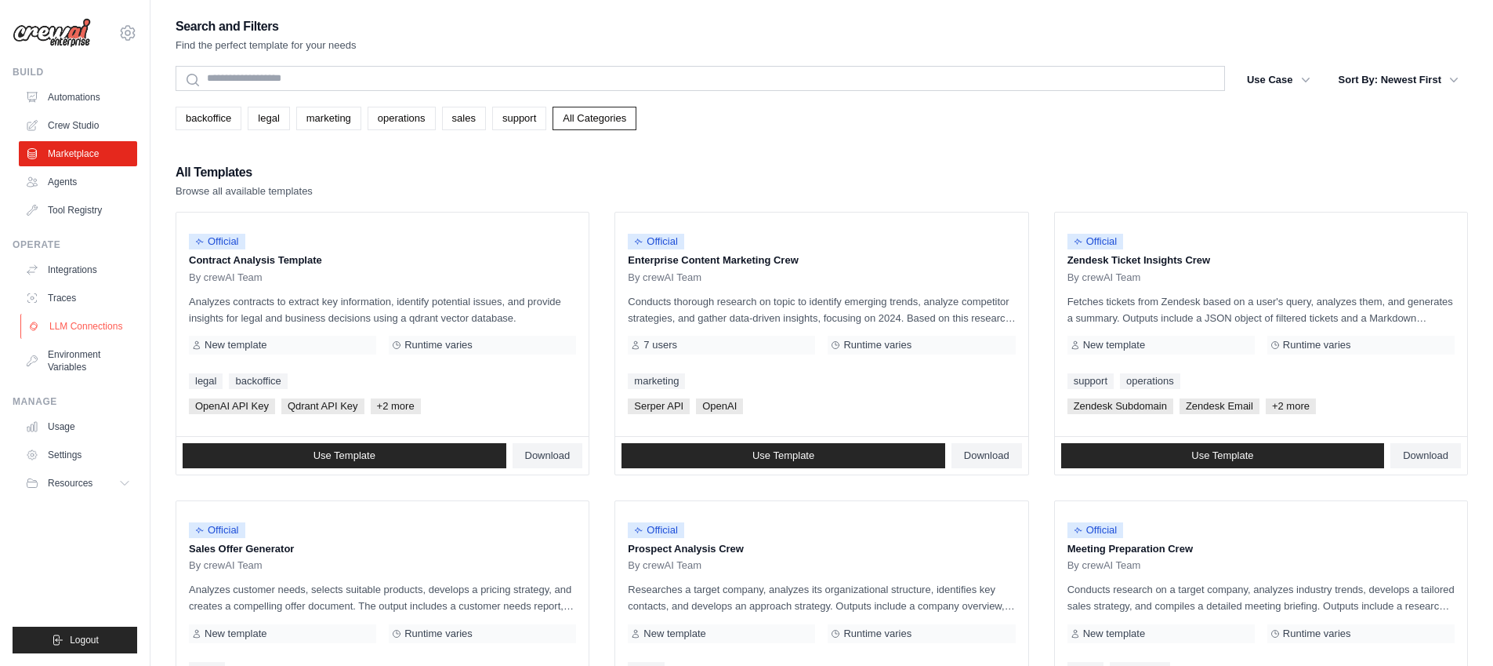
click at [88, 324] on link "LLM Connections" at bounding box center [79, 326] width 118 height 25
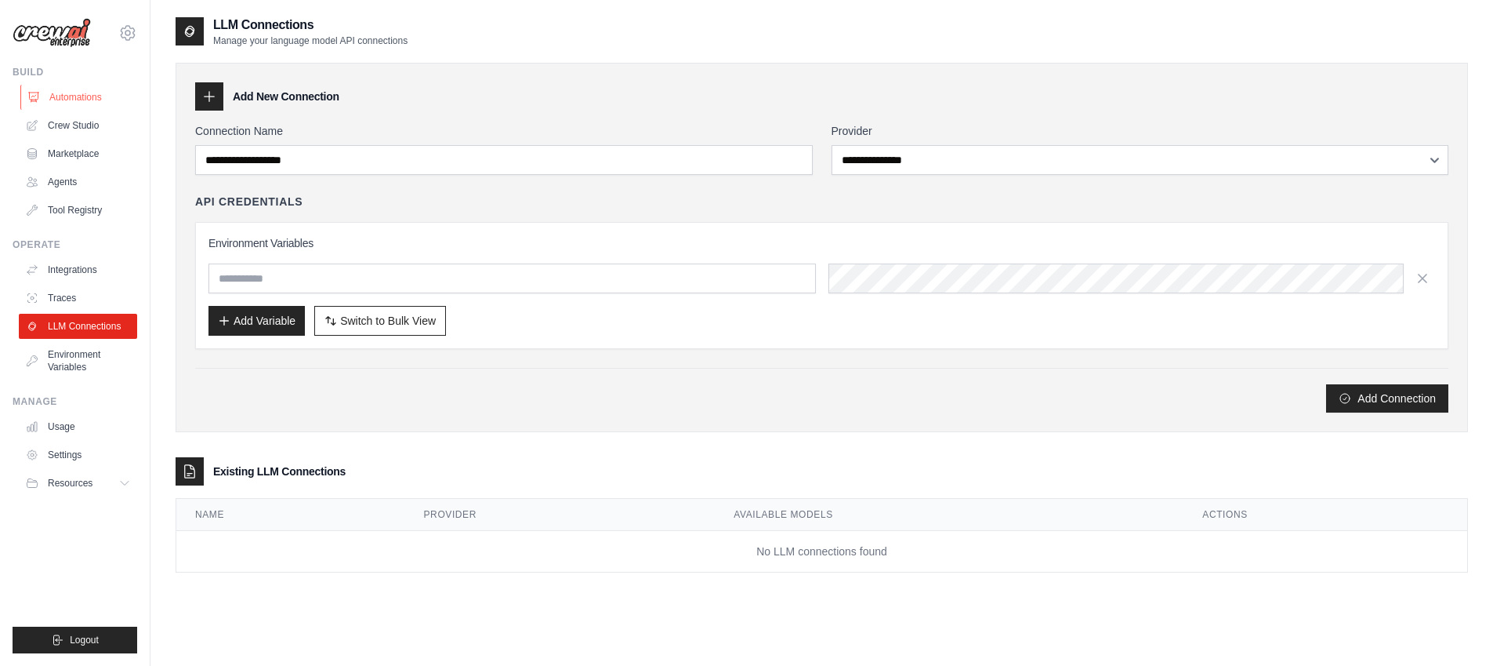
click at [84, 101] on link "Automations" at bounding box center [79, 97] width 118 height 25
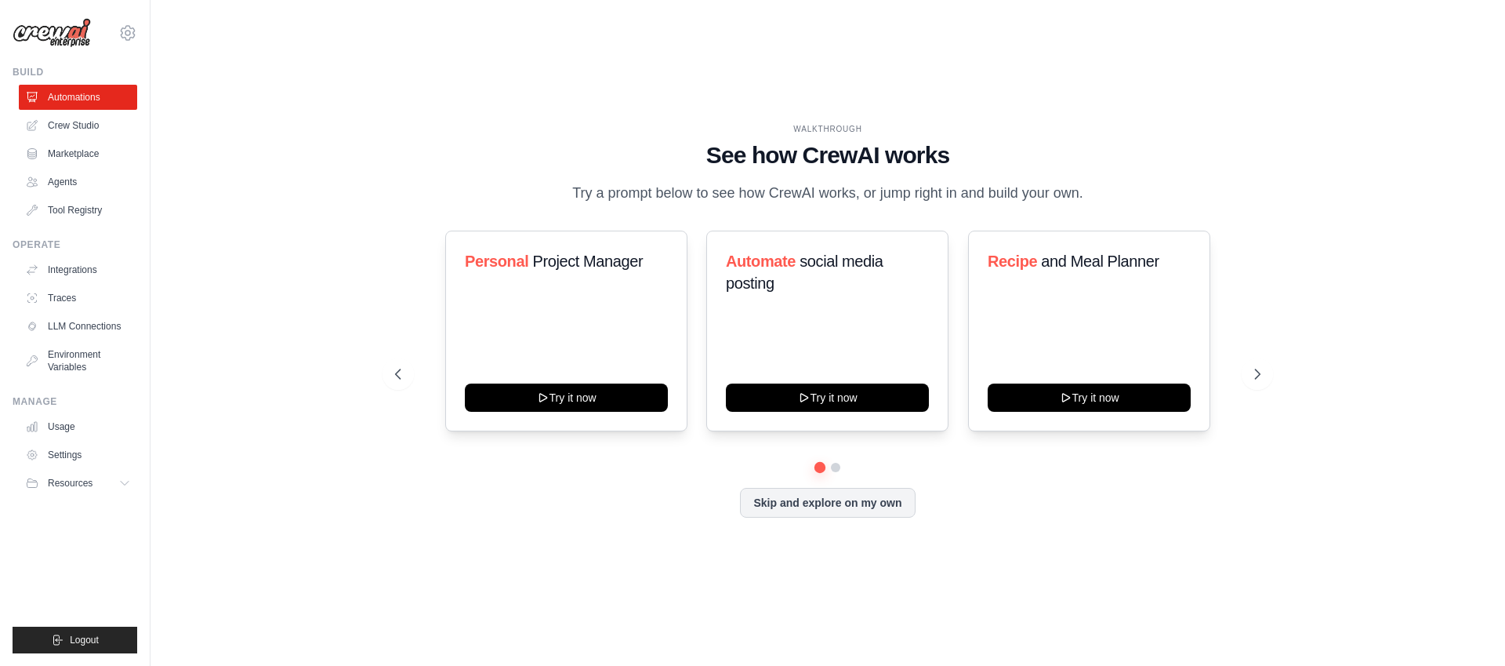
click at [55, 28] on img at bounding box center [52, 33] width 78 height 30
click at [75, 31] on img at bounding box center [52, 33] width 78 height 30
click at [107, 484] on button "Resources" at bounding box center [79, 482] width 118 height 25
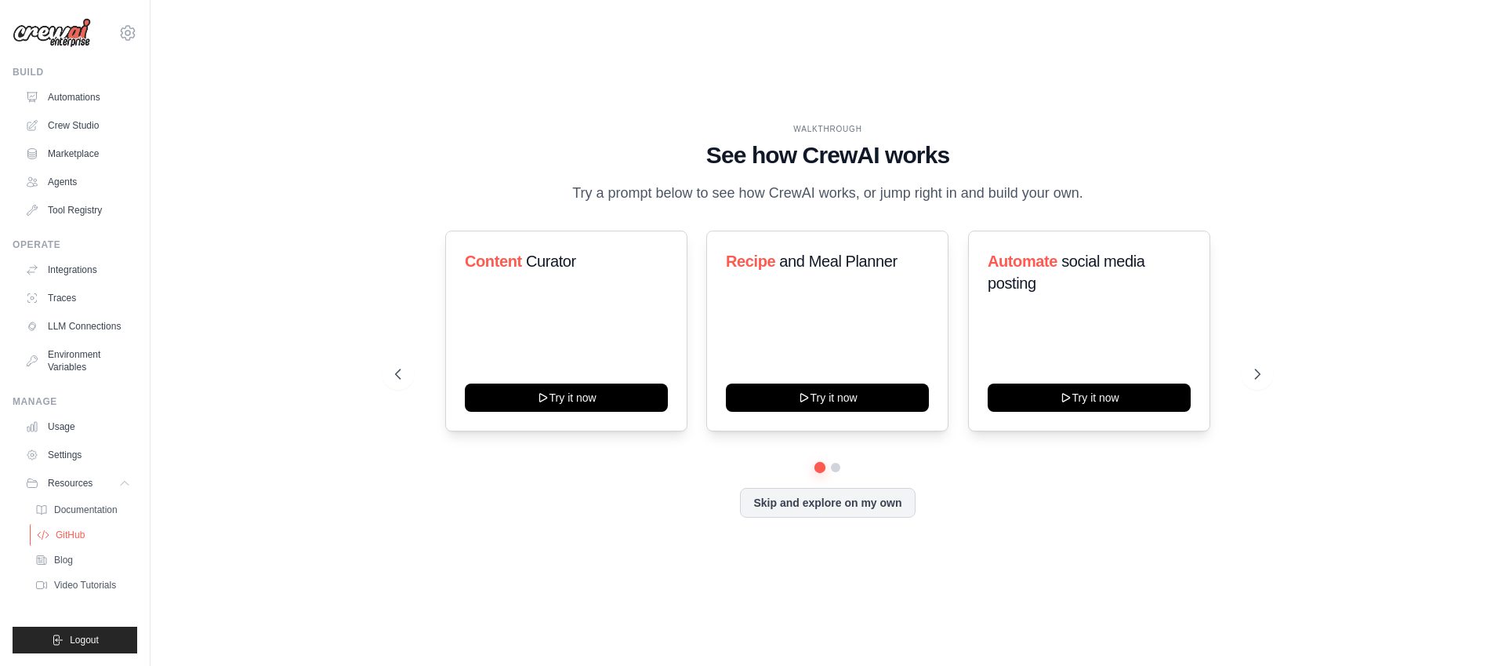
click at [102, 535] on link "GitHub" at bounding box center [84, 535] width 109 height 22
click at [330, 382] on div "WALKTHROUGH See how [PERSON_NAME] works Try a prompt below to see how [PERSON_N…" at bounding box center [828, 333] width 1304 height 634
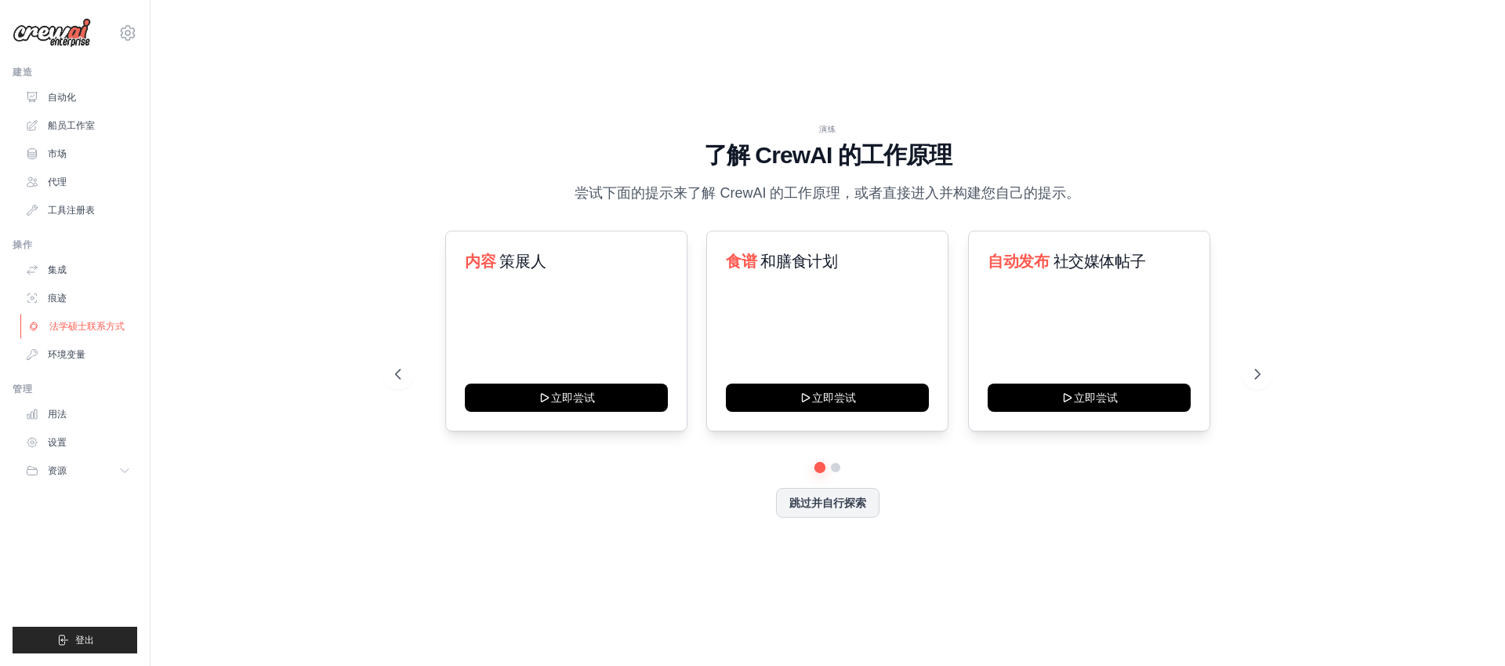
click at [107, 321] on font "法学硕士联系方式" at bounding box center [86, 326] width 75 height 11
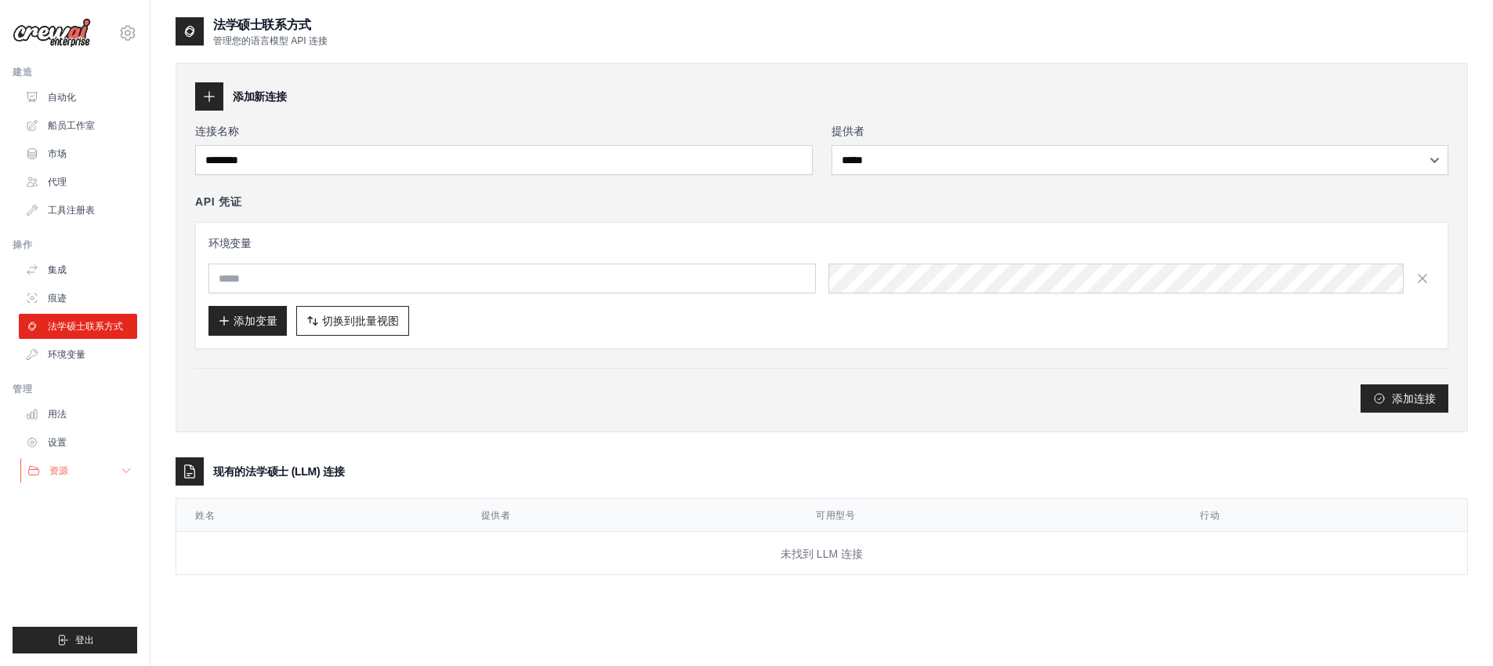
click at [85, 470] on button "资源" at bounding box center [79, 470] width 118 height 25
click at [82, 500] on link "文档" at bounding box center [84, 497] width 109 height 22
